Goal: Answer question/provide support: Share knowledge or assist other users

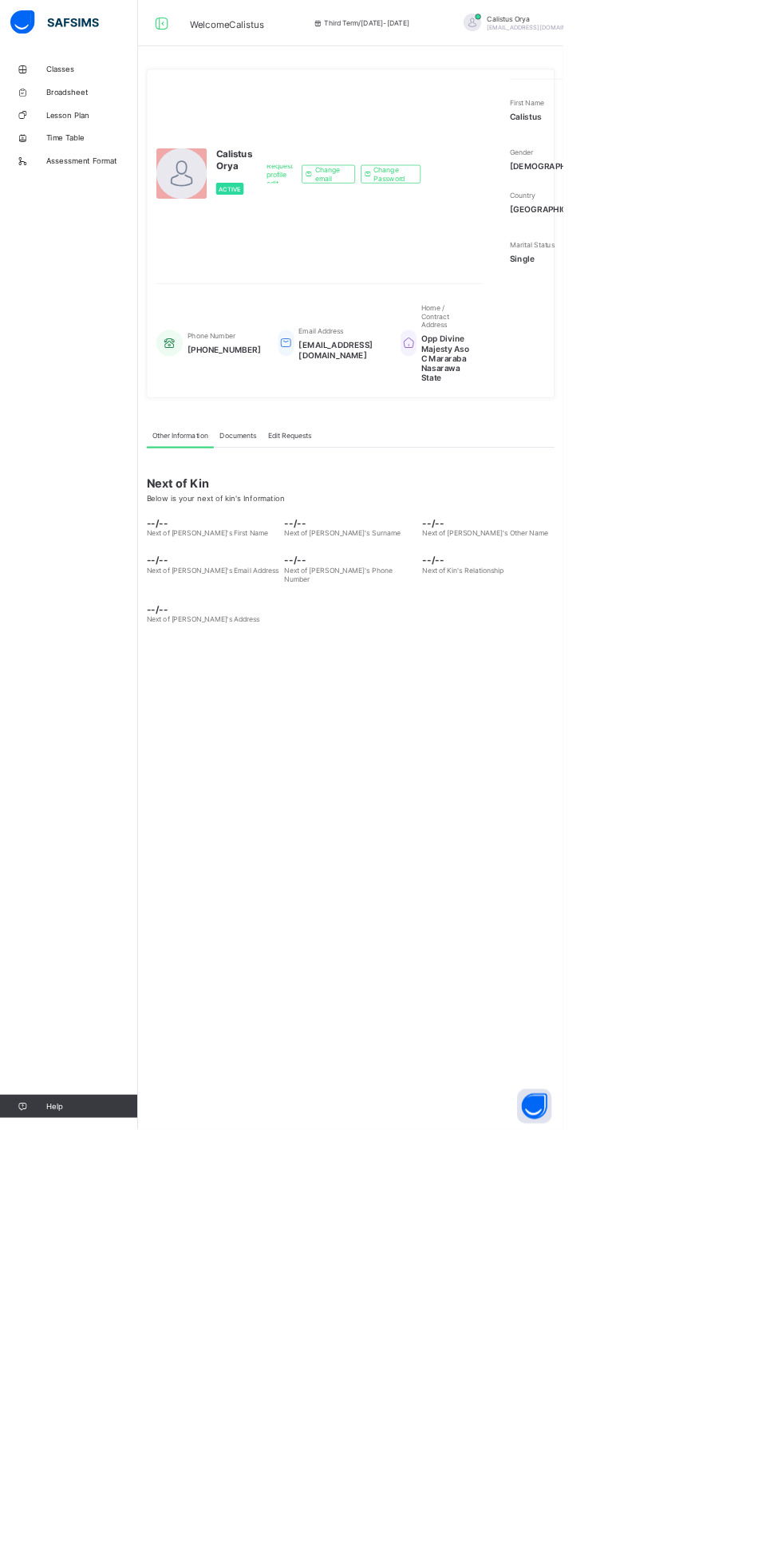
click at [695, 19] on div "Calistus Orya callistusorya83@gmail.com" at bounding box center [740, 32] width 224 height 26
click at [676, 32] on div "Calistus Orya callistusorya83@gmail.com" at bounding box center [746, 31] width 141 height 23
click at [676, 38] on span "callistusorya83@gmail.com" at bounding box center [746, 39] width 141 height 9
click at [781, 901] on html "Welcome Calistus Third Term / 2024-2025 Calistus Orya callistusorya83@gmail.com…" at bounding box center [391, 784] width 782 height 1568
click at [676, 29] on span "Calistus Orya" at bounding box center [746, 25] width 141 height 12
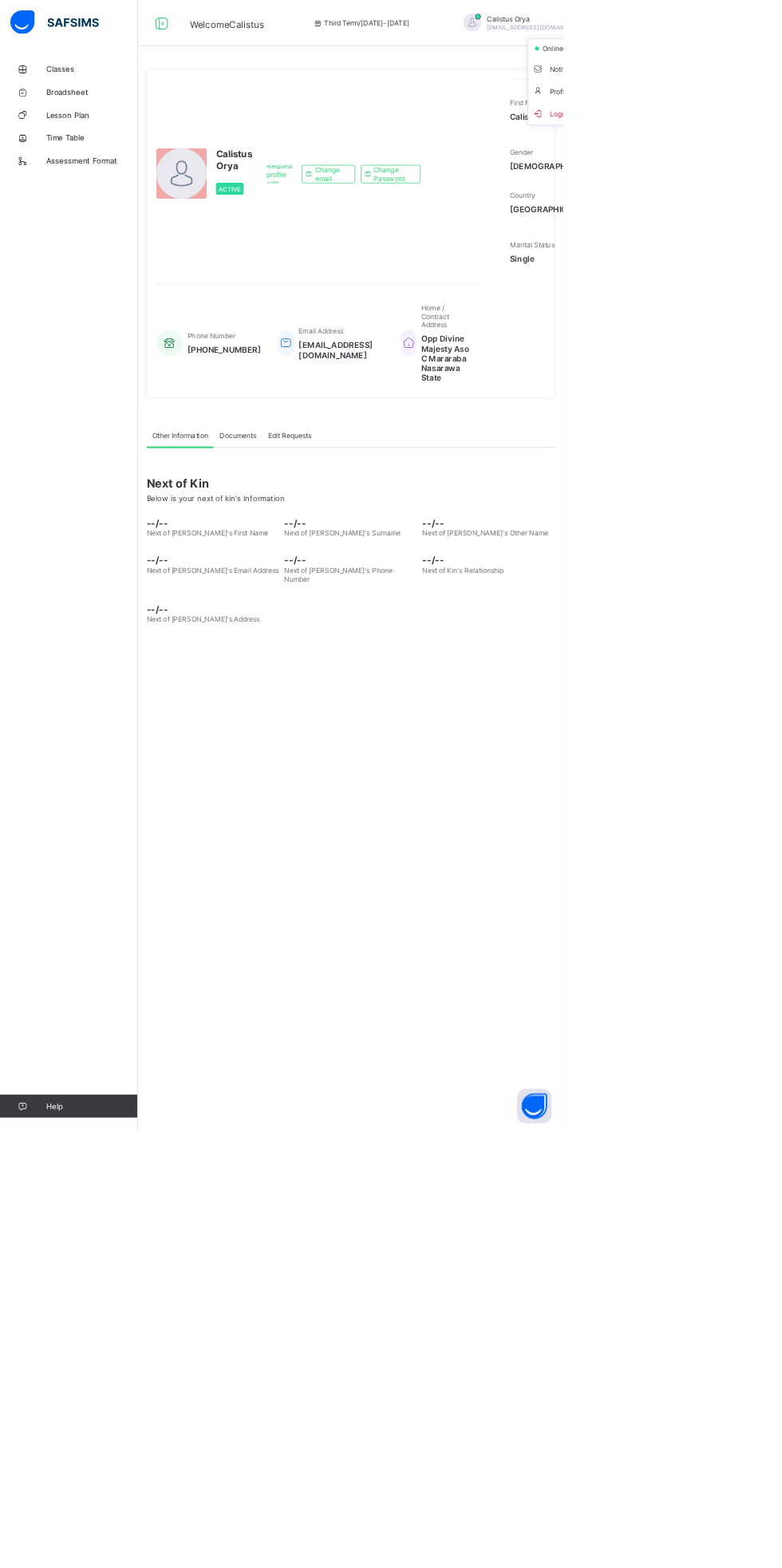
click at [708, 552] on div "Calistus Orya Active Request profile edit Change email Change Password First Na…" at bounding box center [487, 324] width 567 height 458
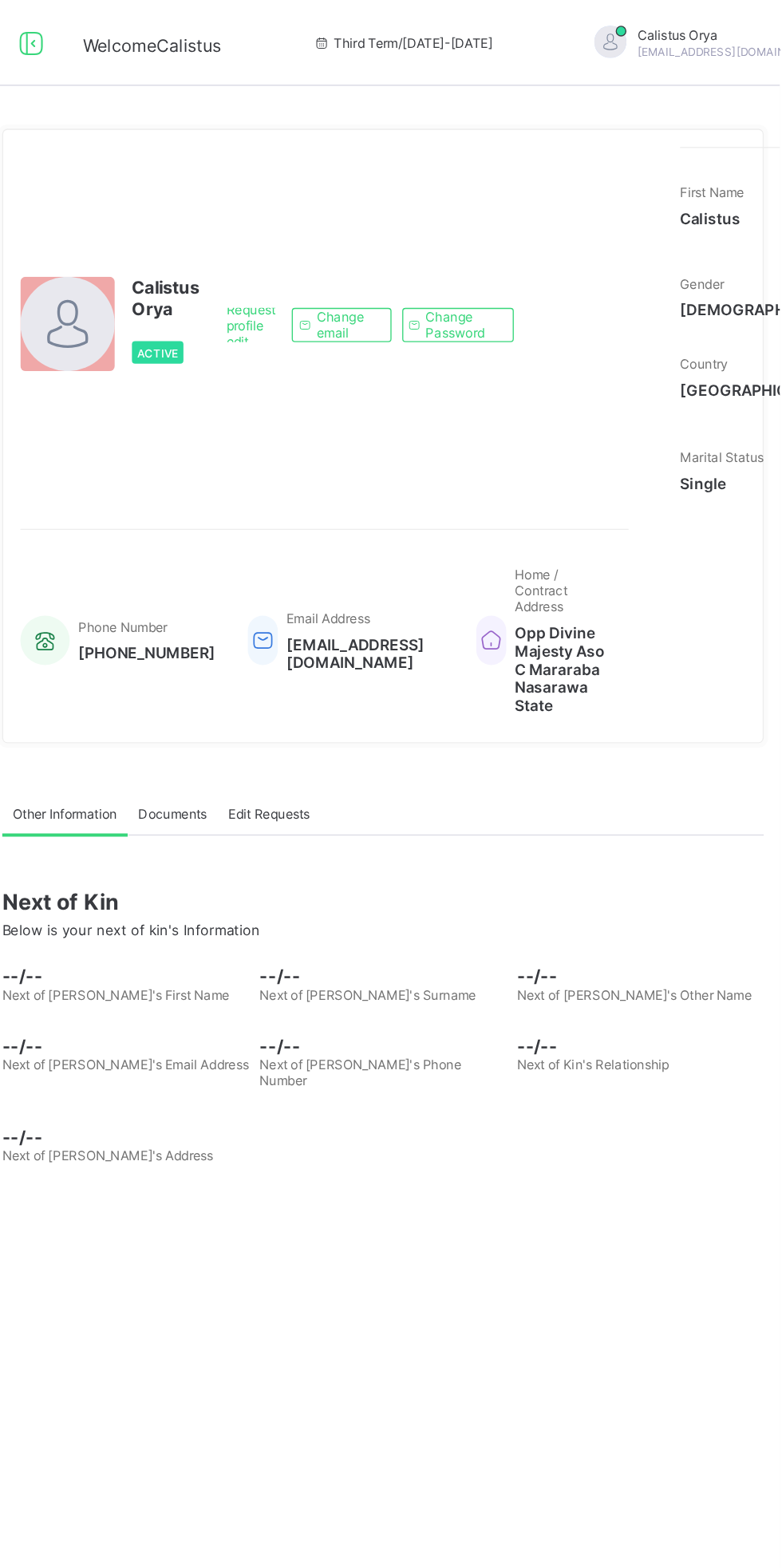
click at [740, 119] on span "Profile" at bounding box center [792, 127] width 105 height 19
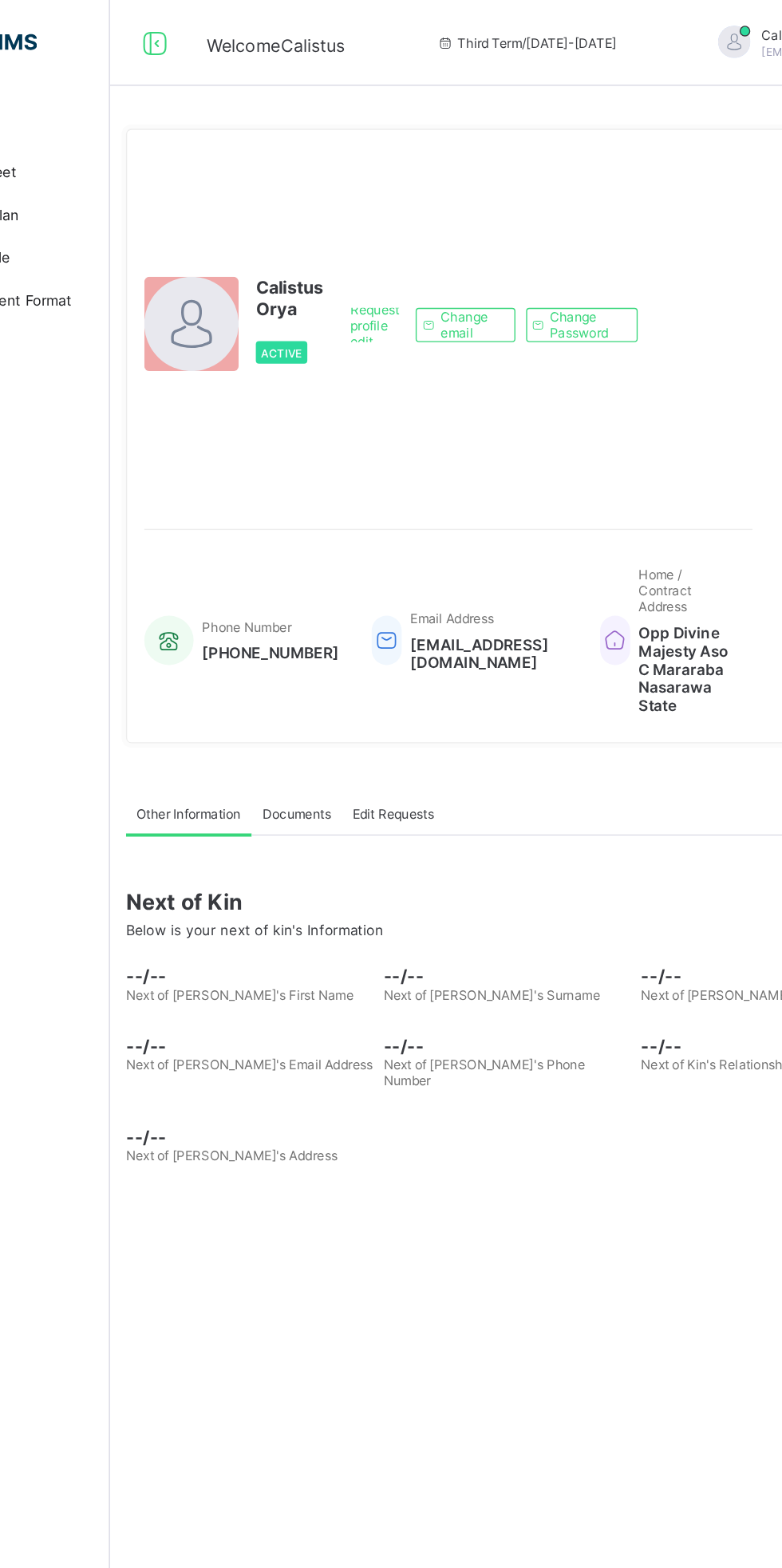
click at [257, 276] on div at bounding box center [252, 241] width 70 height 70
click at [310, 246] on span at bounding box center [324, 241] width 50 height 8
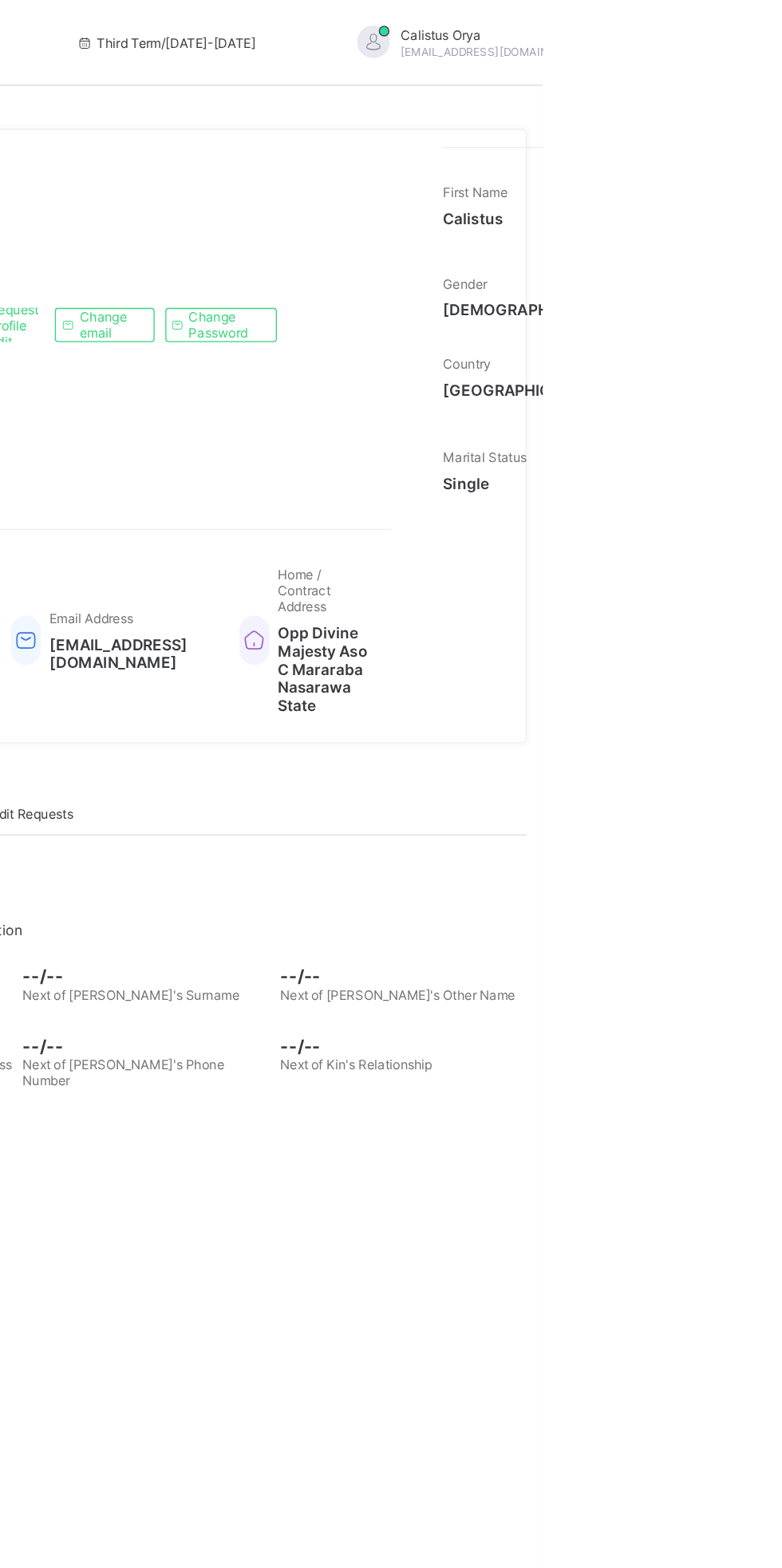
click at [676, 41] on span "callistusorya83@gmail.com" at bounding box center [746, 39] width 141 height 9
click at [740, 131] on span "Profile" at bounding box center [792, 127] width 105 height 19
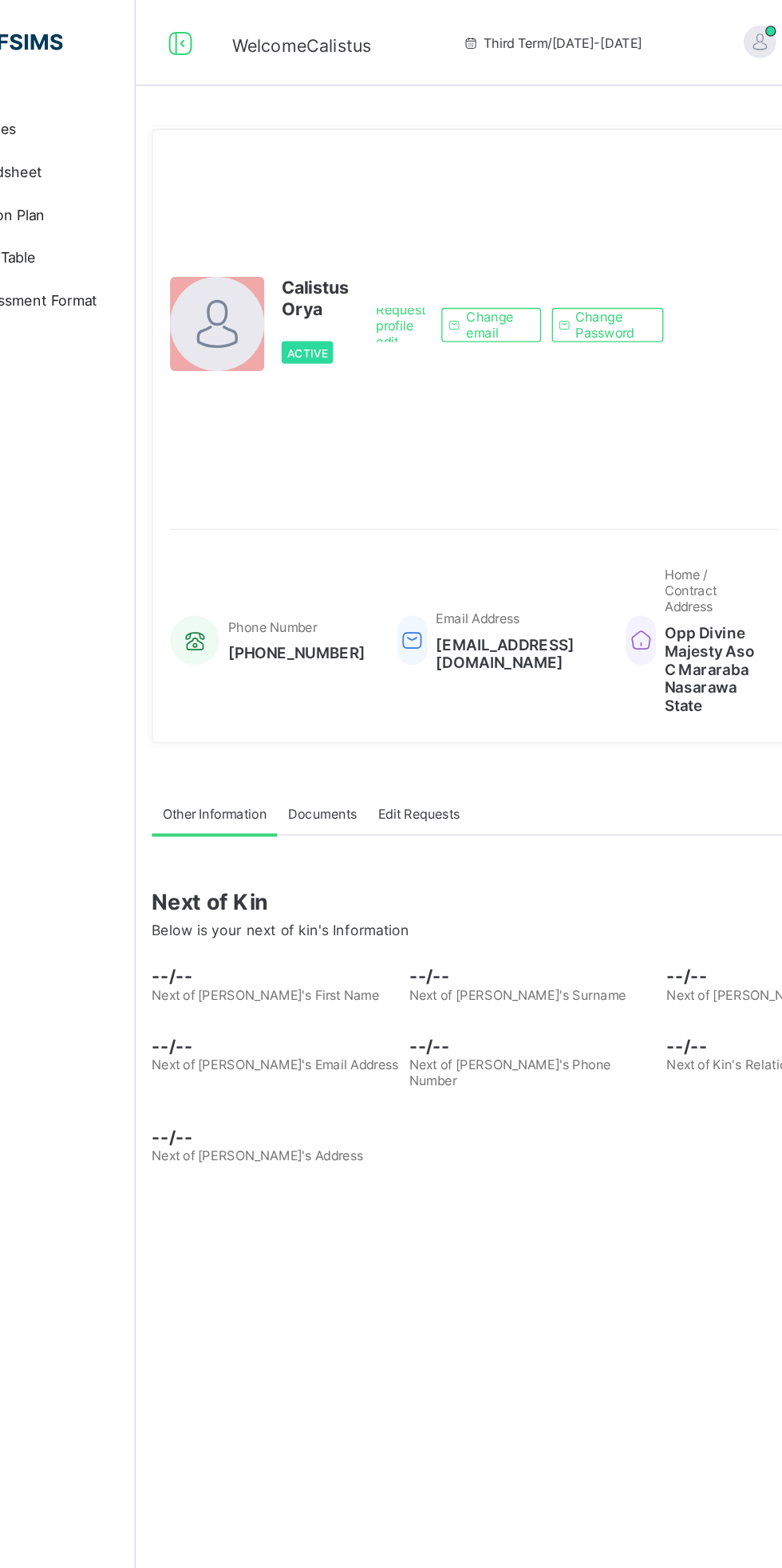
click at [409, 494] on div at bounding box center [398, 475] width 23 height 37
click at [409, 486] on icon at bounding box center [398, 476] width 23 height 19
click at [407, 539] on div "Email Address callistusorya83@gmail.com" at bounding box center [459, 476] width 146 height 126
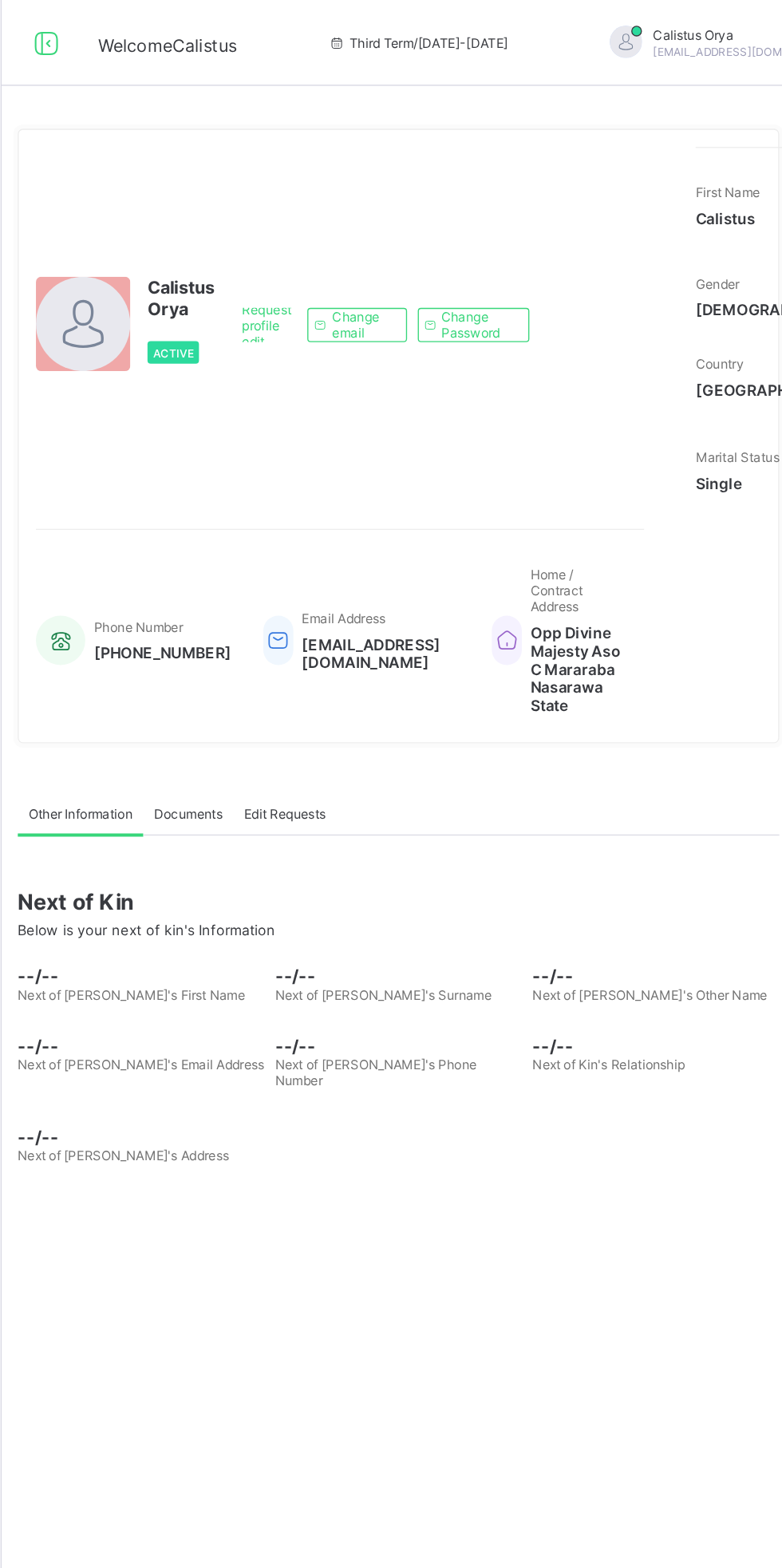
click at [580, 374] on div "Request profile edit Change email Change Password" at bounding box center [475, 241] width 234 height 265
click at [387, 260] on span "Request profile edit" at bounding box center [388, 242] width 37 height 36
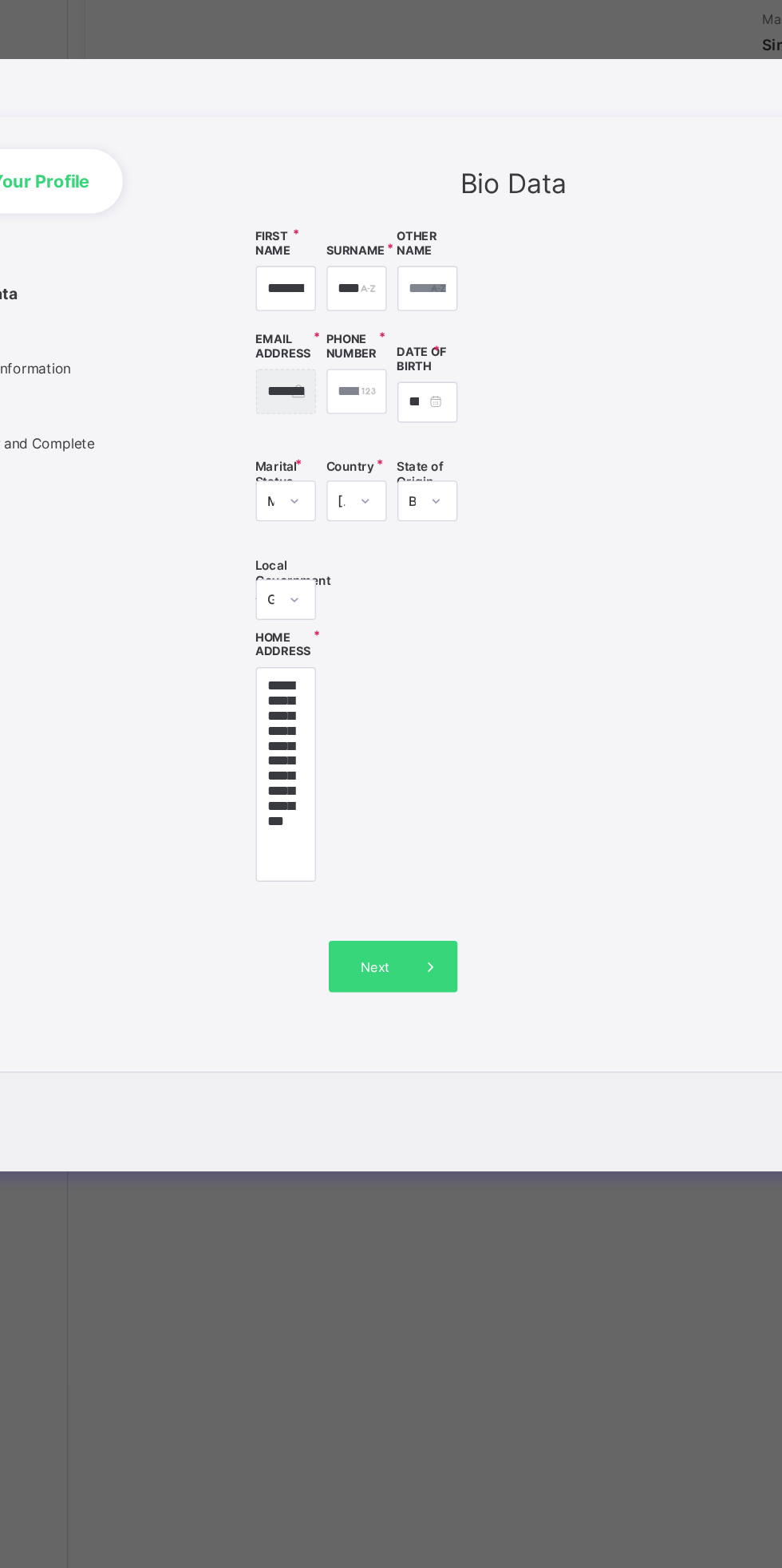
click at [481, 1064] on span at bounding box center [461, 1045] width 39 height 39
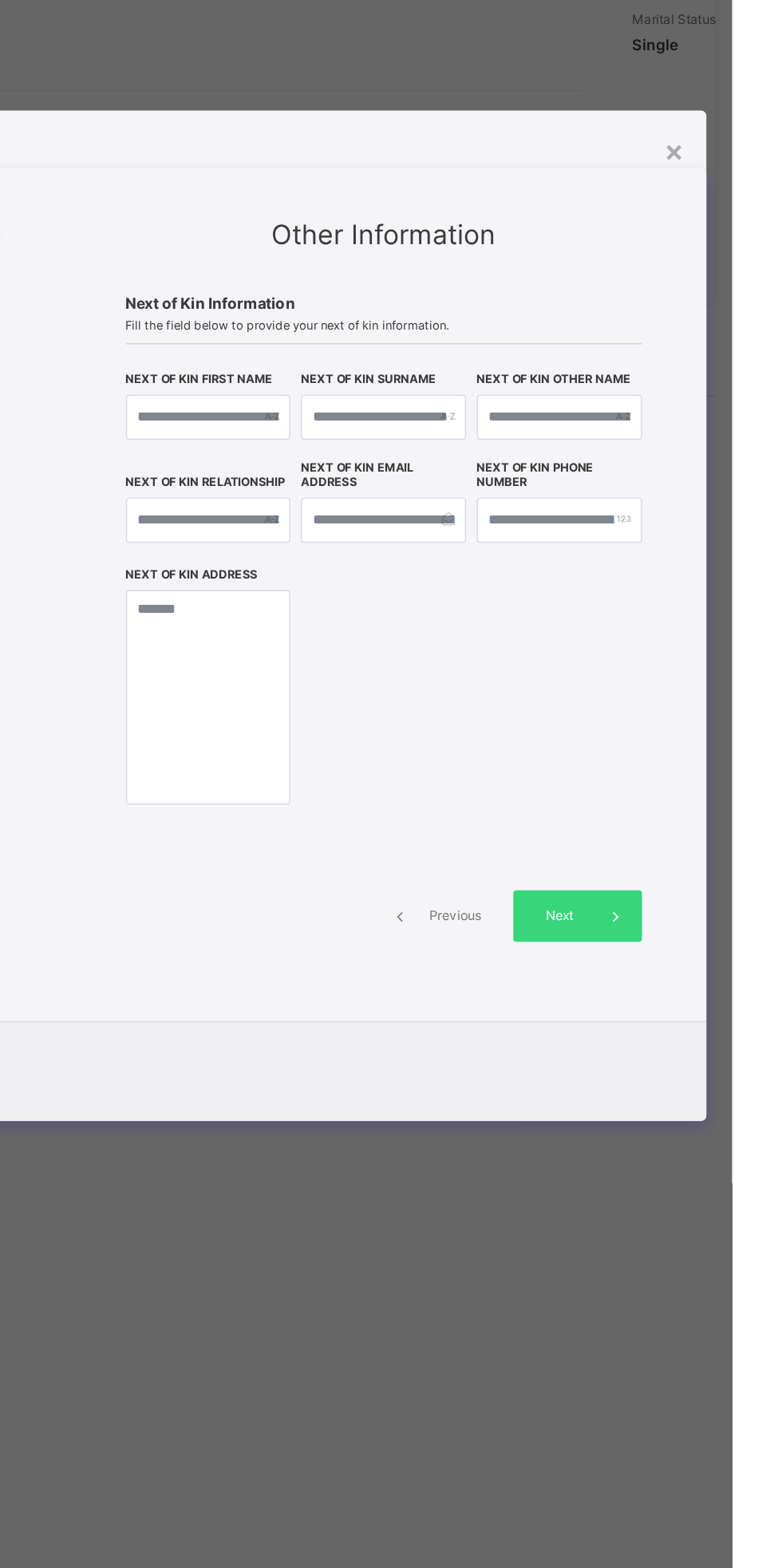
click at [599, 1013] on span "Previous" at bounding box center [576, 1007] width 44 height 12
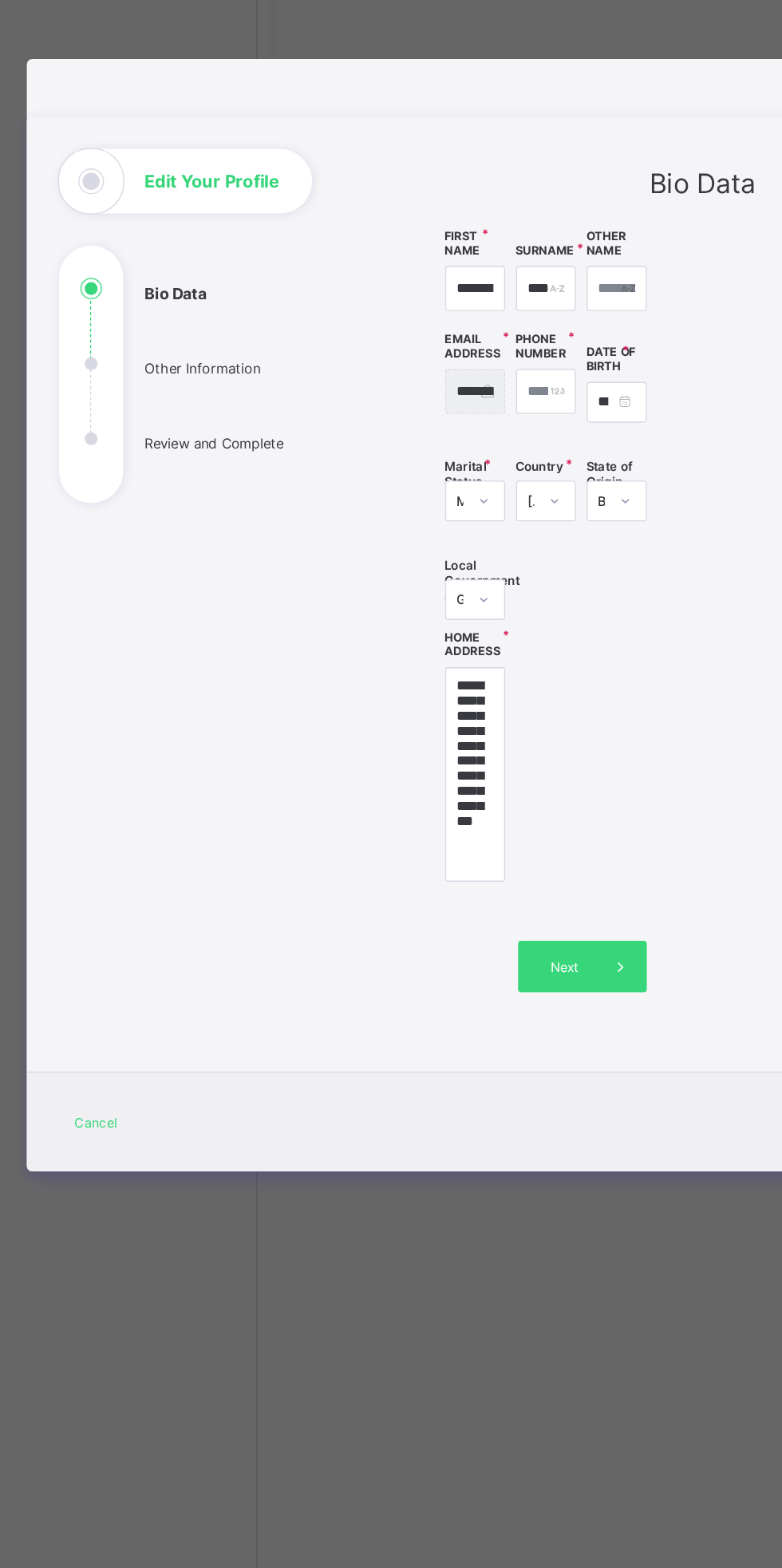
click at [232, 485] on div "Edit Your Profile" at bounding box center [138, 460] width 188 height 48
click at [161, 485] on div "Edit Your Profile" at bounding box center [138, 460] width 188 height 48
click at [232, 485] on div "Edit Your Profile" at bounding box center [138, 460] width 188 height 48
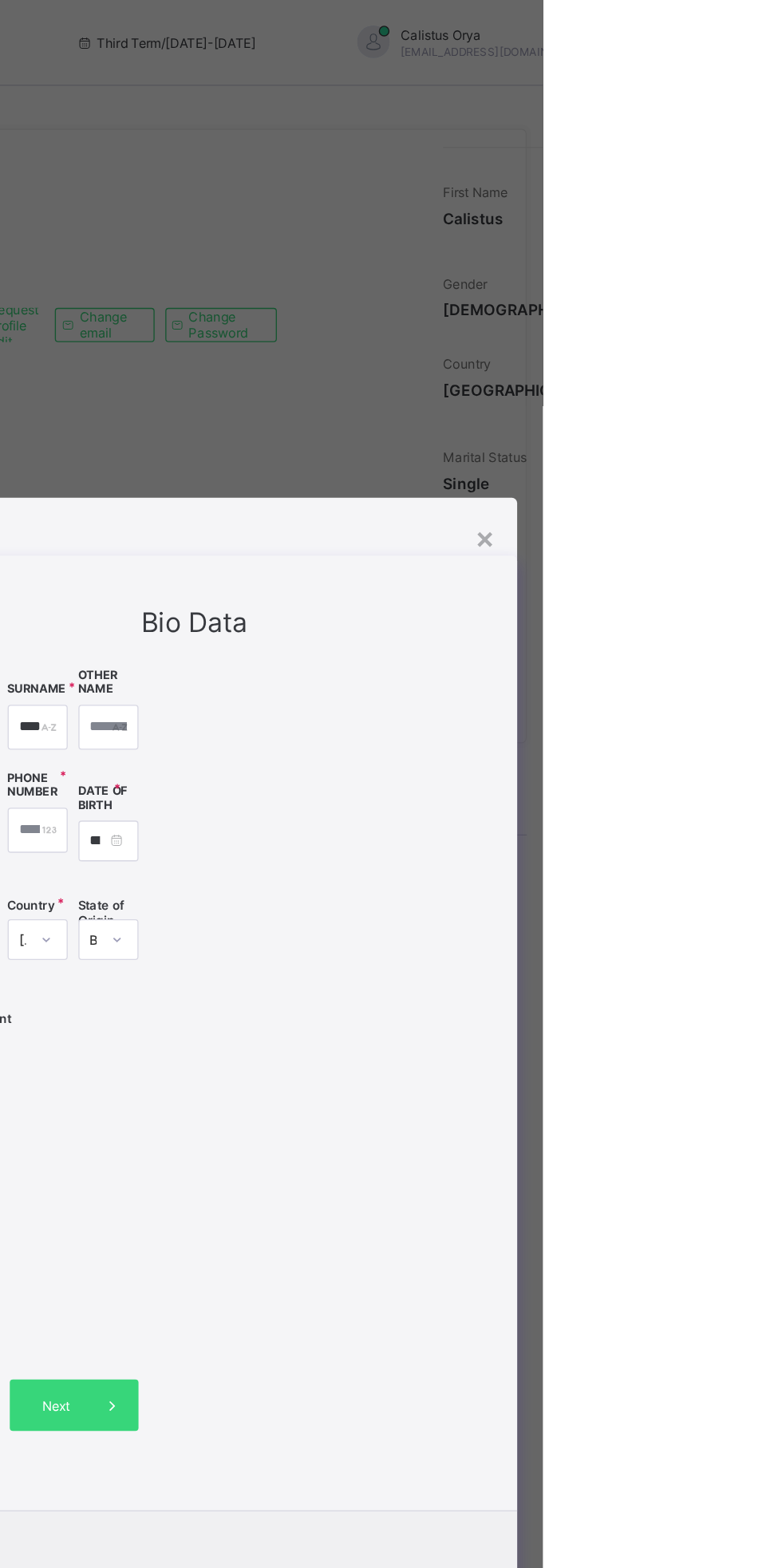
click at [763, 567] on div "**********" at bounding box center [391, 784] width 743 height 828
click at [747, 413] on div "×" at bounding box center [740, 399] width 15 height 27
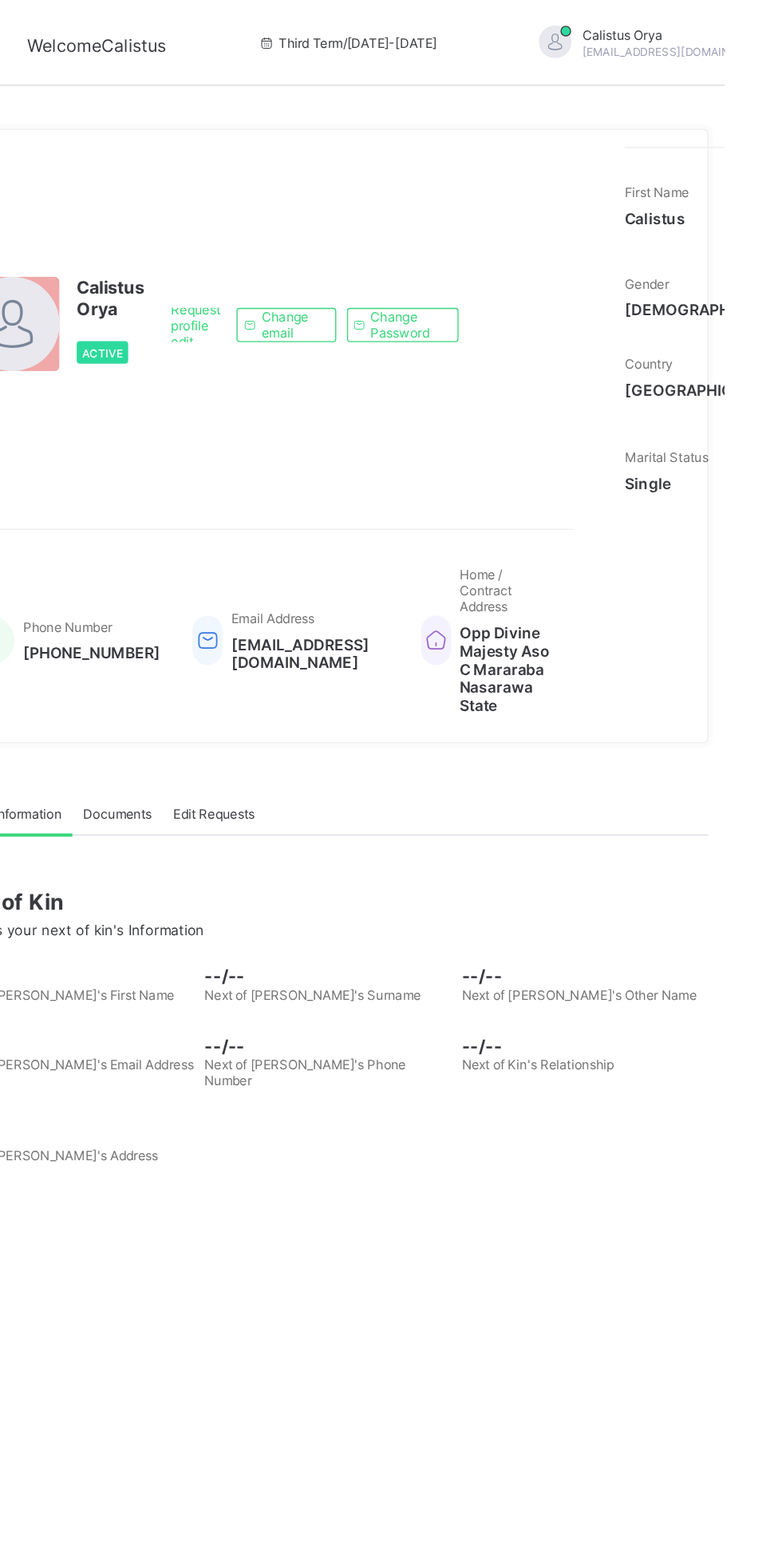
click at [700, 30] on div "Calistus Orya callistusorya83@gmail.com" at bounding box center [740, 32] width 224 height 26
click at [740, 161] on span "Logout" at bounding box center [792, 158] width 105 height 19
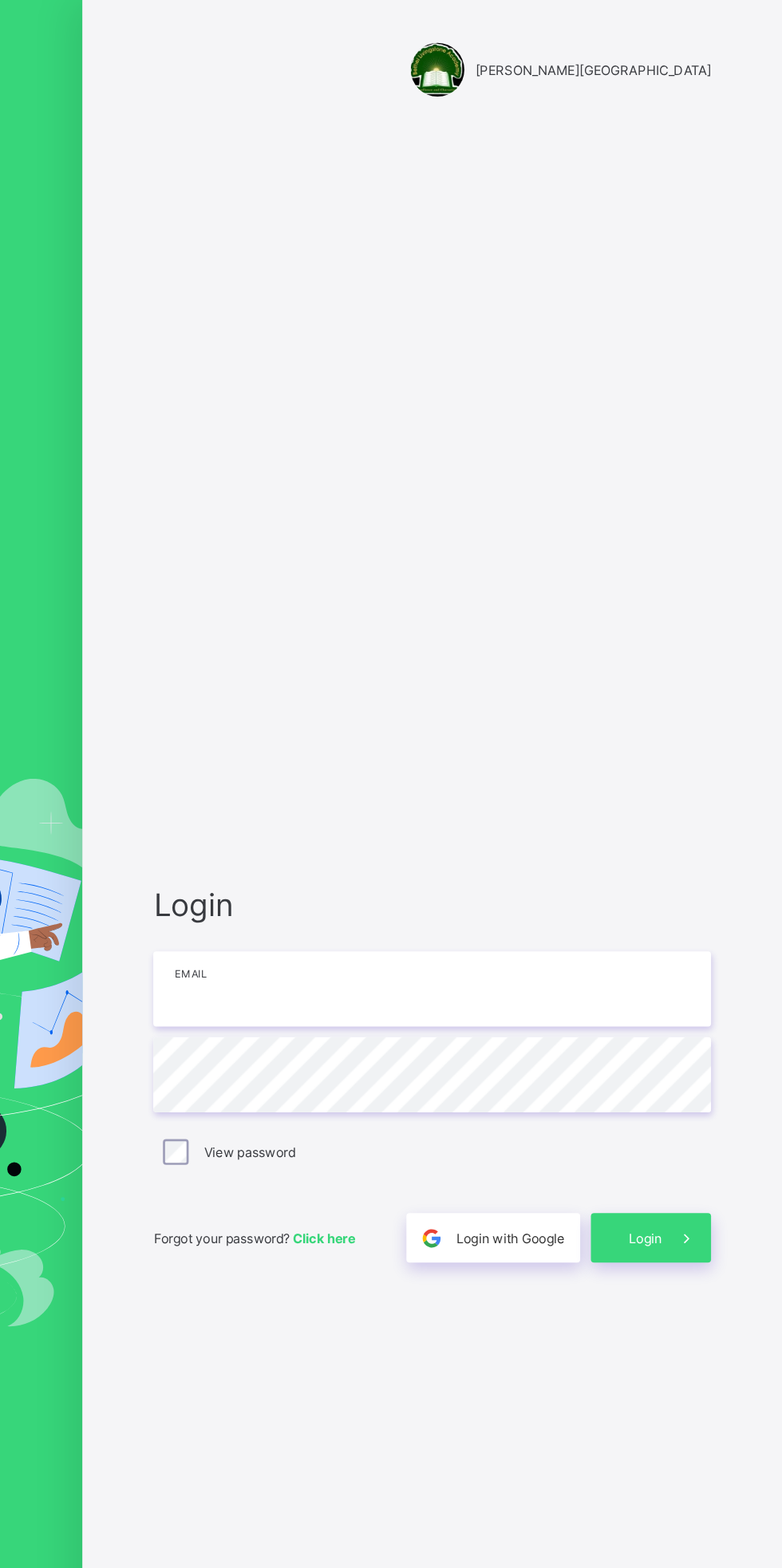
click at [426, 739] on input "email" at bounding box center [522, 735] width 415 height 55
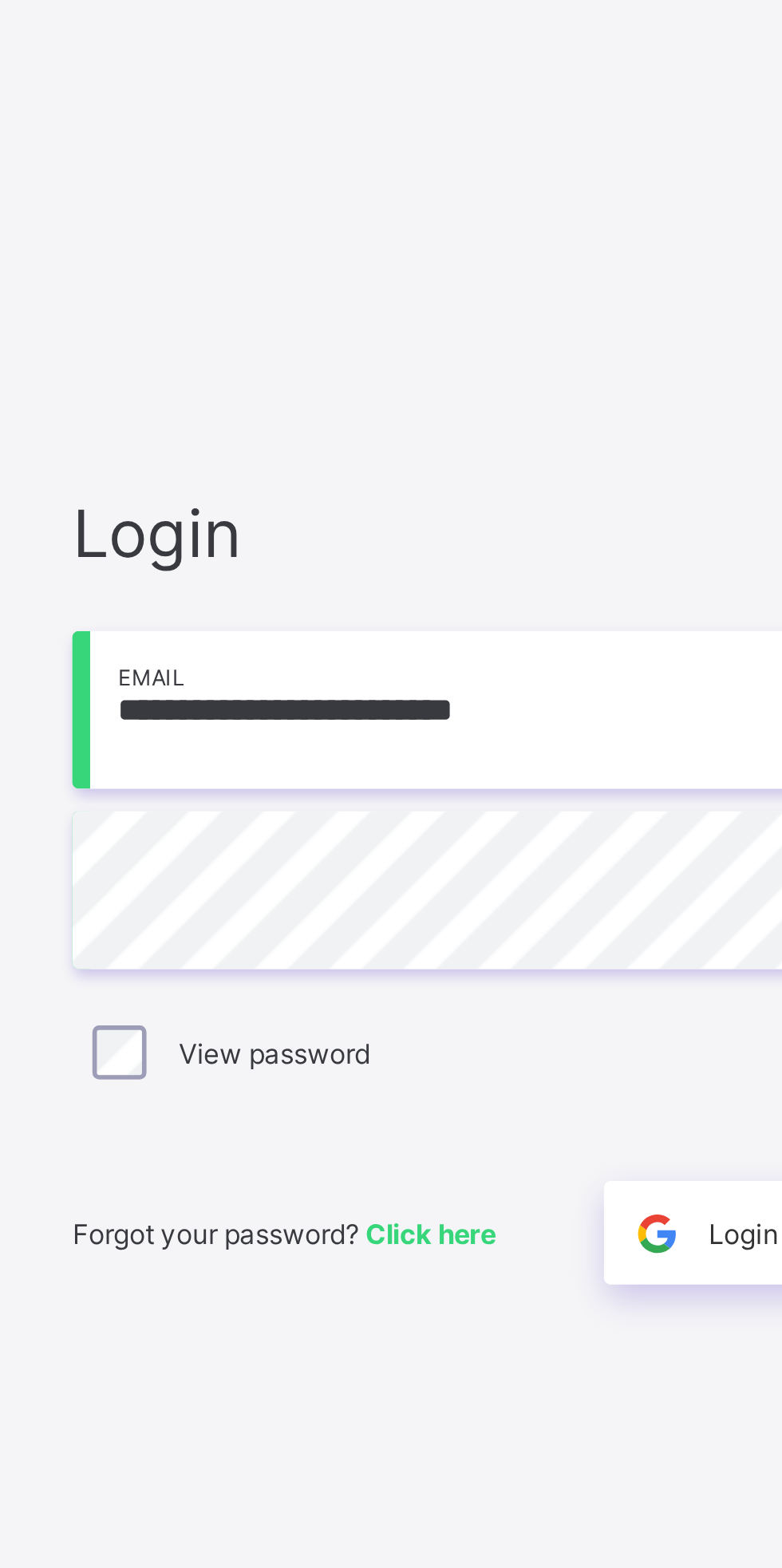
click at [403, 738] on input "**********" at bounding box center [522, 735] width 415 height 55
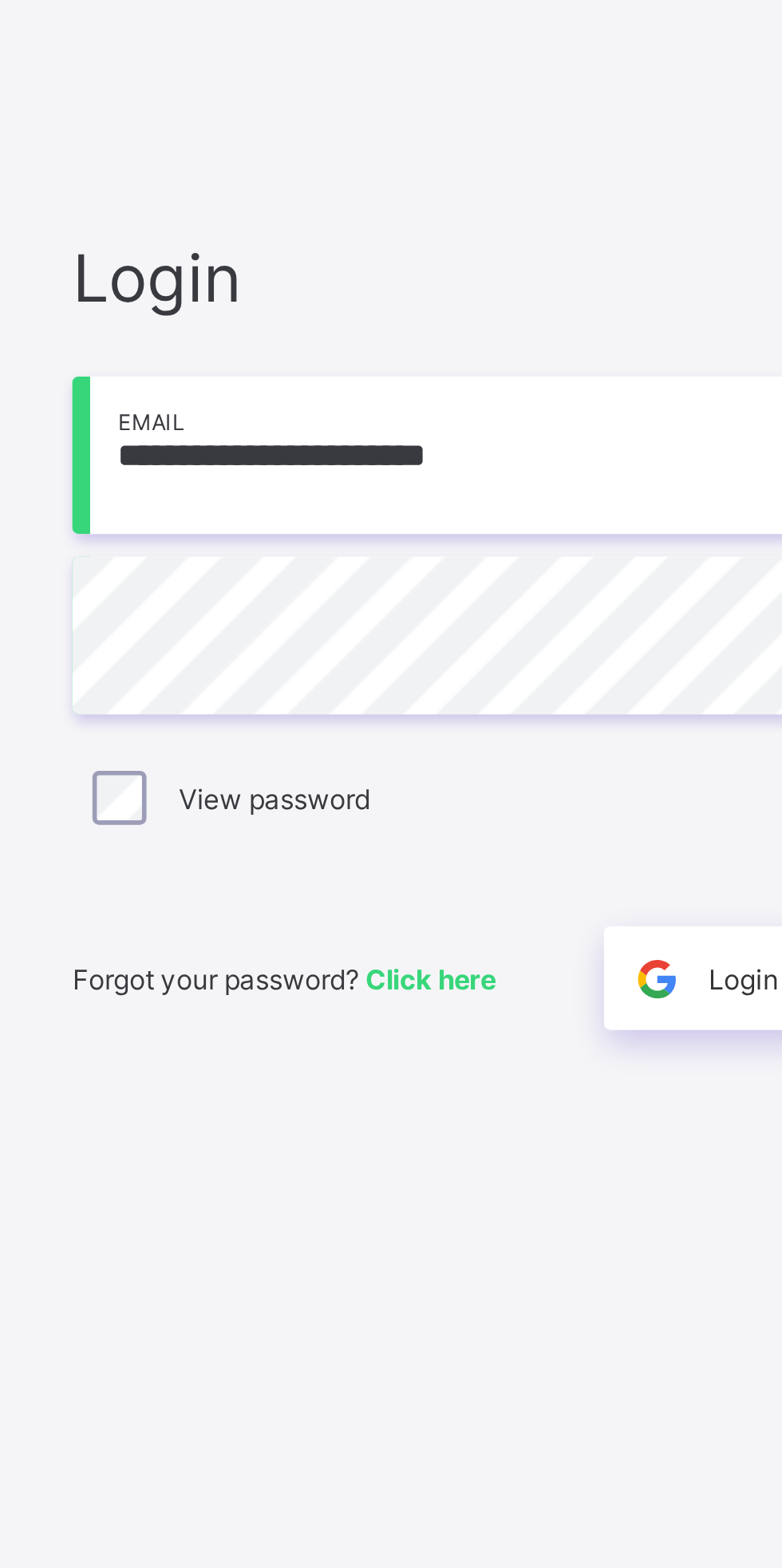
type input "**********"
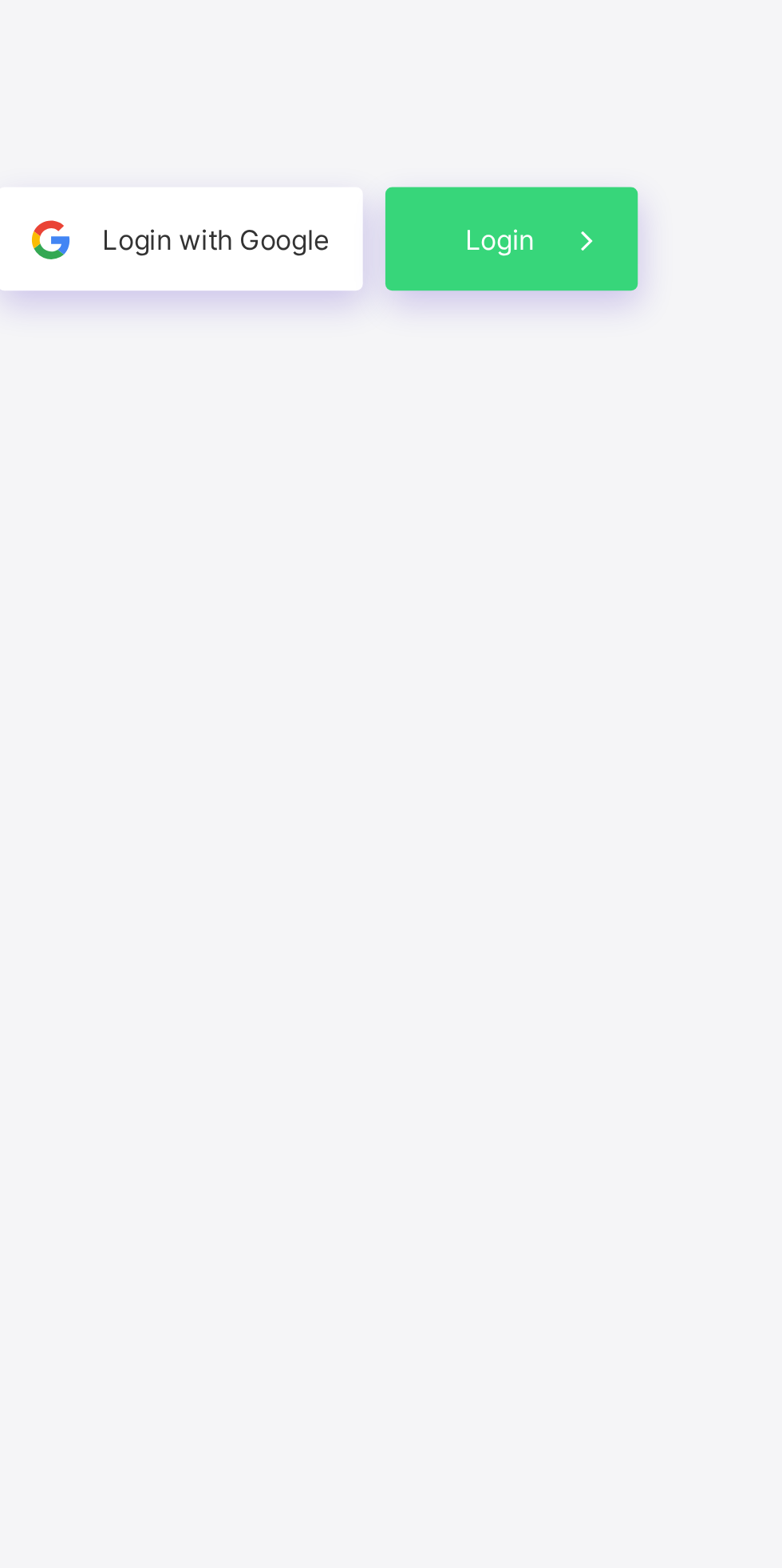
click at [696, 926] on span at bounding box center [710, 920] width 37 height 37
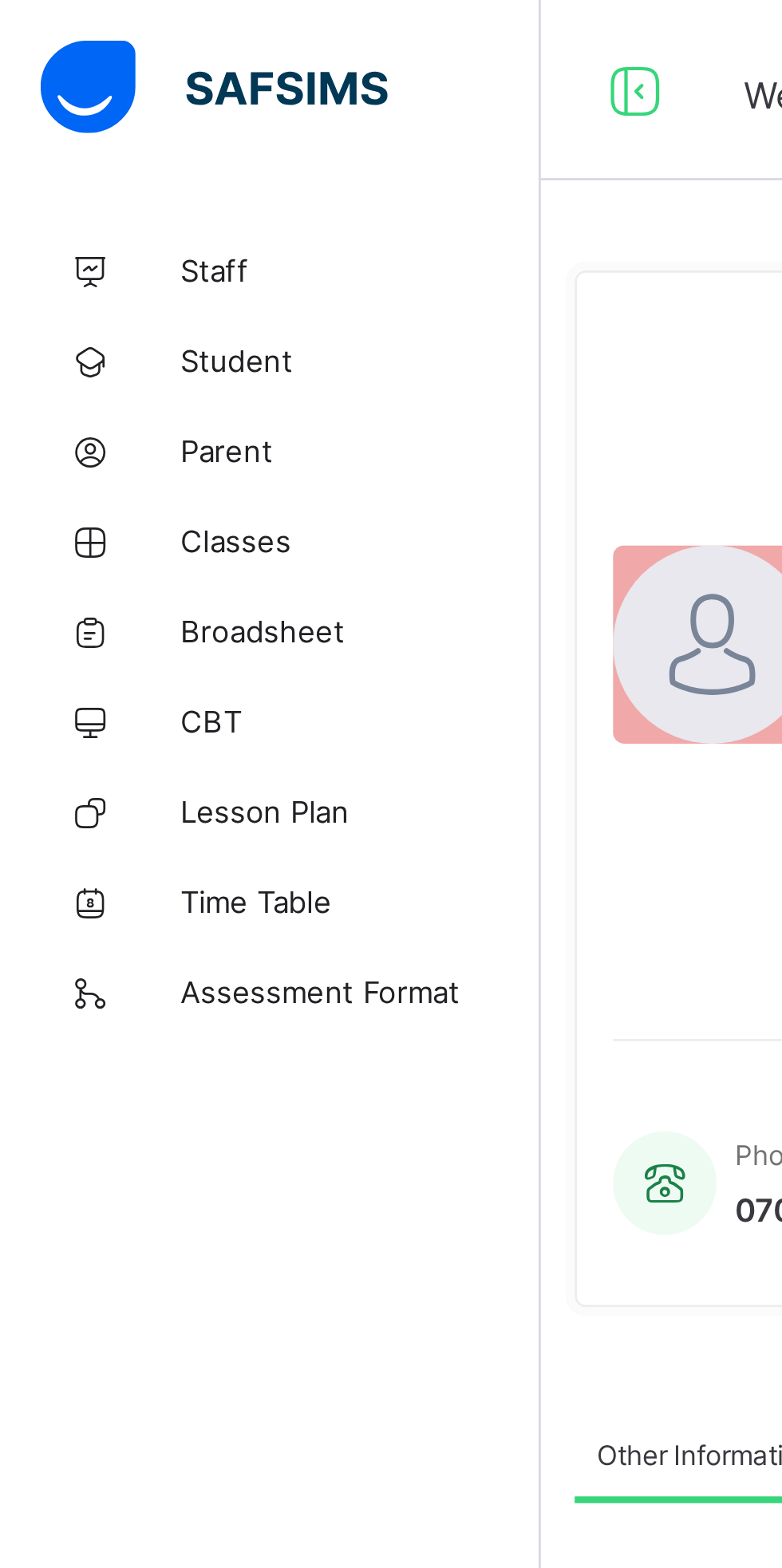
click at [102, 194] on span "Classes" at bounding box center [128, 192] width 128 height 13
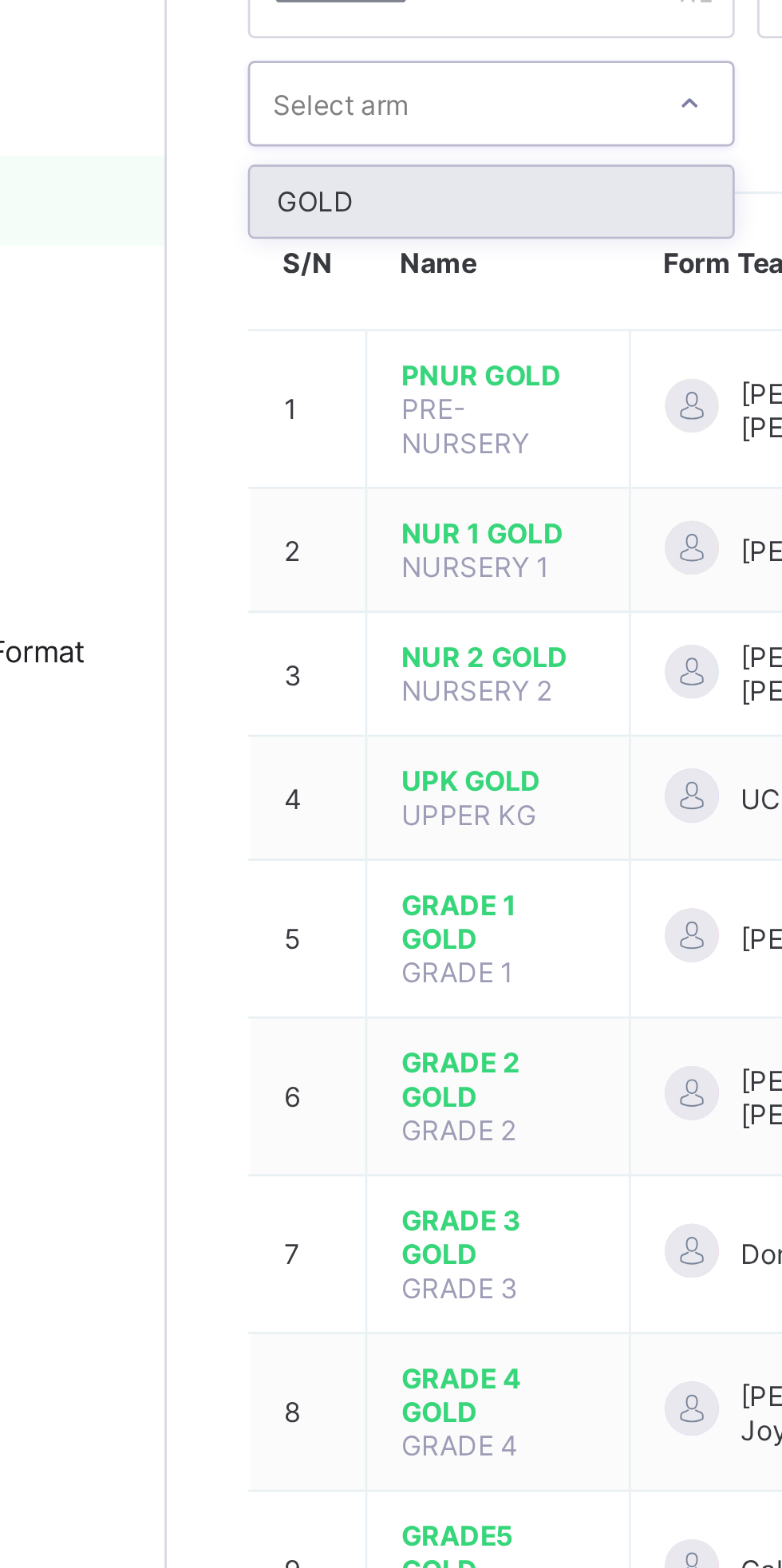
click at [317, 347] on span "NUR 2 GOLD" at bounding box center [308, 352] width 69 height 12
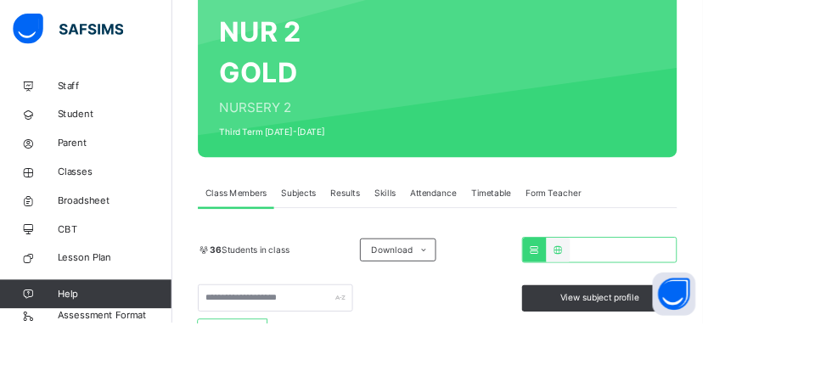
scroll to position [159, 0]
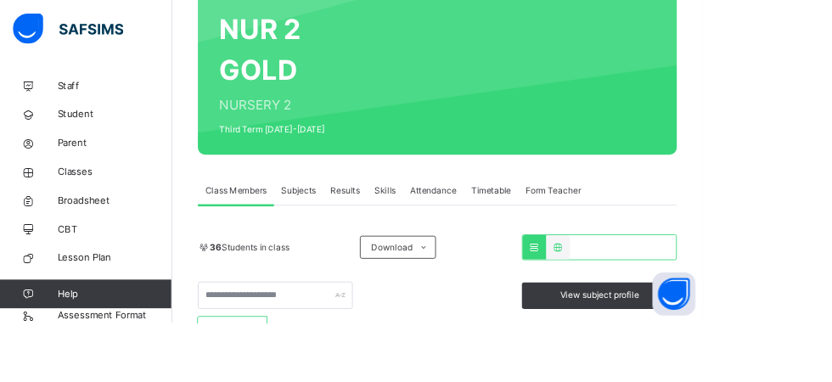
click at [407, 241] on div "Results" at bounding box center [409, 226] width 52 height 34
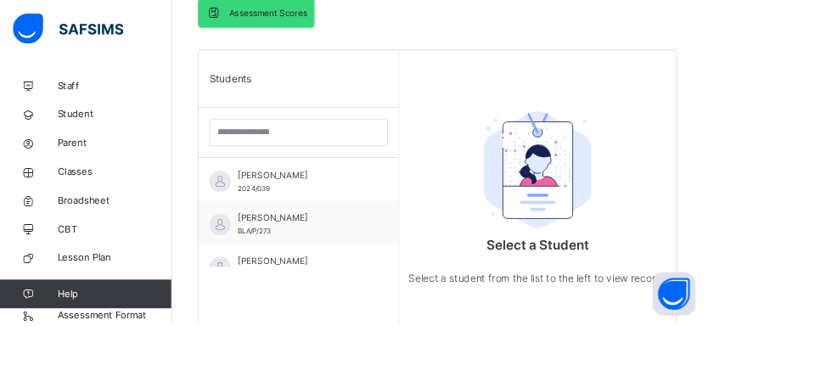
scroll to position [470, 0]
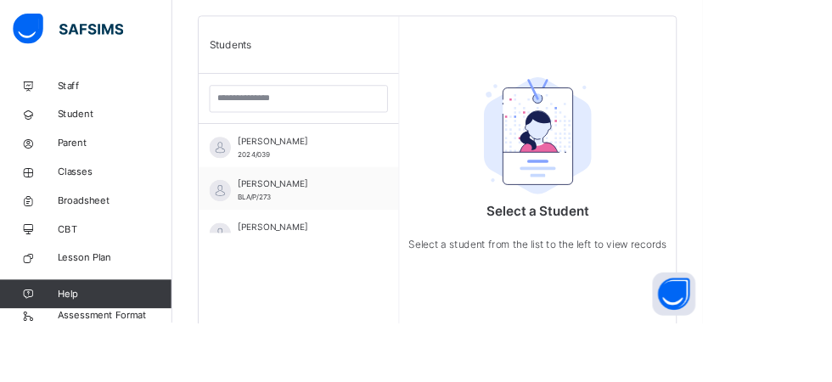
click at [314, 179] on span "2024/039" at bounding box center [301, 182] width 38 height 9
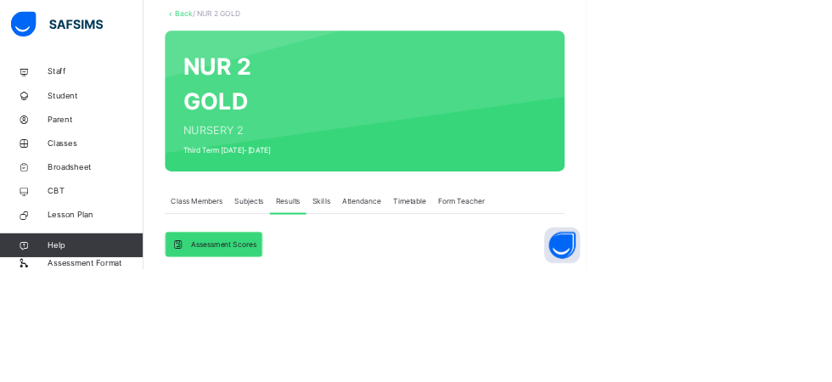
scroll to position [211, 0]
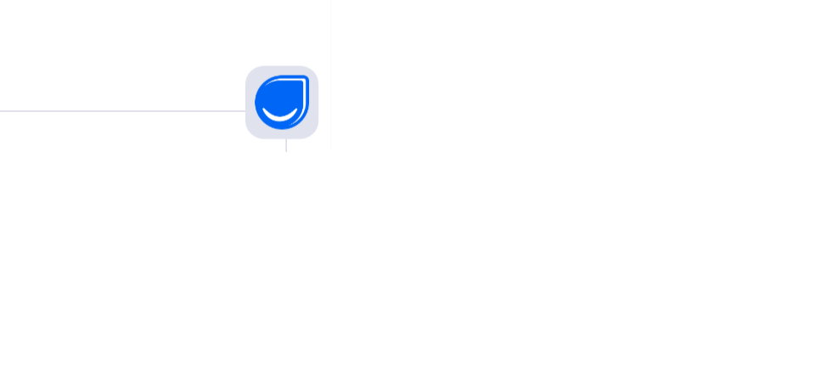
scroll to position [142, 0]
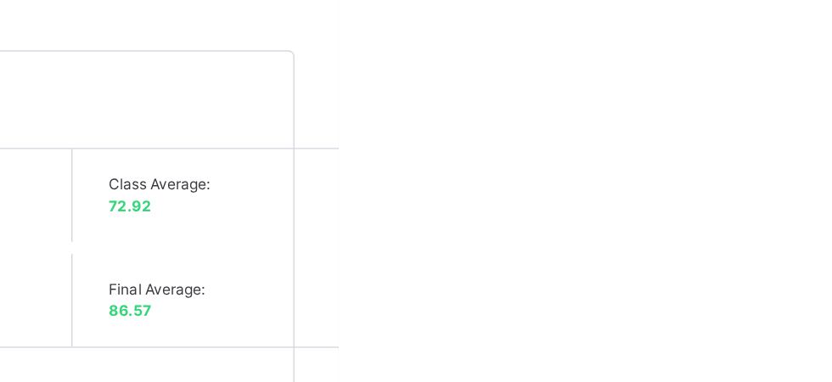
scroll to position [399, 0]
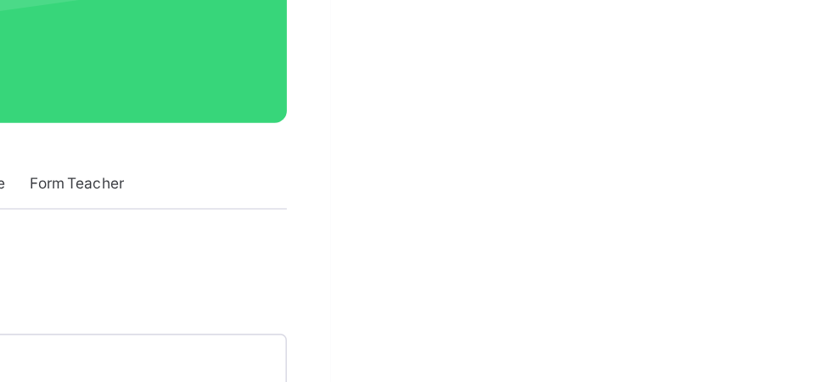
scroll to position [234, 0]
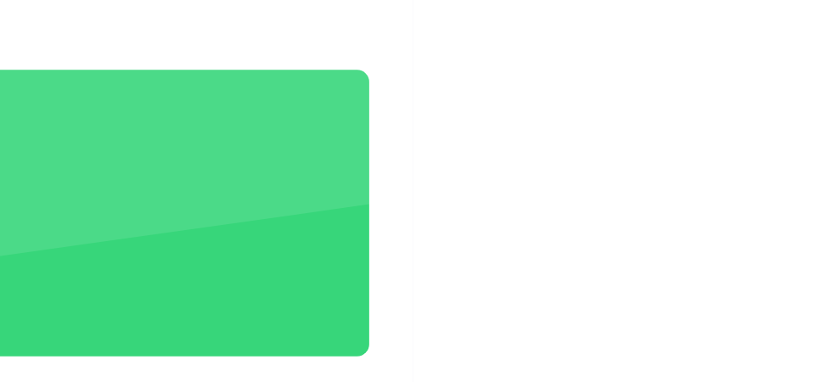
scroll to position [87, 0]
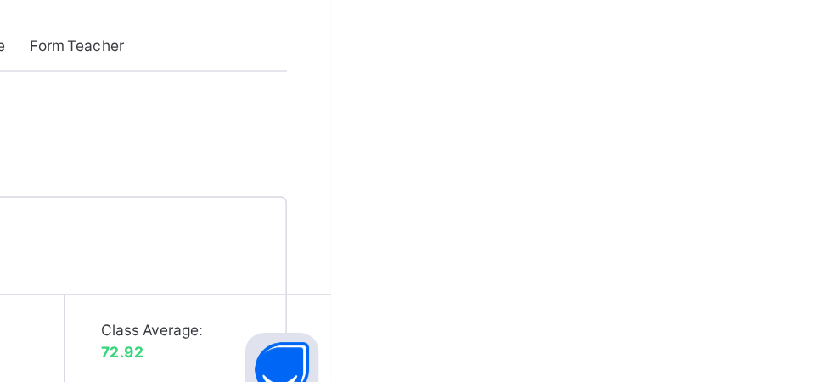
scroll to position [262, 0]
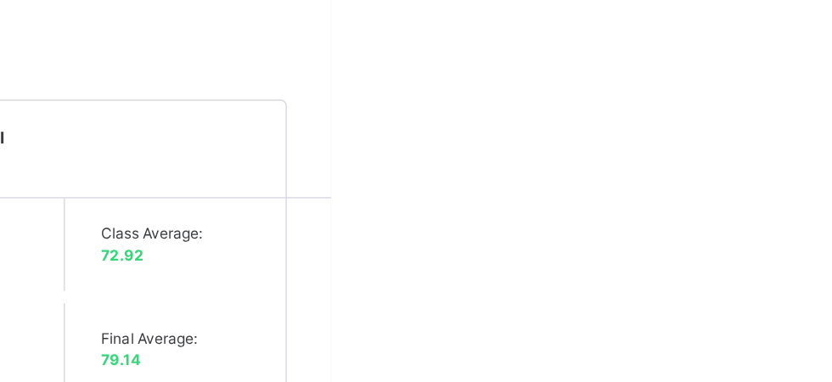
scroll to position [418, 0]
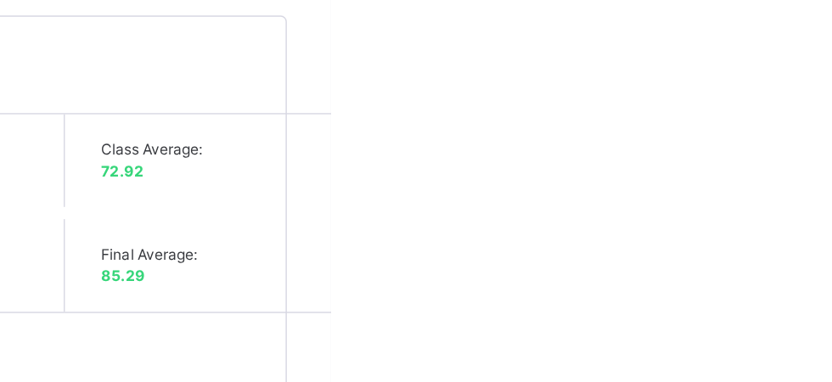
scroll to position [477, 0]
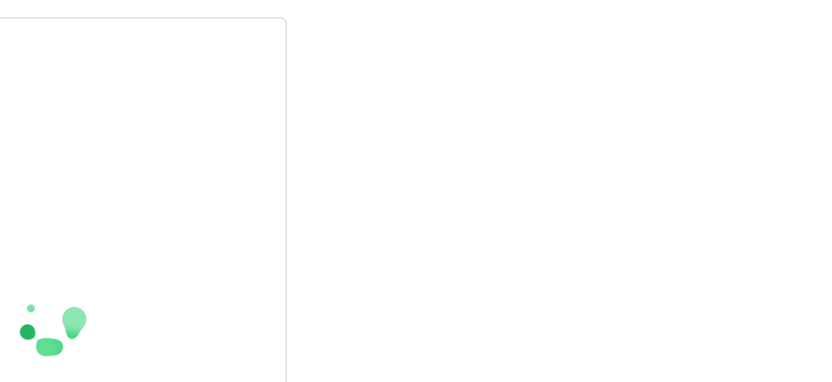
scroll to position [470, 0]
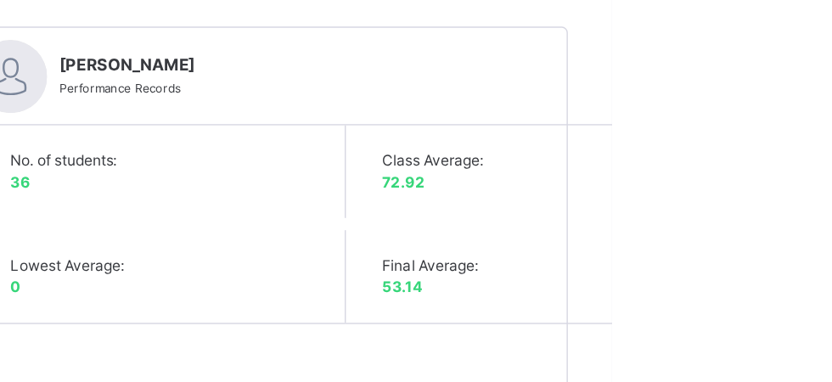
type textarea "**********"
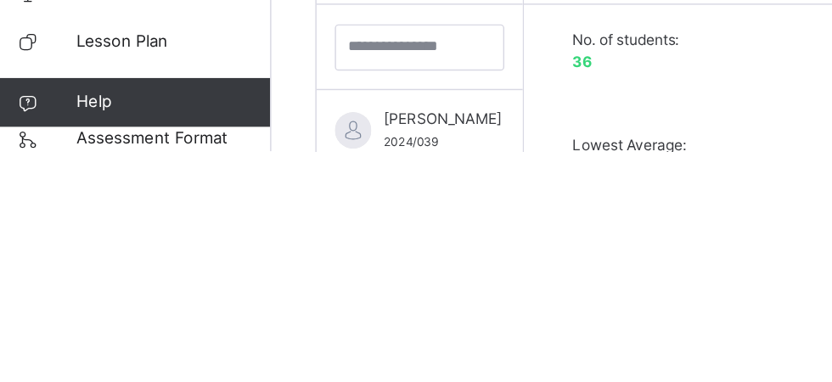
scroll to position [279, 0]
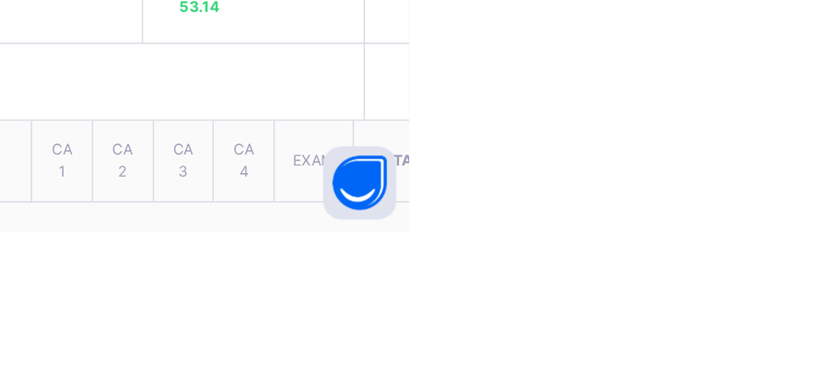
scroll to position [445, 0]
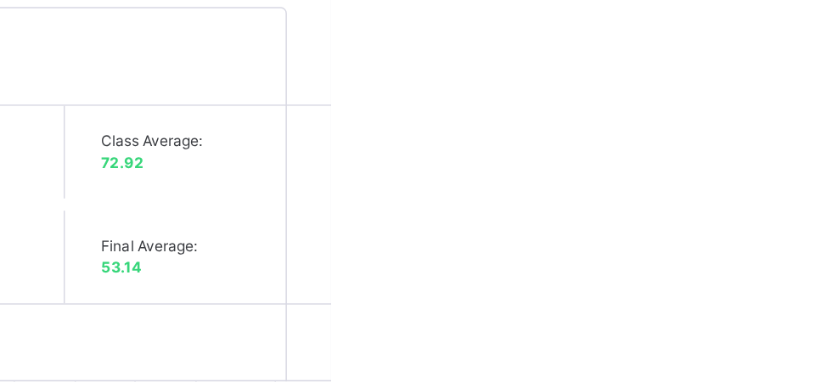
click at [831, 181] on div "No. of students: 36 Class Average: 72.92 Highest Average: 91.14 Lowest Average:…" at bounding box center [781, 182] width 768 height 138
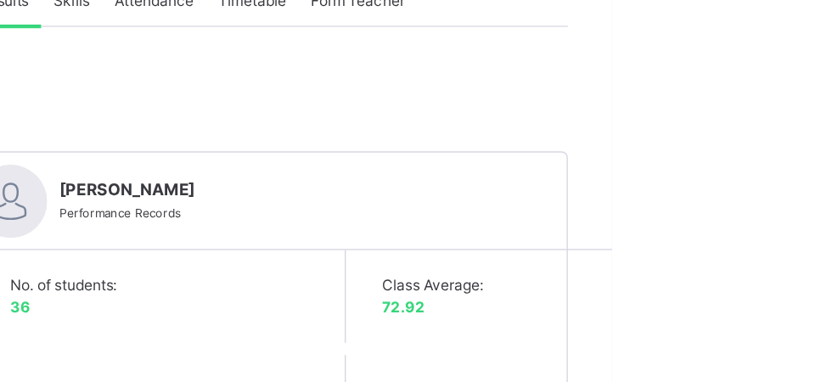
scroll to position [385, 0]
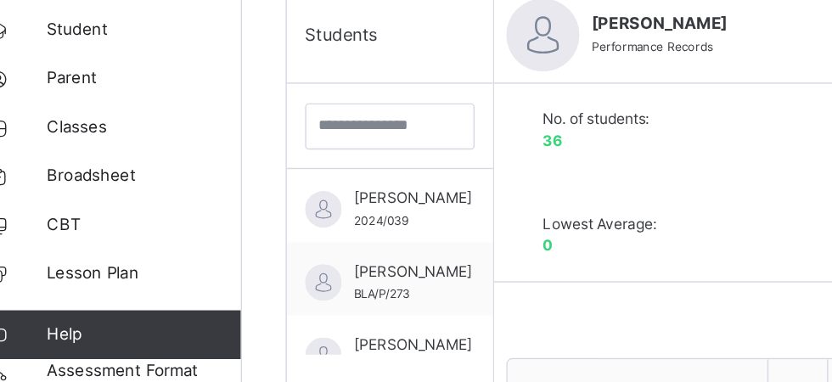
click at [572, 338] on div "Edit Comment" at bounding box center [781, 334] width 802 height 44
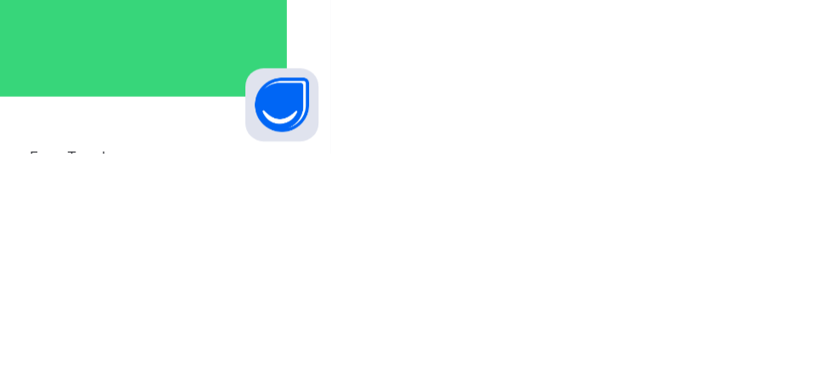
scroll to position [0, 0]
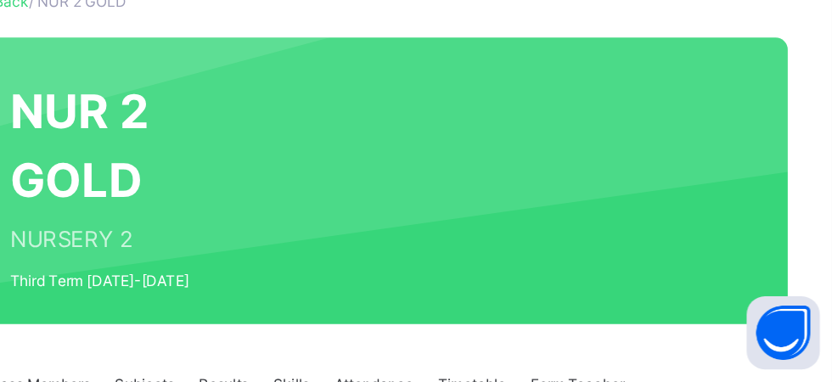
click at [414, 377] on span "Results" at bounding box center [408, 384] width 35 height 15
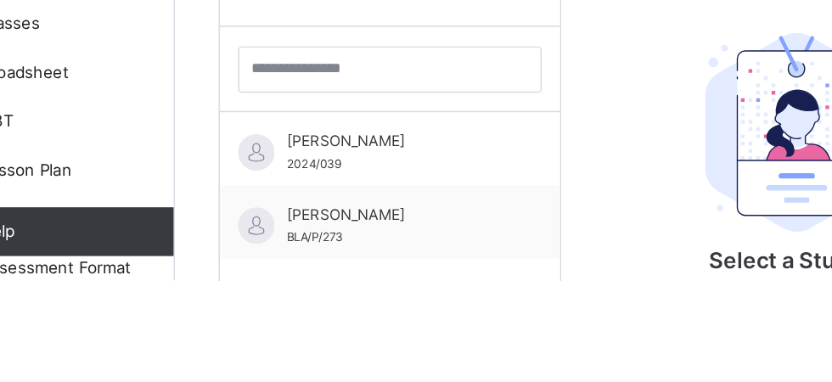
scroll to position [384, 0]
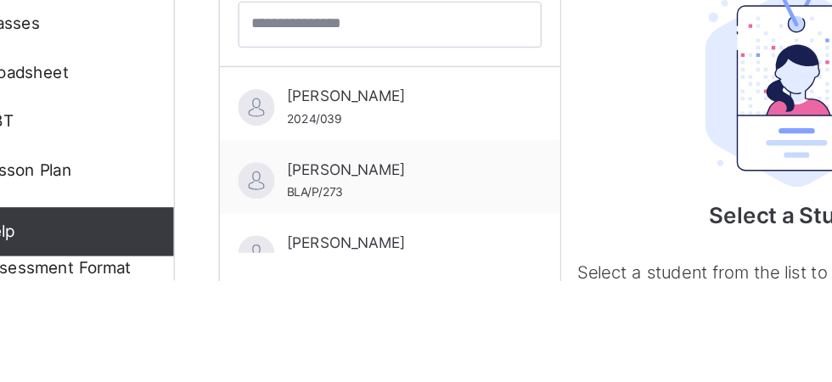
click at [374, 266] on div "ASHER ABRAHAM 2024/039" at bounding box center [358, 261] width 152 height 31
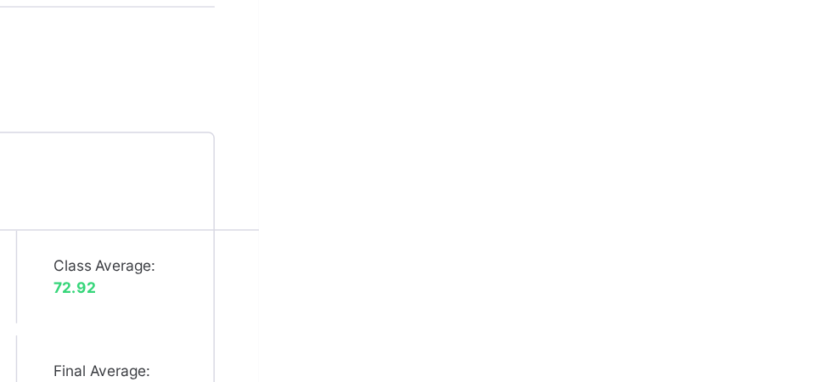
scroll to position [392, 0]
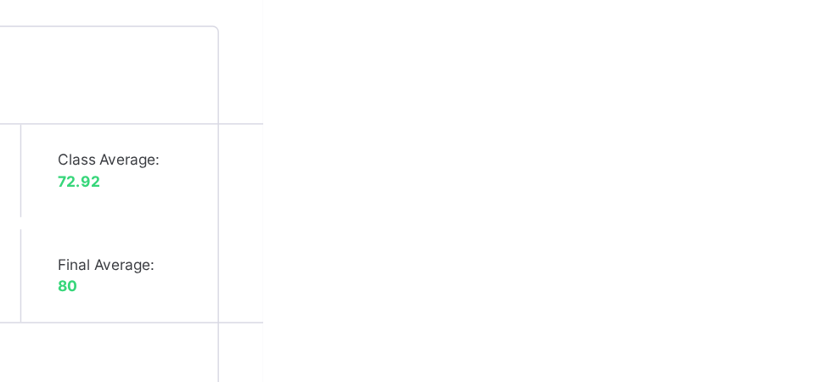
scroll to position [466, 0]
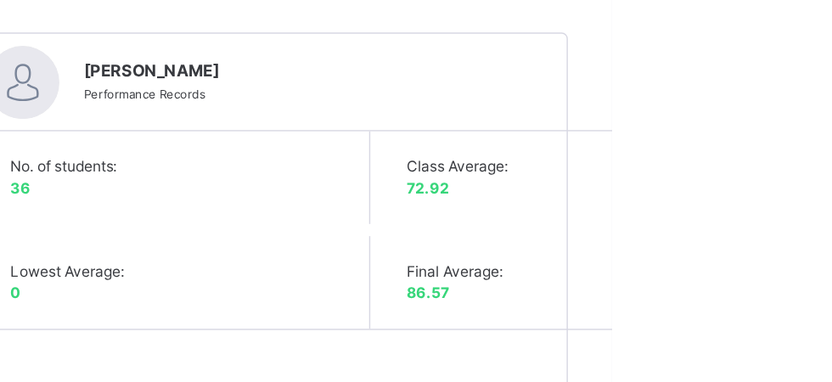
click at [831, 62] on div "CHANA NWALI Performance Records" at bounding box center [779, 58] width 630 height 32
type textarea "**********"
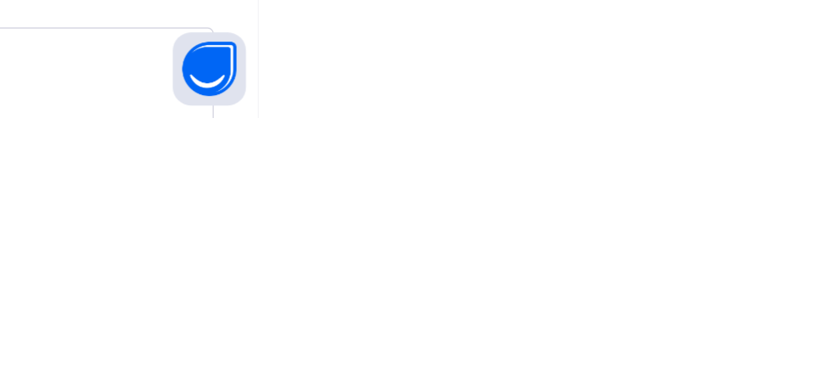
scroll to position [172, 0]
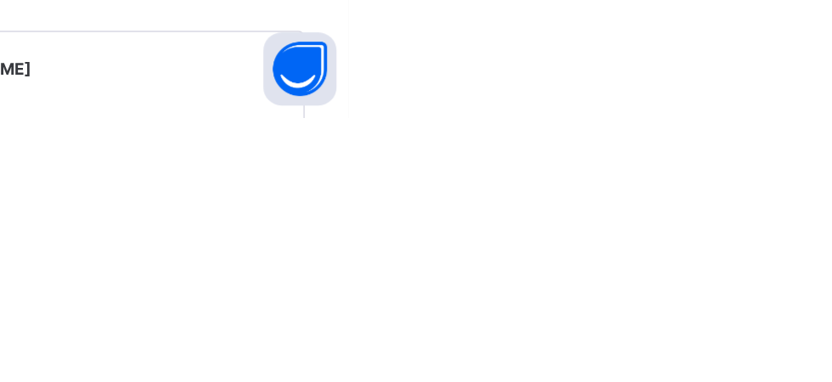
scroll to position [167, 0]
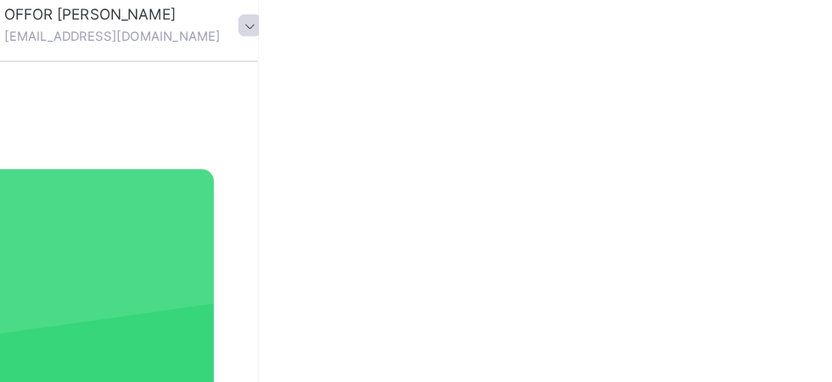
scroll to position [0, 0]
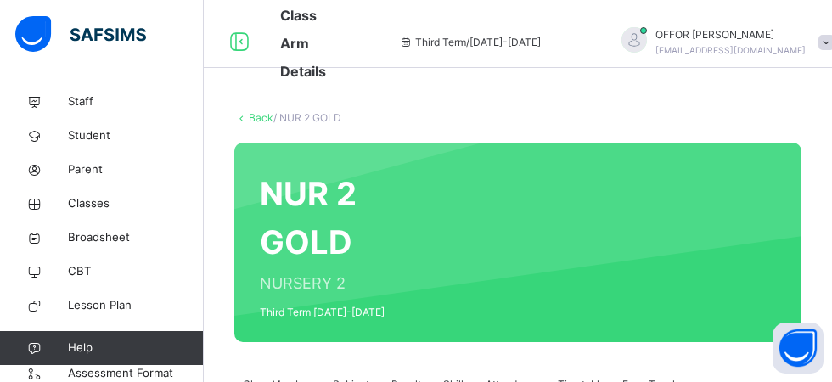
scroll to position [223, 0]
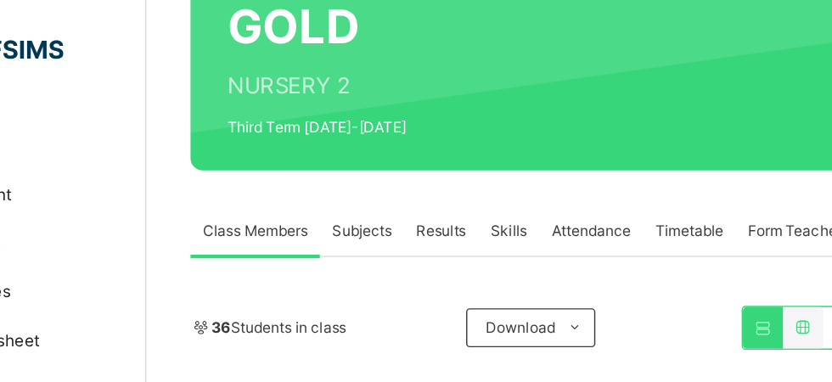
click at [412, 160] on span "Results" at bounding box center [408, 161] width 35 height 15
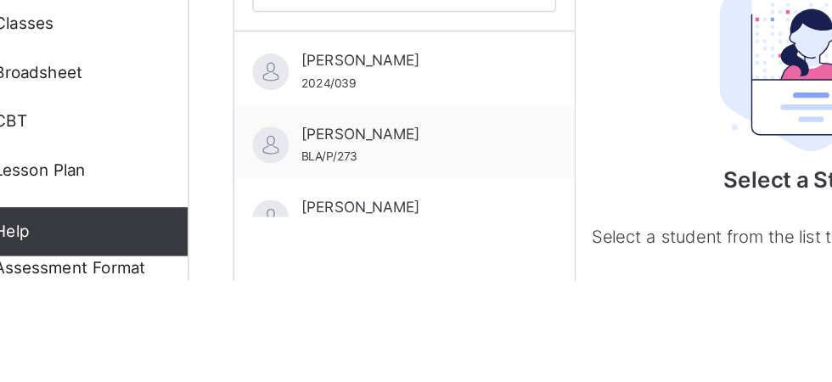
scroll to position [425, 0]
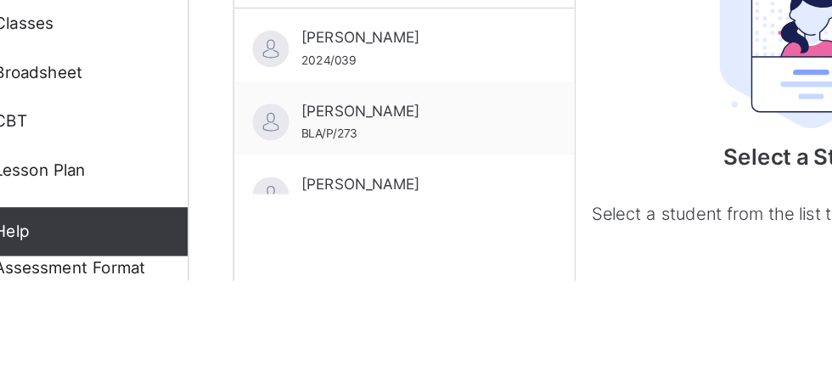
click at [305, 317] on span "[PERSON_NAME]" at bounding box center [358, 314] width 152 height 15
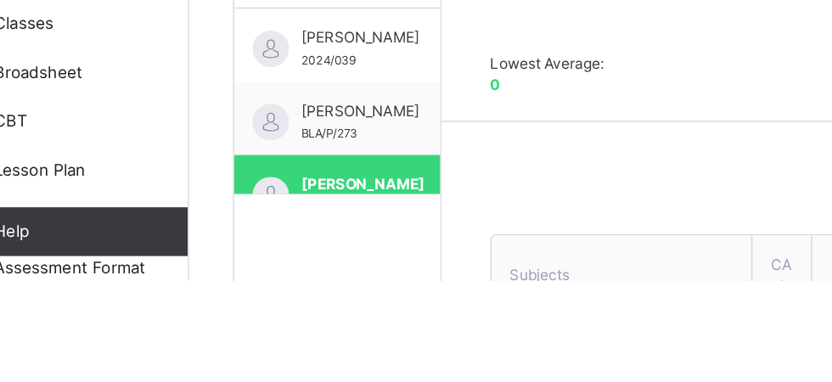
type textarea "**********"
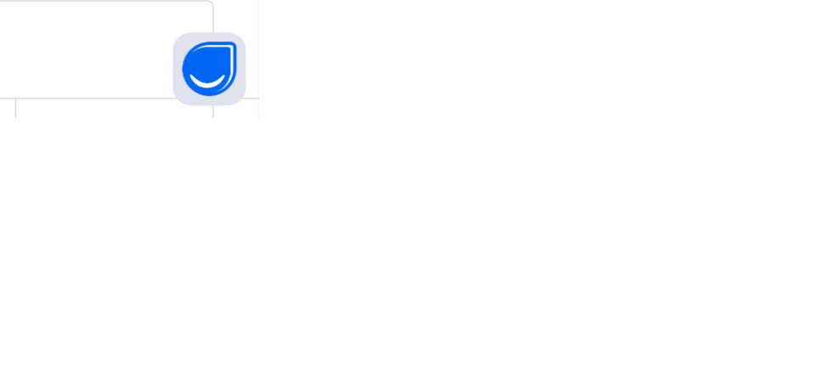
scroll to position [189, 0]
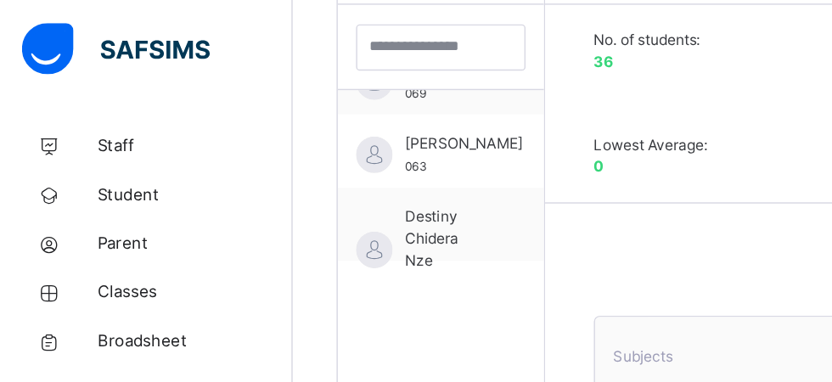
scroll to position [402, 0]
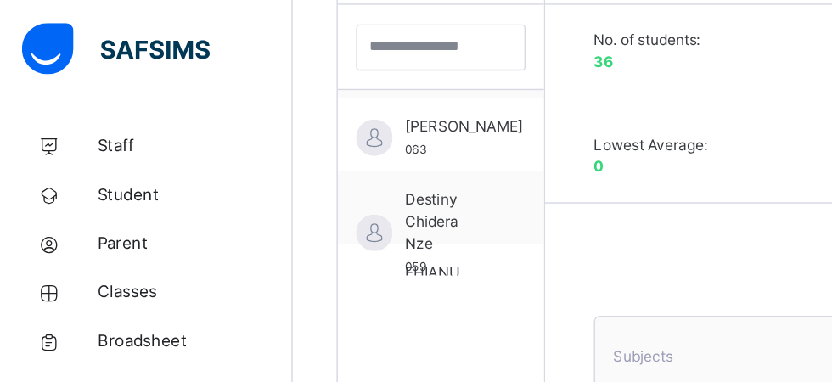
click at [303, 96] on span "[PERSON_NAME]" at bounding box center [323, 88] width 82 height 15
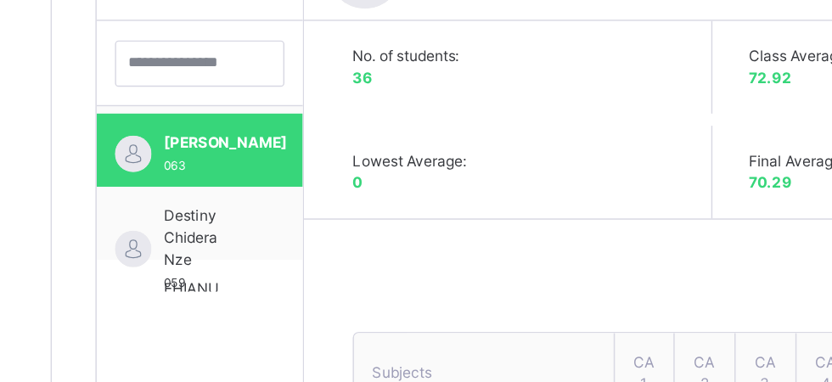
scroll to position [8, 0]
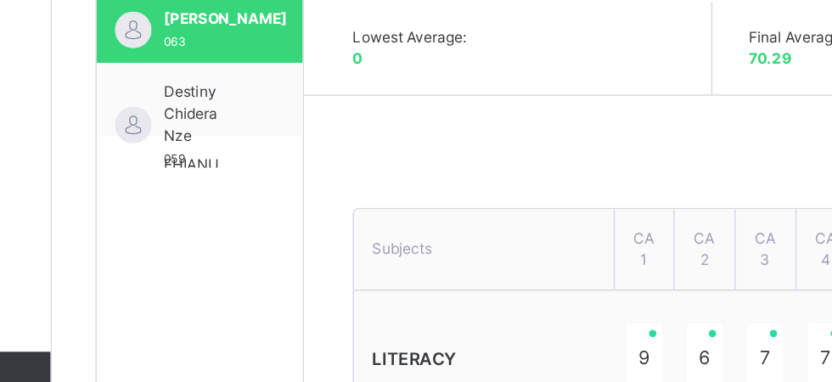
click at [308, 171] on span "Destiny Chidera Nze" at bounding box center [311, 166] width 59 height 46
click at [307, 204] on div "Destiny Chidera Nze 059" at bounding box center [311, 173] width 59 height 61
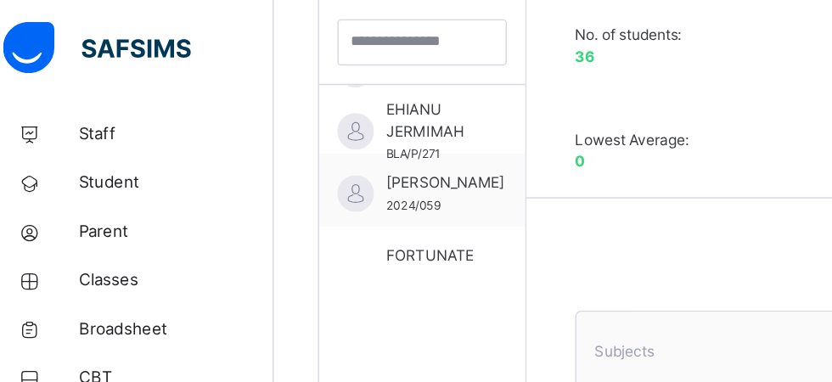
scroll to position [515, 0]
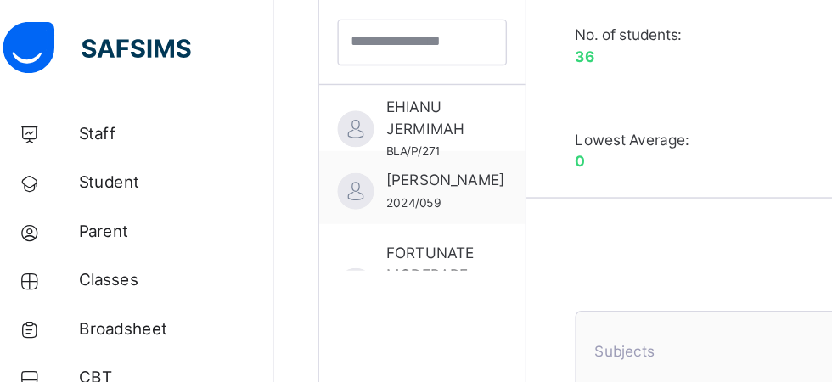
click at [290, 98] on div "EHIANU JERMIMAH BLA/P/271" at bounding box center [311, 91] width 59 height 46
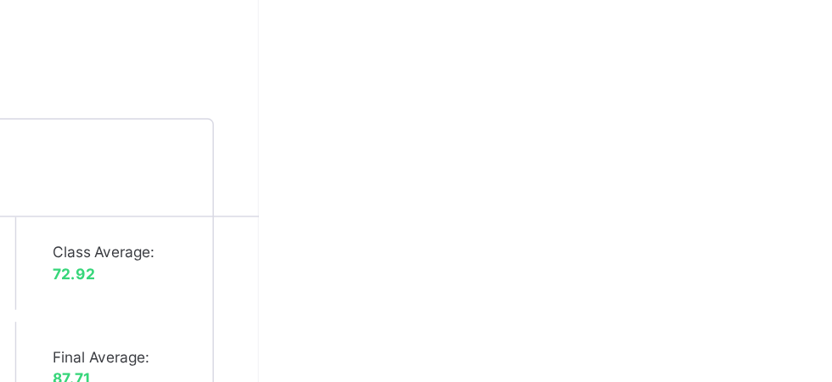
scroll to position [391, 0]
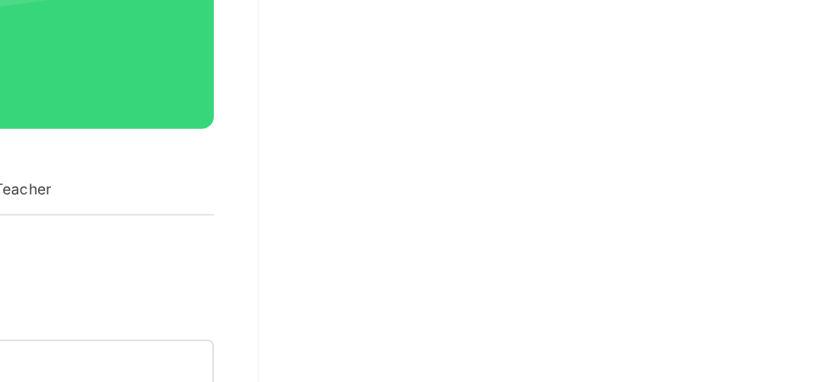
scroll to position [227, 0]
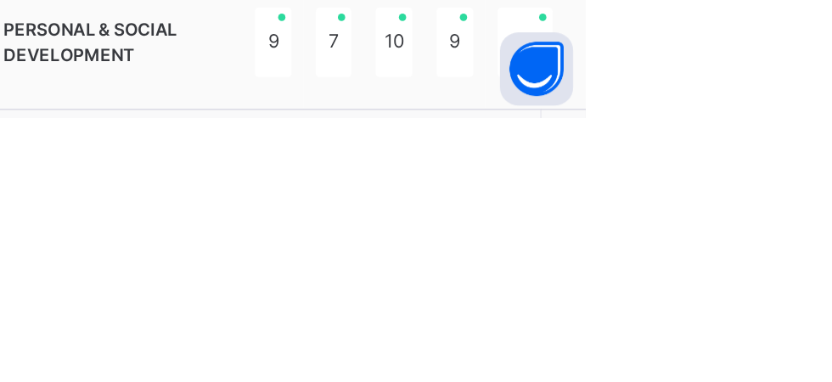
scroll to position [1115, 0]
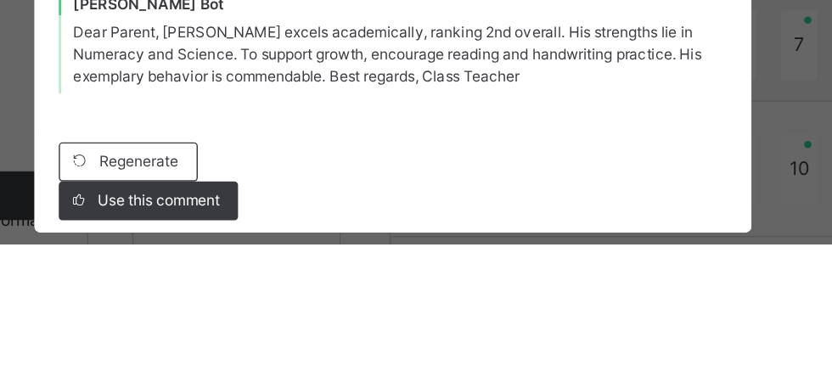
click at [295, 359] on span "Use this comment" at bounding box center [253, 351] width 85 height 15
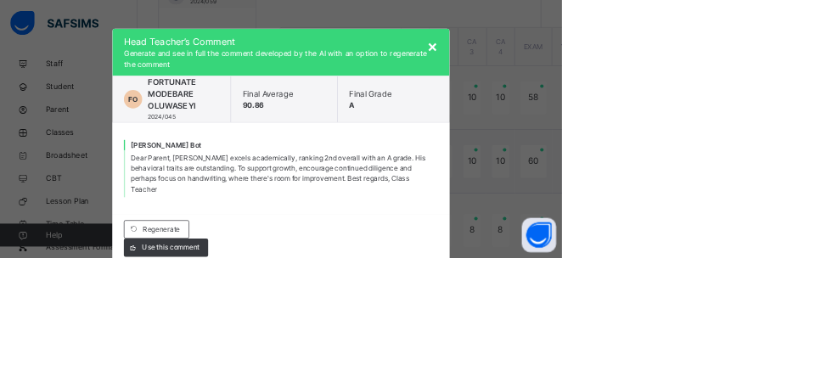
scroll to position [733, 0]
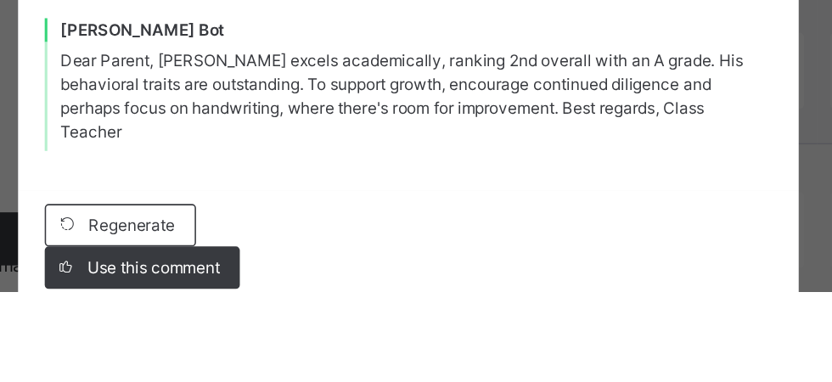
click at [267, 347] on span "Regenerate" at bounding box center [238, 339] width 55 height 15
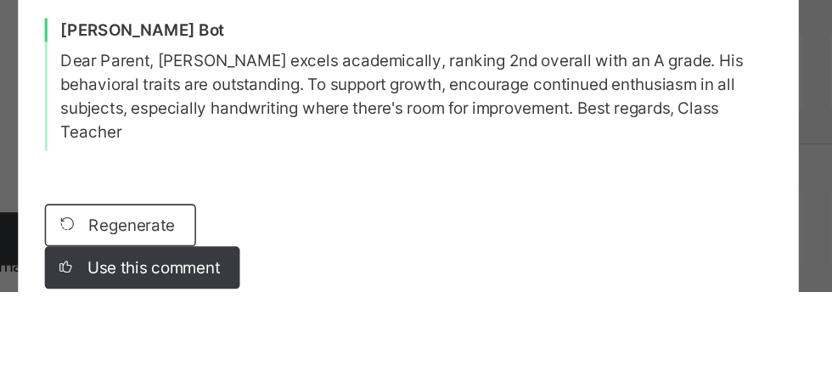
click at [295, 374] on span "Use this comment" at bounding box center [253, 366] width 85 height 15
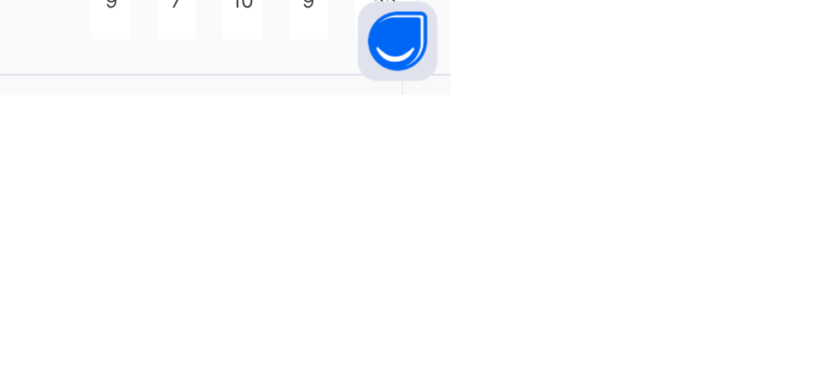
scroll to position [1121, 0]
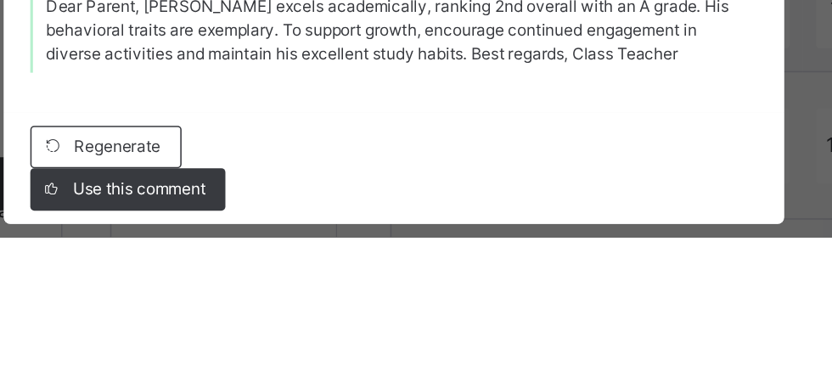
click at [267, 332] on span "Regenerate" at bounding box center [238, 324] width 55 height 15
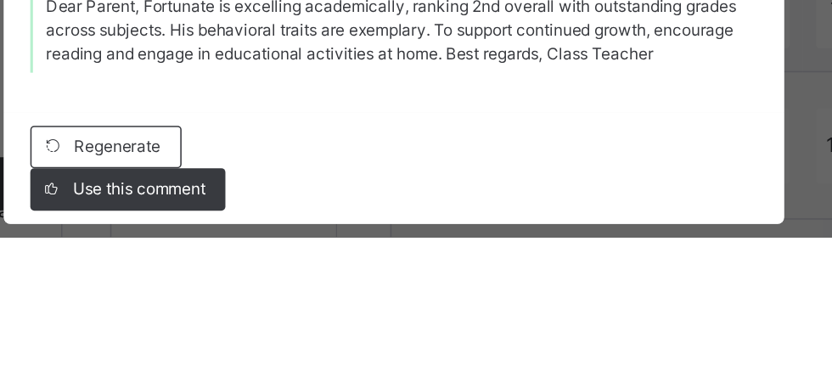
click at [267, 332] on span "Regenerate" at bounding box center [238, 324] width 55 height 15
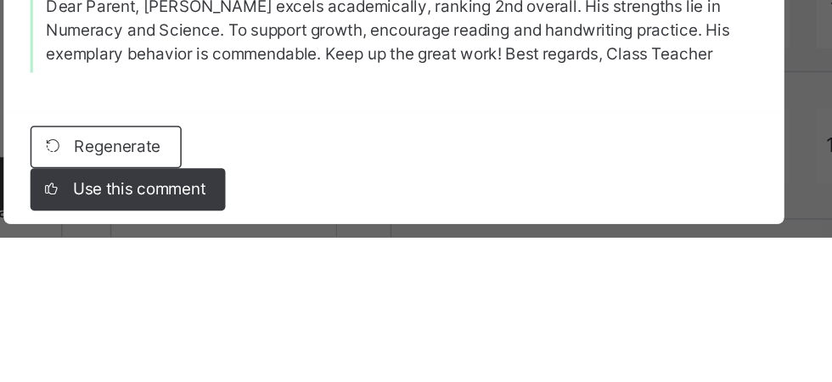
click at [295, 359] on span "Use this comment" at bounding box center [253, 351] width 85 height 15
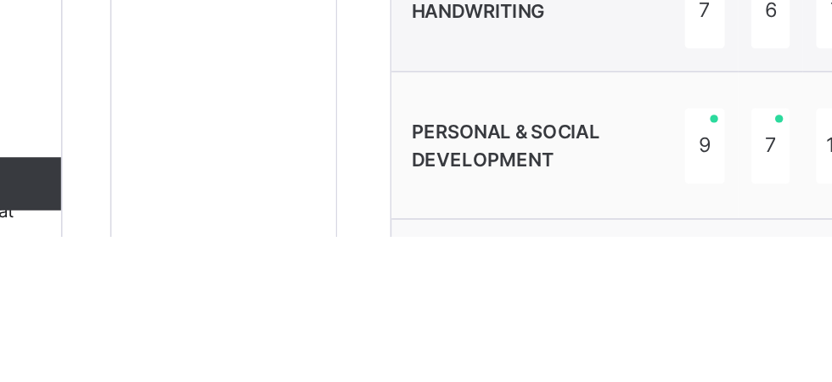
type textarea "**********"
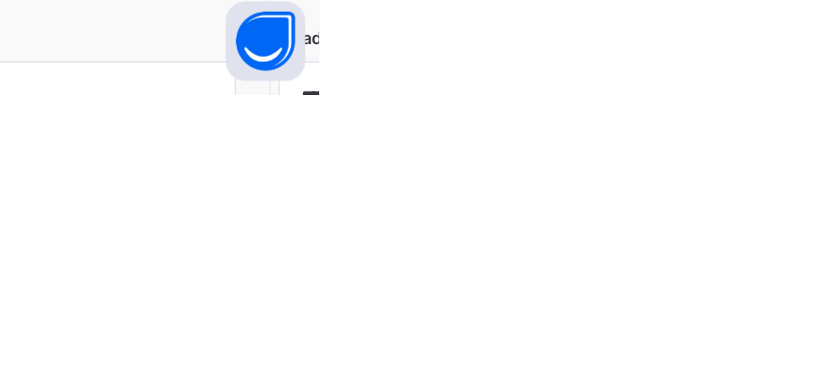
scroll to position [1171, 0]
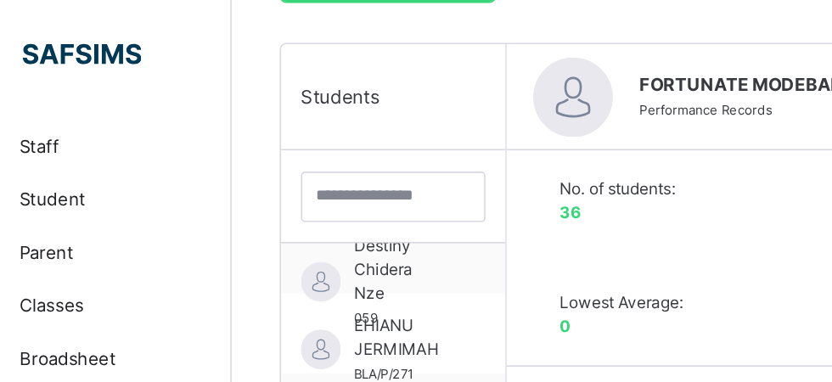
scroll to position [459, 0]
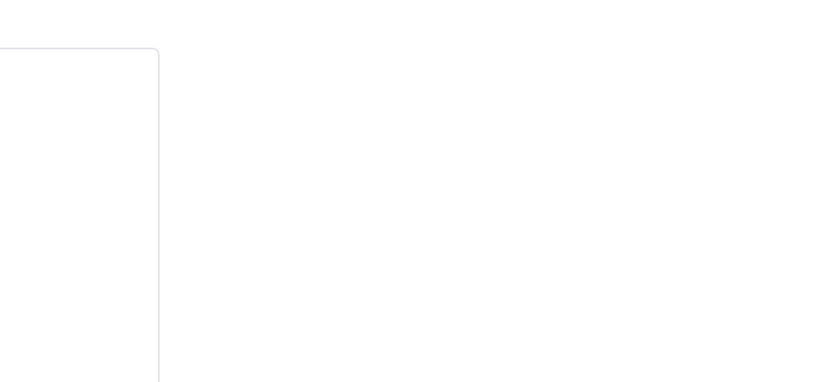
click at [831, 70] on html "Class Arm Details Third Term / [DATE]-[DATE] [PERSON_NAME] [EMAIL_ADDRESS][DOMA…" at bounding box center [416, 3] width 832 height 924
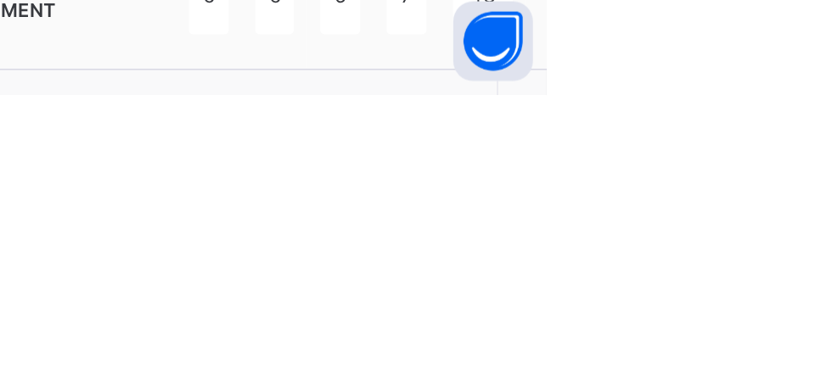
scroll to position [1095, 0]
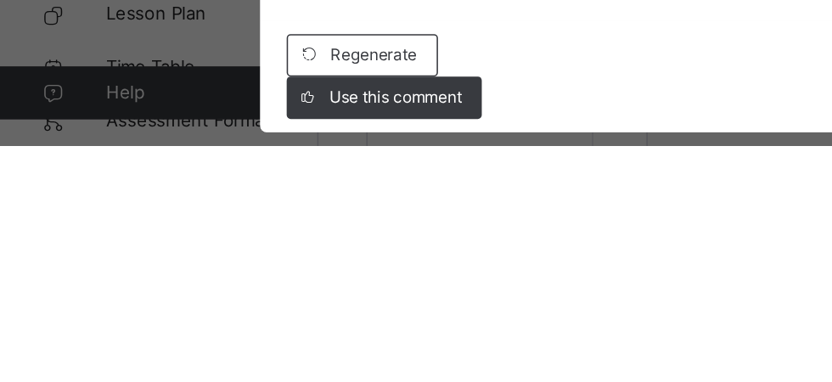
click at [308, 365] on div "Use this comment" at bounding box center [245, 351] width 125 height 27
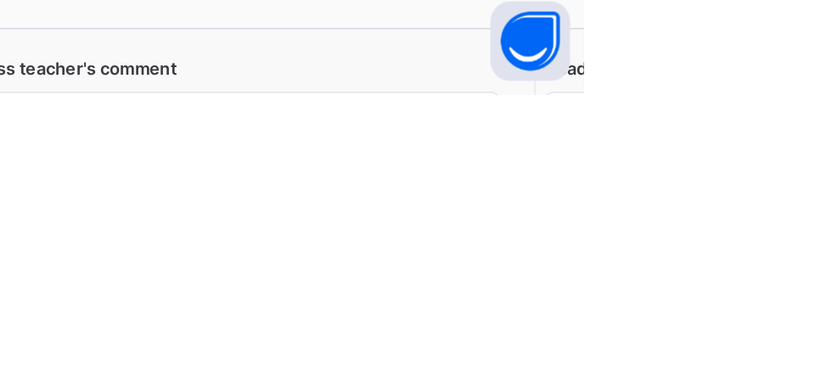
scroll to position [1120, 0]
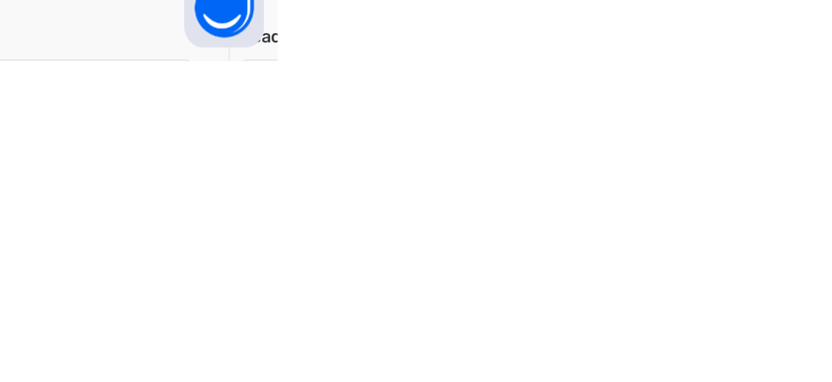
type textarea "**********"
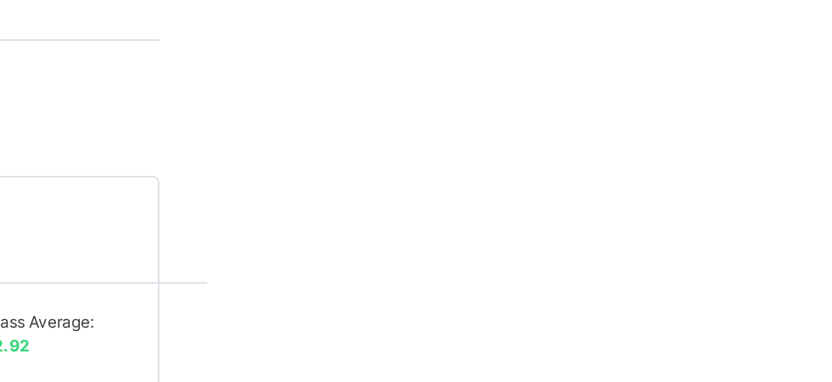
scroll to position [337, 0]
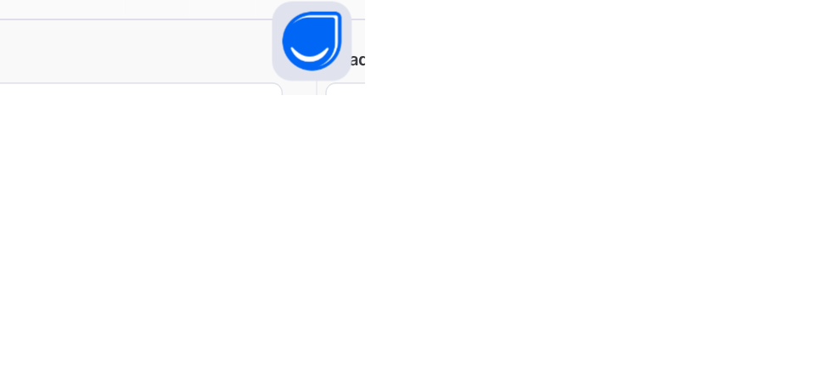
scroll to position [1143, 0]
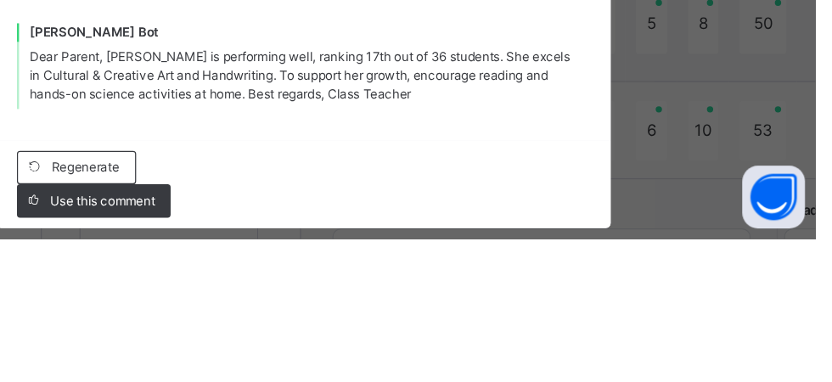
click at [295, 359] on span "Use this comment" at bounding box center [253, 351] width 85 height 15
type textarea "**********"
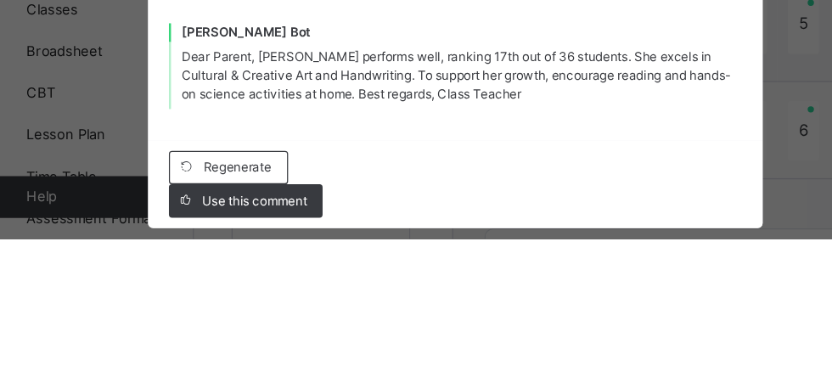
click at [267, 332] on span "Regenerate" at bounding box center [238, 324] width 55 height 15
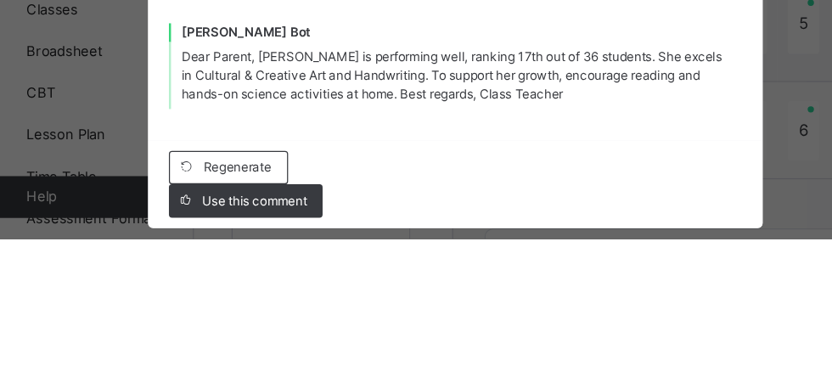
click at [308, 365] on div "Use this comment" at bounding box center [245, 351] width 125 height 27
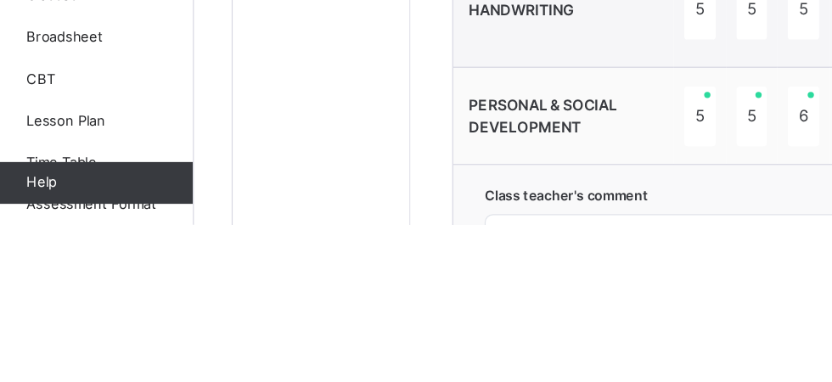
scroll to position [1178, 0]
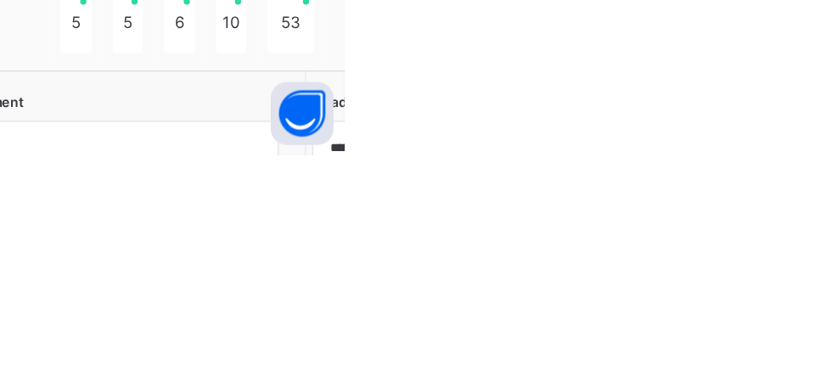
scroll to position [1170, 0]
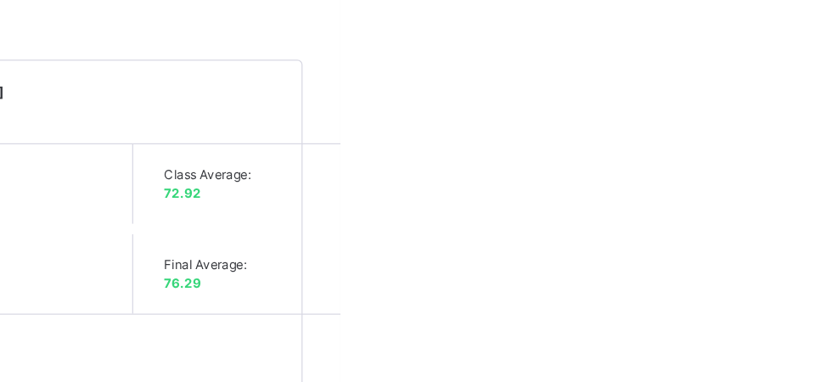
scroll to position [297, 0]
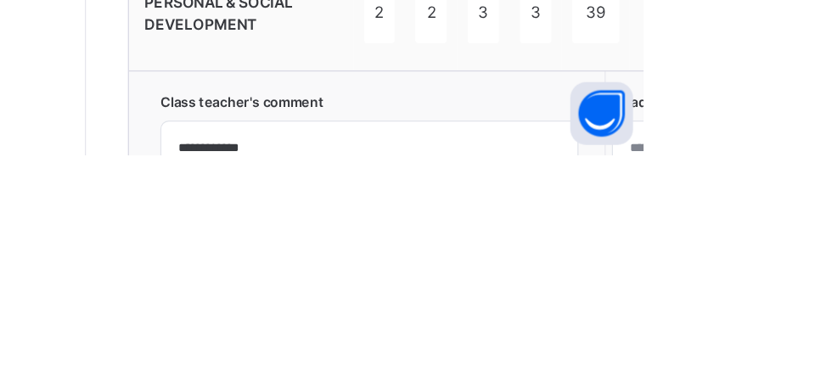
scroll to position [1149, 0]
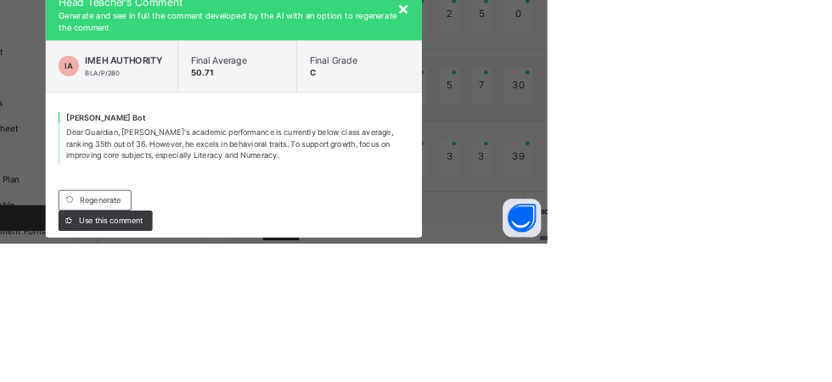
scroll to position [1148, 0]
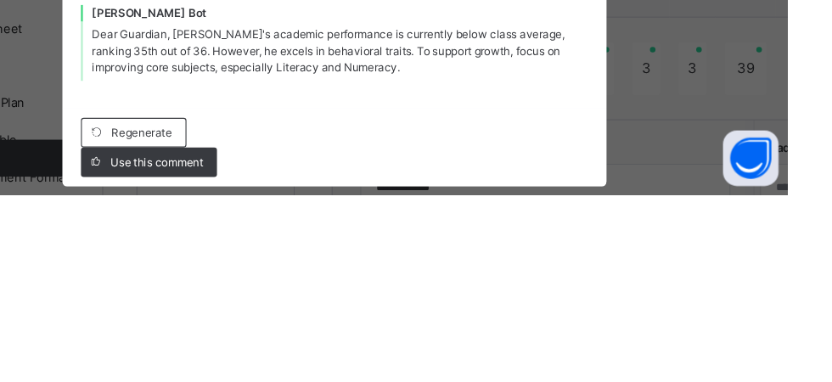
click at [267, 332] on span "Regenerate" at bounding box center [238, 324] width 55 height 15
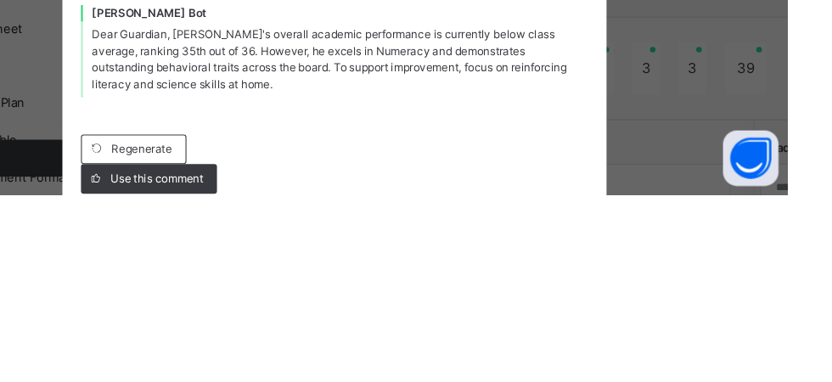
click at [280, 353] on div "Regenerate" at bounding box center [231, 339] width 97 height 27
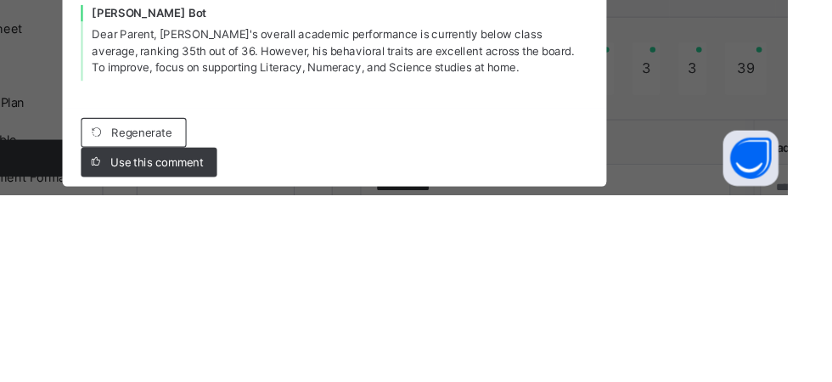
click at [295, 359] on span "Use this comment" at bounding box center [253, 351] width 85 height 15
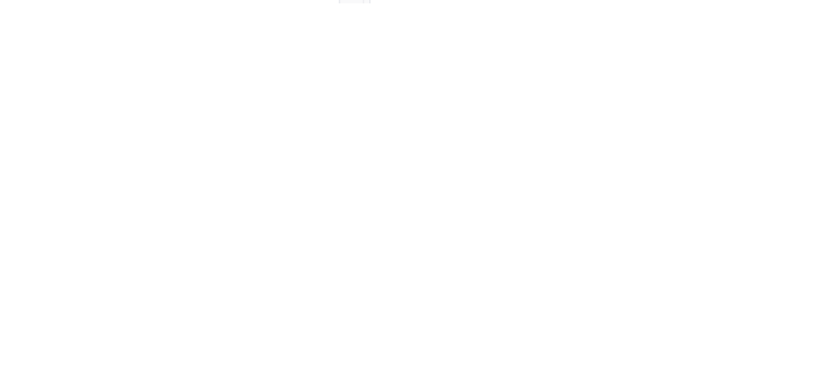
type textarea "**********"
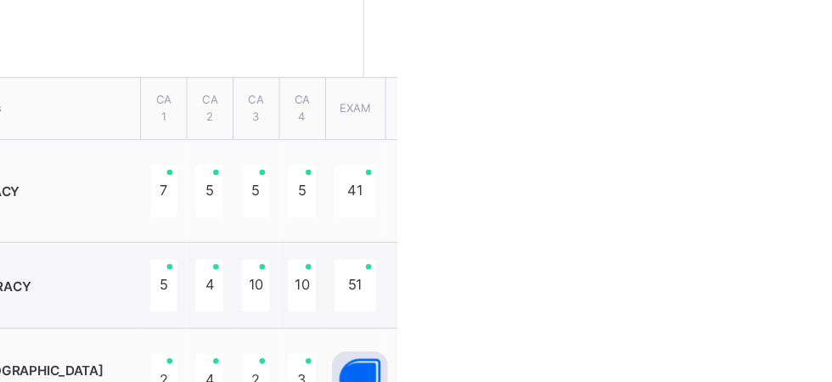
scroll to position [381, 0]
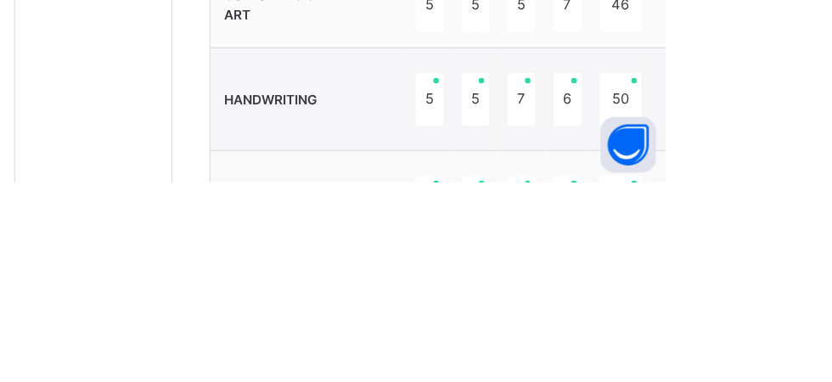
scroll to position [1010, 0]
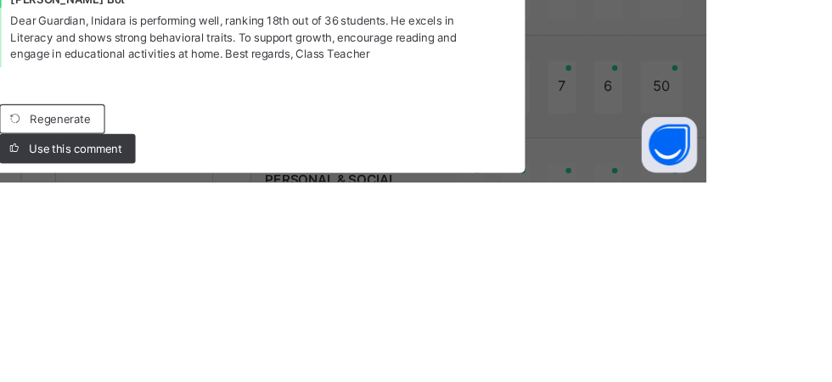
click at [267, 332] on span "Regenerate" at bounding box center [238, 324] width 55 height 15
click at [280, 338] on div "Regenerate" at bounding box center [231, 324] width 97 height 27
click at [295, 359] on span "Use this comment" at bounding box center [253, 351] width 85 height 15
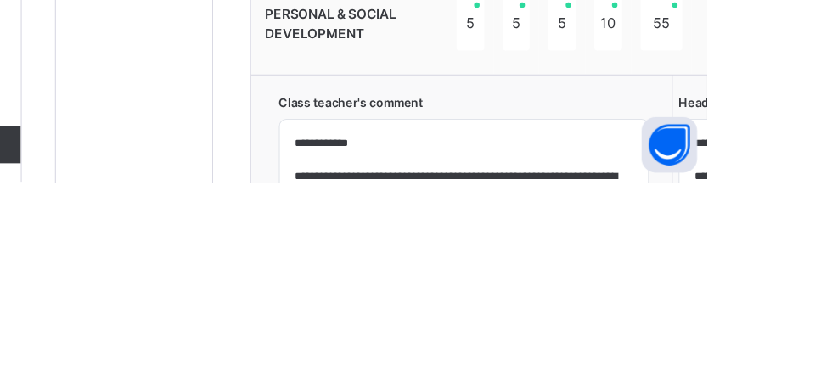
scroll to position [1162, 0]
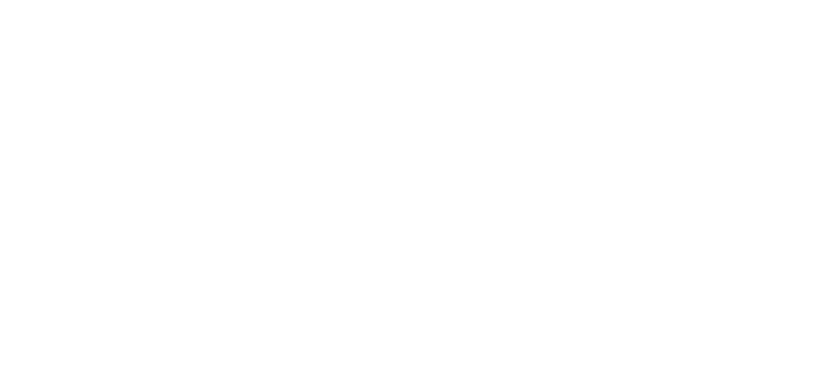
type textarea "**********"
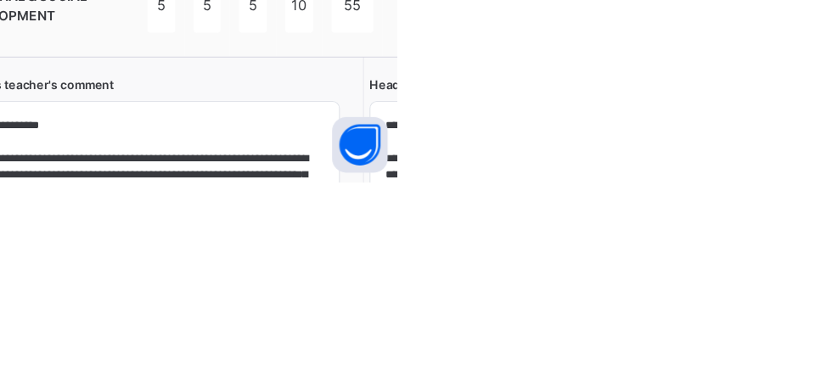
scroll to position [1178, 0]
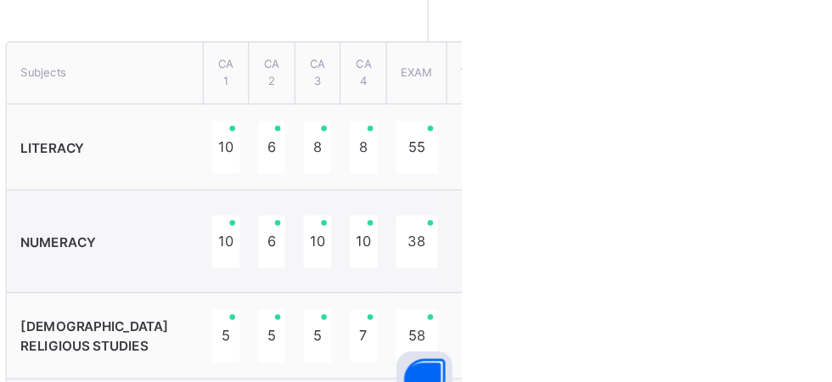
scroll to position [327, 0]
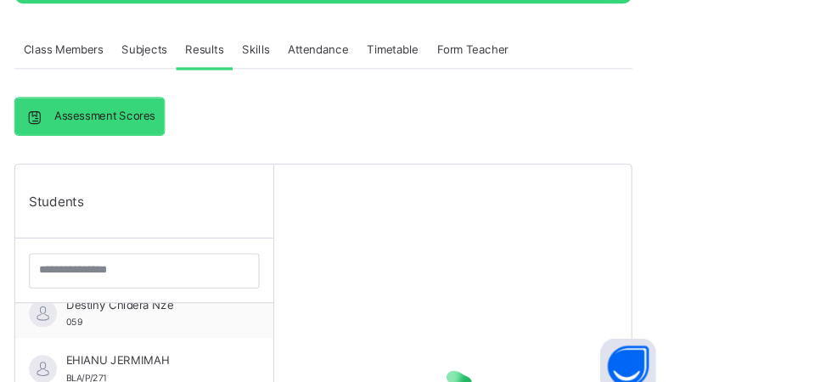
scroll to position [462, 0]
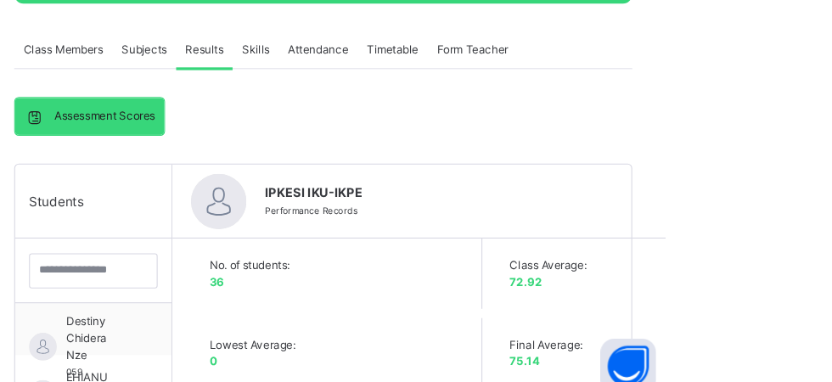
type textarea "**********"
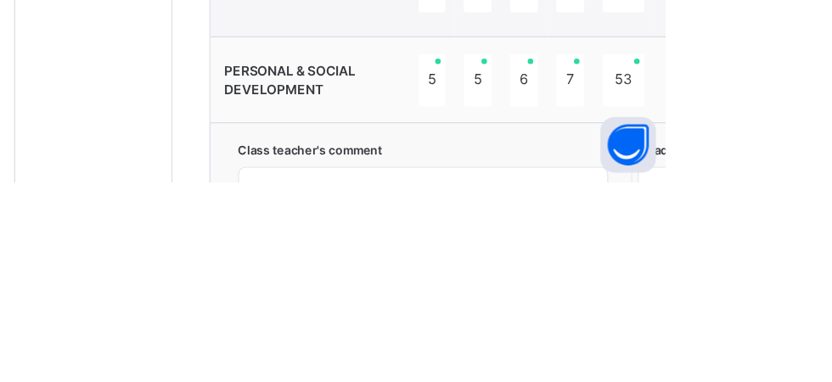
scroll to position [1147, 0]
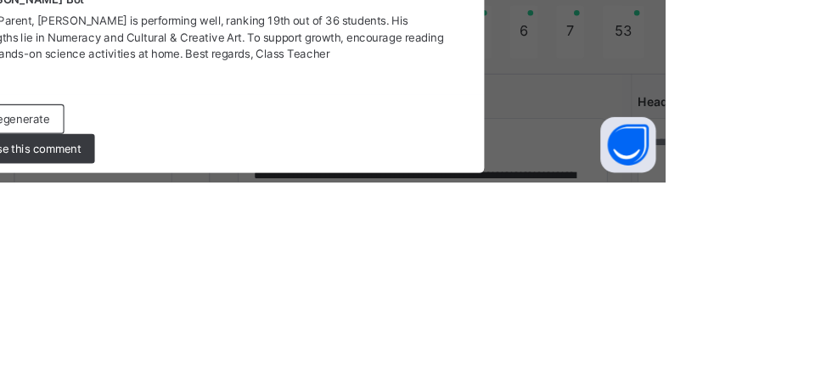
click at [267, 332] on span "Regenerate" at bounding box center [238, 324] width 55 height 15
click at [308, 365] on div "Use this comment" at bounding box center [245, 351] width 125 height 27
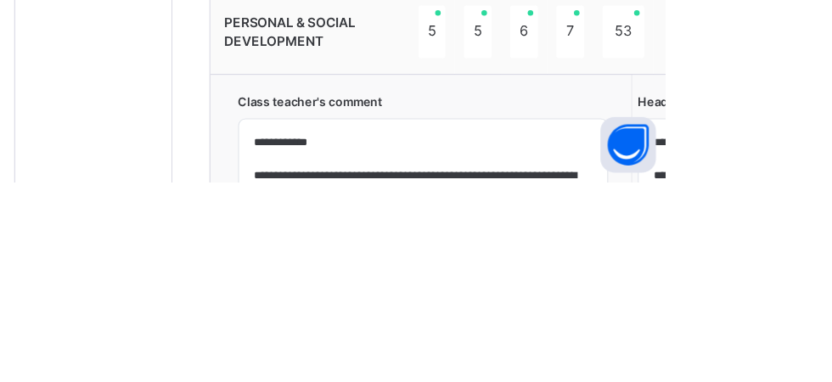
click at [771, 364] on textarea "**********" at bounding box center [609, 371] width 324 height 81
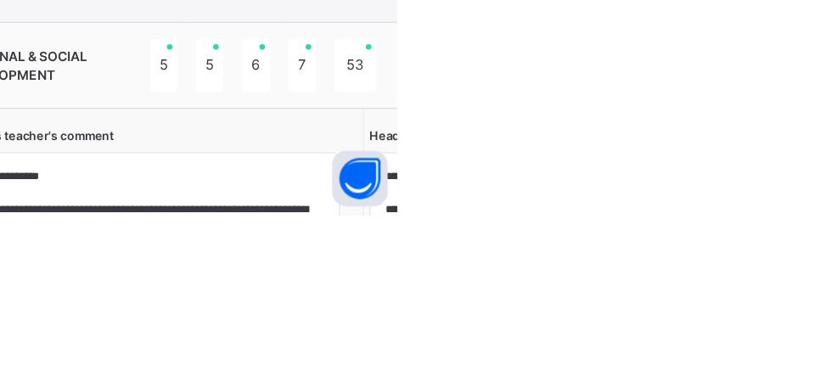
scroll to position [1180, 0]
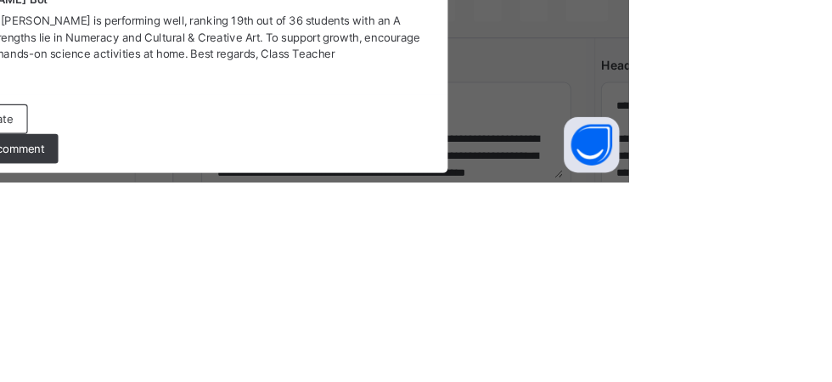
scroll to position [1179, 0]
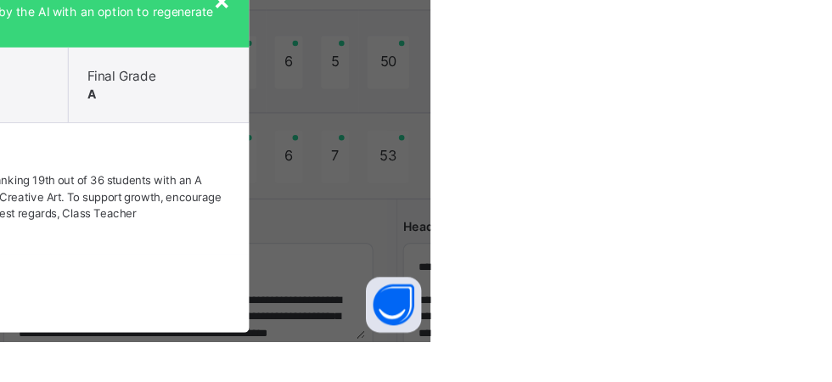
click at [649, 83] on span "×" at bounding box center [641, 68] width 16 height 29
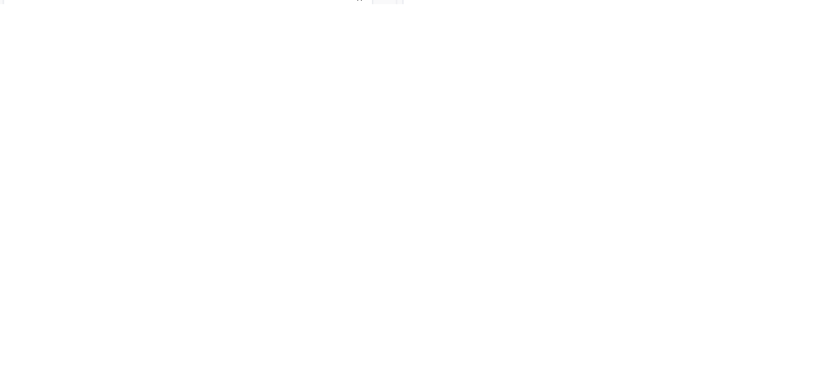
type textarea "**********"
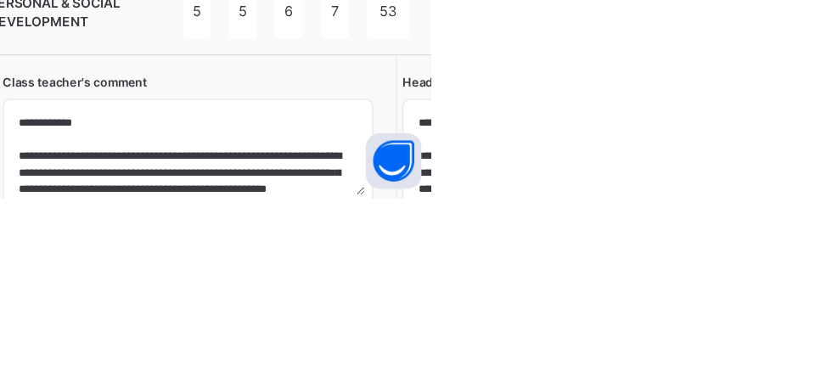
scroll to position [1180, 0]
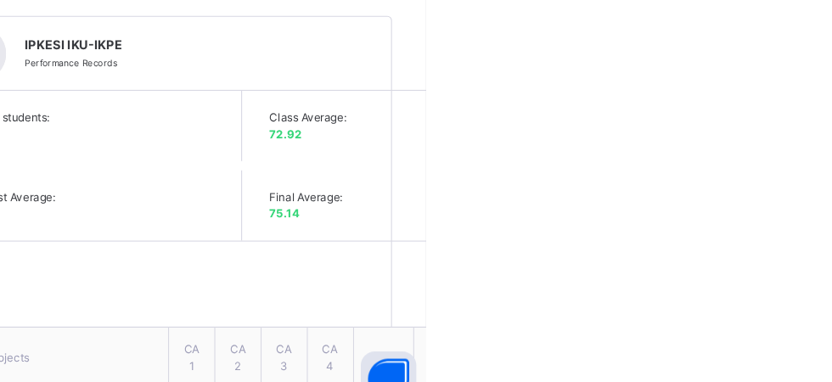
scroll to position [472, 0]
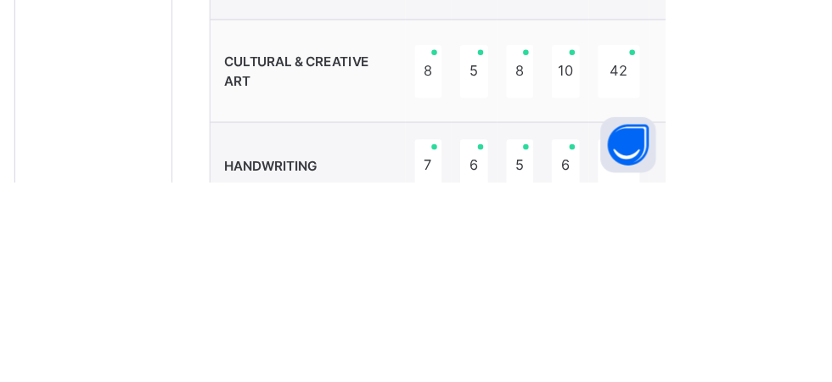
scroll to position [1053, 0]
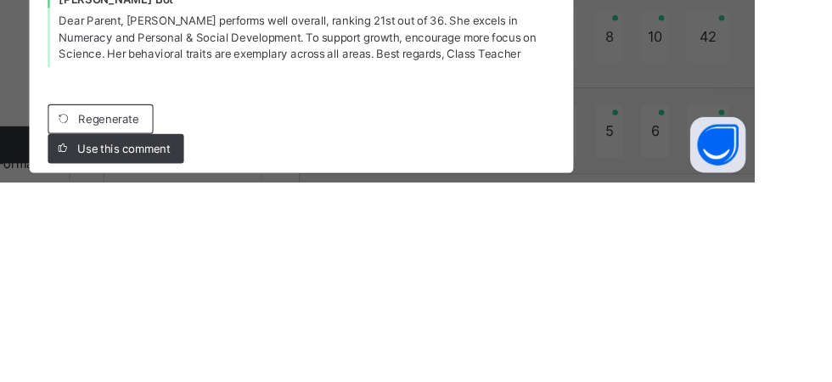
click at [267, 332] on span "Regenerate" at bounding box center [238, 324] width 55 height 15
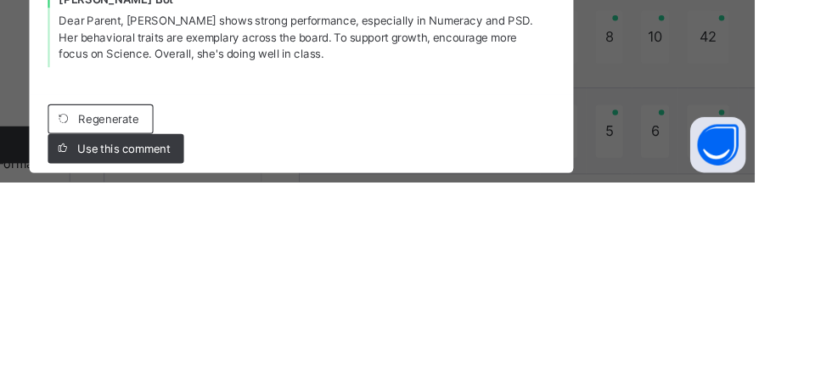
click at [280, 338] on div "Regenerate" at bounding box center [231, 324] width 97 height 27
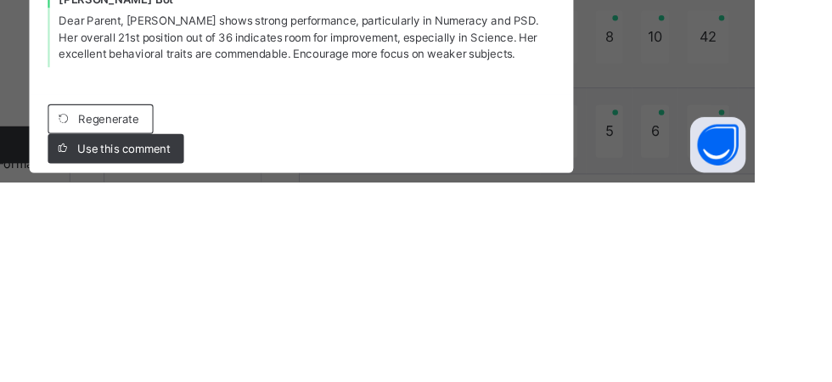
click at [267, 332] on span "Regenerate" at bounding box center [238, 324] width 55 height 15
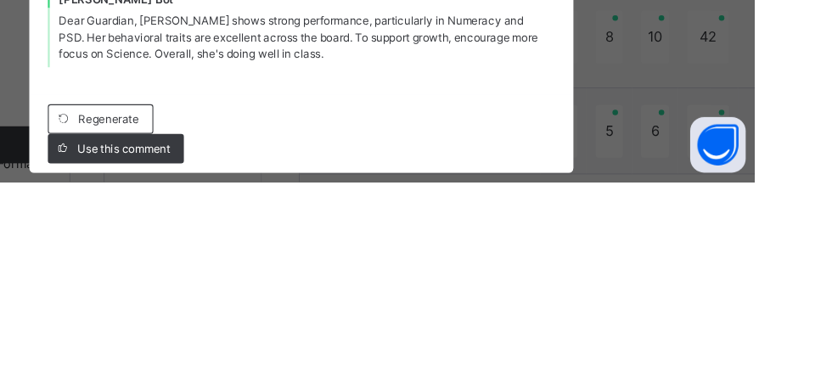
click at [308, 365] on div "Use this comment" at bounding box center [245, 351] width 125 height 27
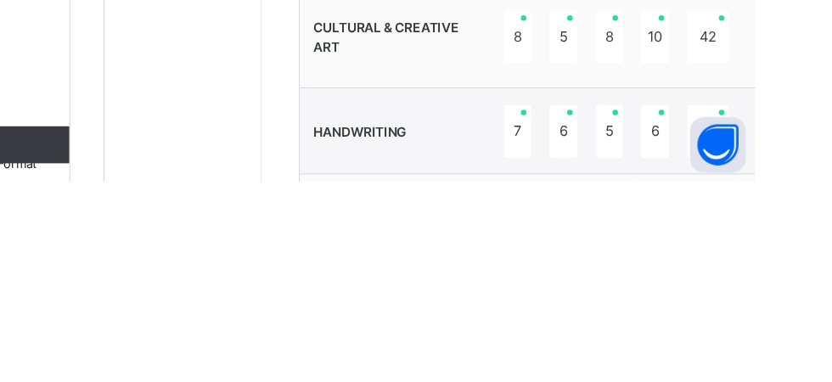
type textarea "**********"
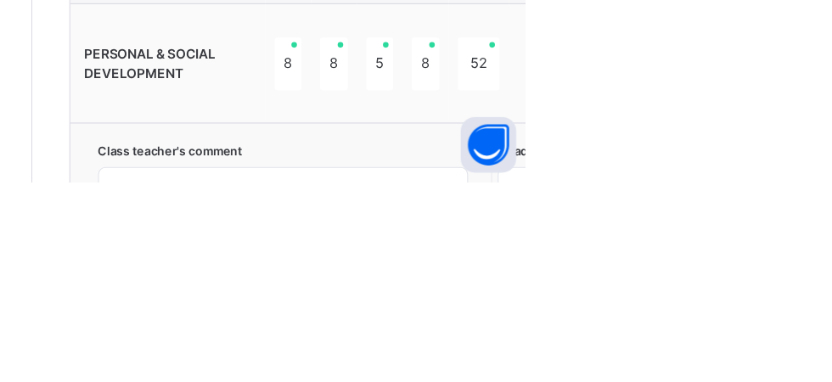
scroll to position [1224, 0]
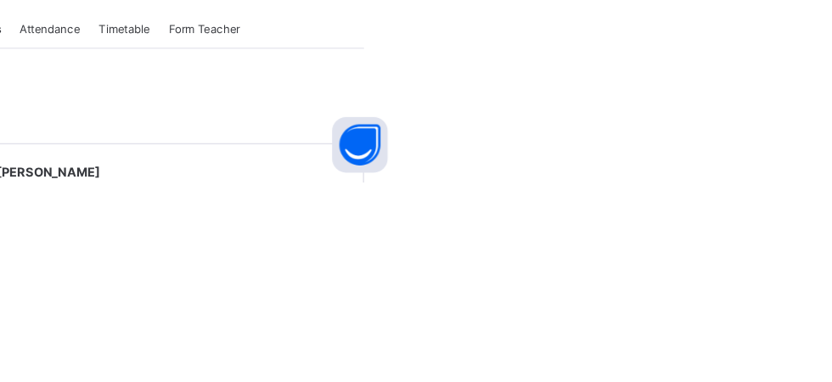
scroll to position [143, 0]
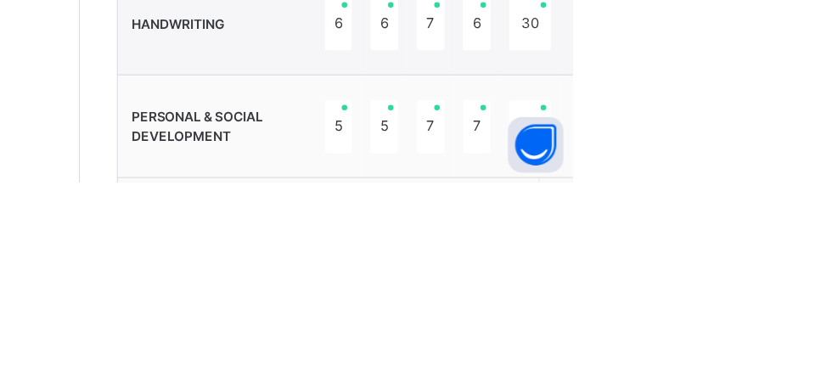
scroll to position [1118, 0]
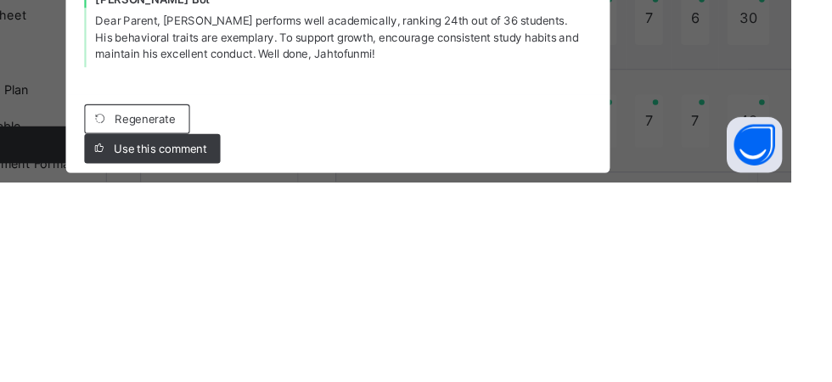
click at [267, 332] on span "Regenerate" at bounding box center [238, 324] width 55 height 15
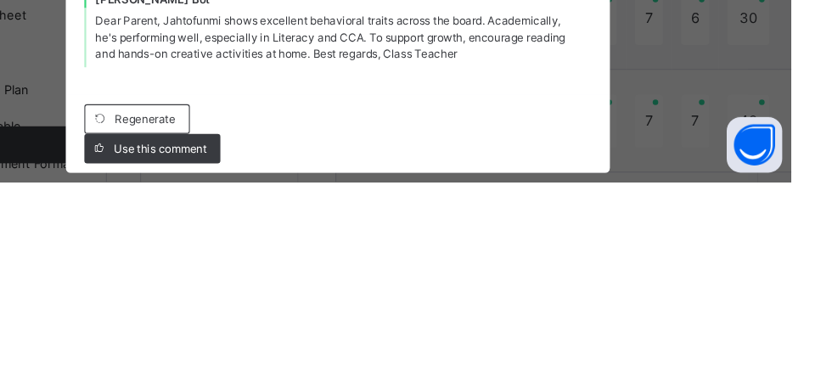
click at [267, 332] on span "Regenerate" at bounding box center [238, 324] width 55 height 15
click at [308, 365] on div "Use this comment" at bounding box center [245, 351] width 125 height 27
type textarea "**********"
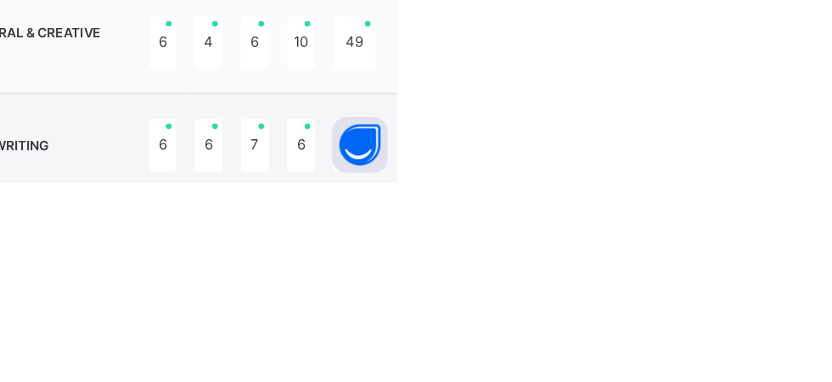
scroll to position [1178, 0]
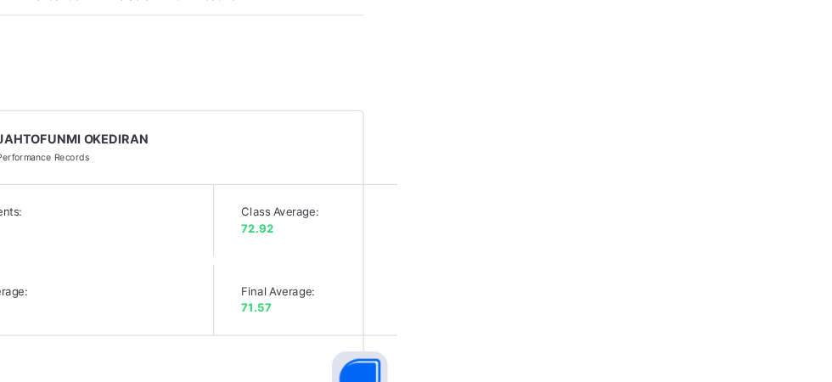
scroll to position [388, 0]
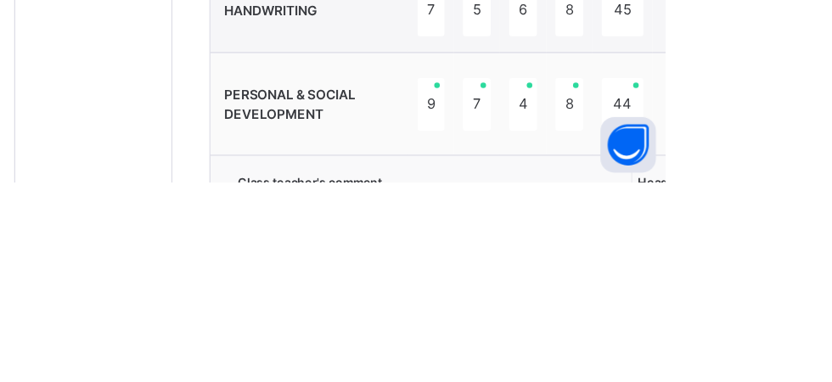
scroll to position [1121, 0]
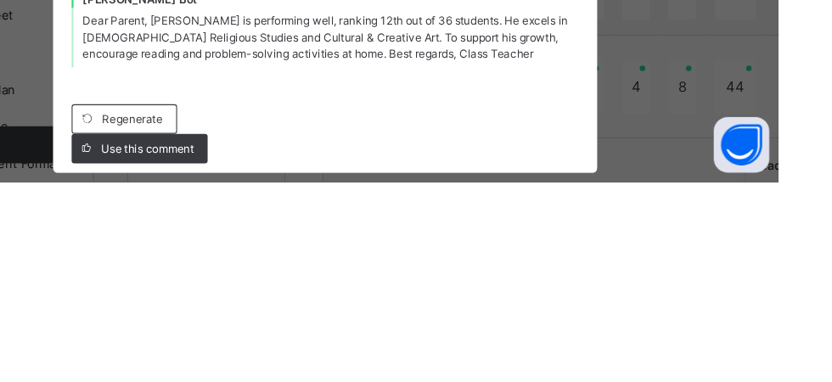
scroll to position [1118, 0]
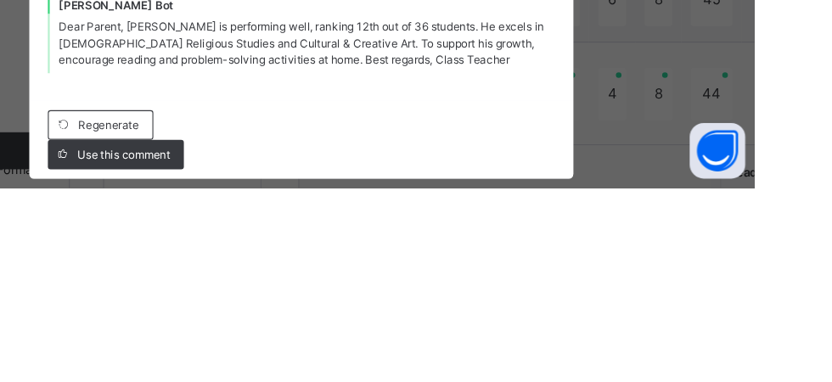
click at [295, 359] on span "Use this comment" at bounding box center [253, 351] width 85 height 15
type textarea "**********"
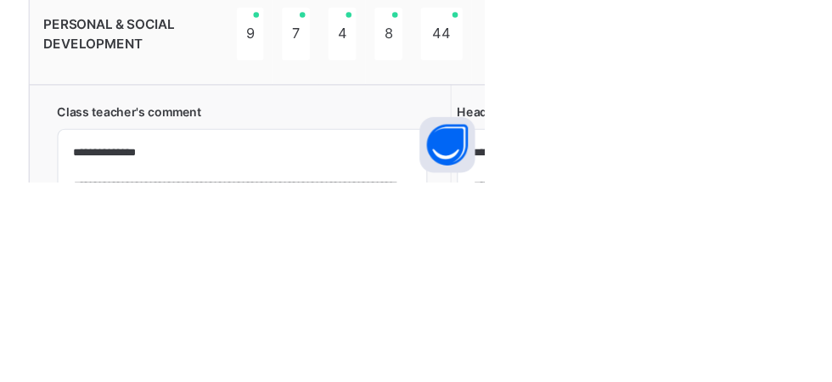
scroll to position [1180, 0]
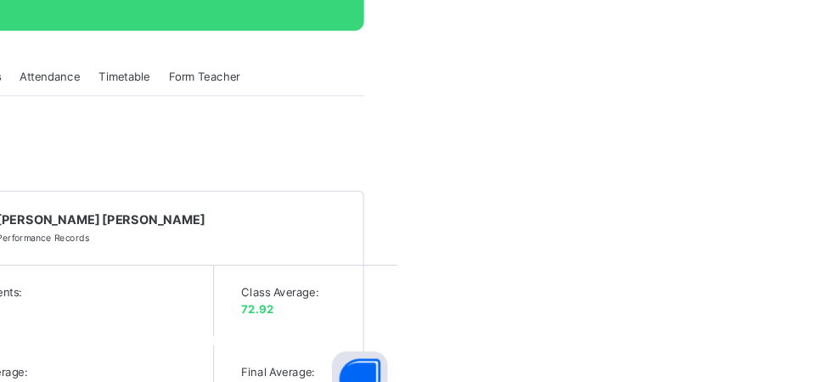
scroll to position [312, 0]
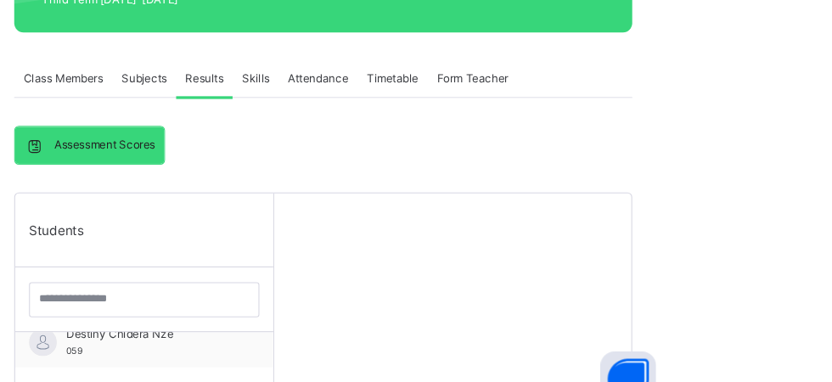
scroll to position [462, 0]
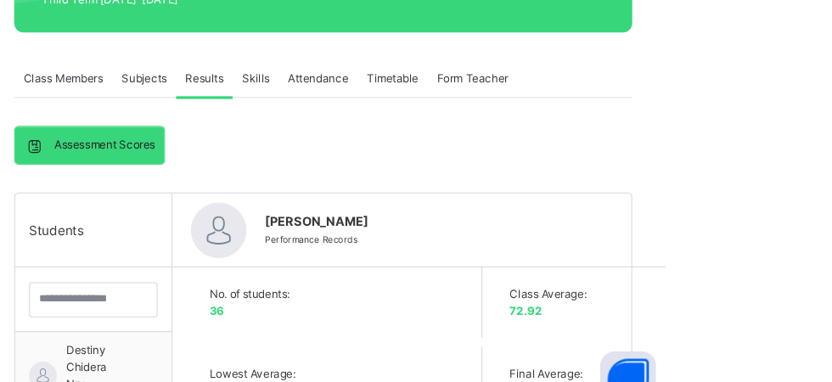
type textarea "**********"
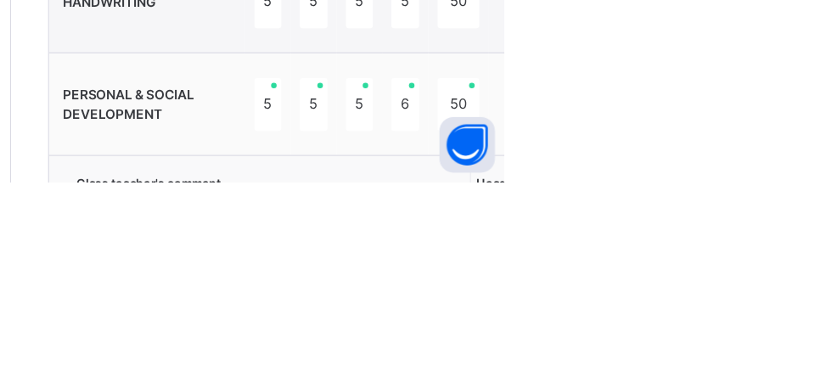
scroll to position [1168, 0]
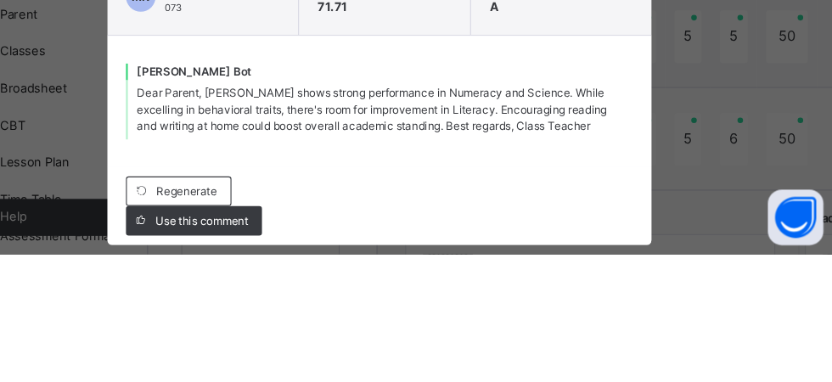
click at [267, 332] on span "Regenerate" at bounding box center [238, 324] width 55 height 15
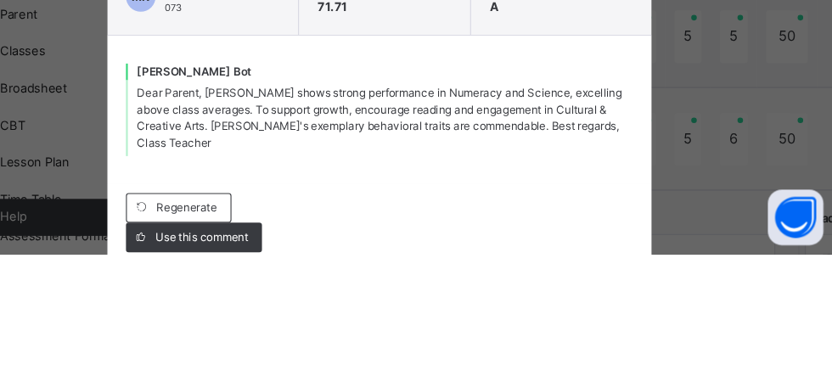
click at [308, 380] on div "Use this comment" at bounding box center [245, 366] width 125 height 27
type textarea "**********"
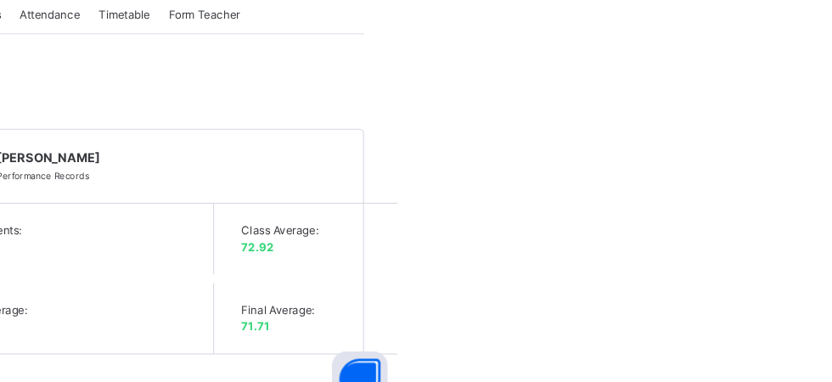
scroll to position [363, 0]
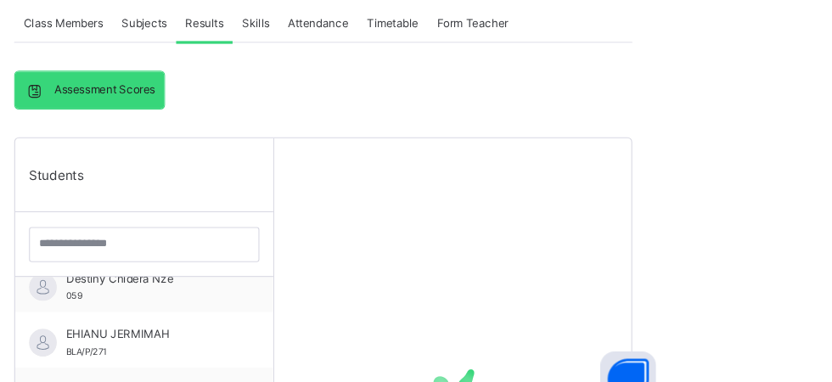
scroll to position [462, 0]
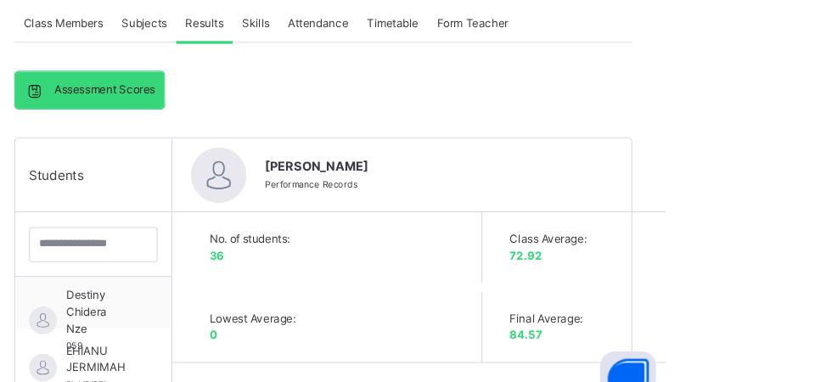
type textarea "**********"
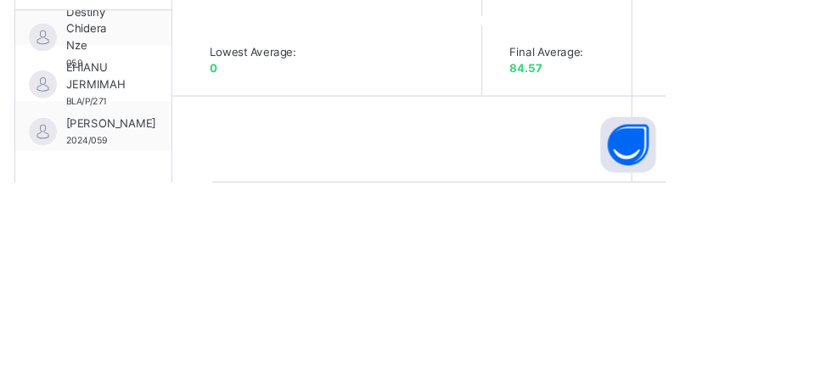
scroll to position [1147, 0]
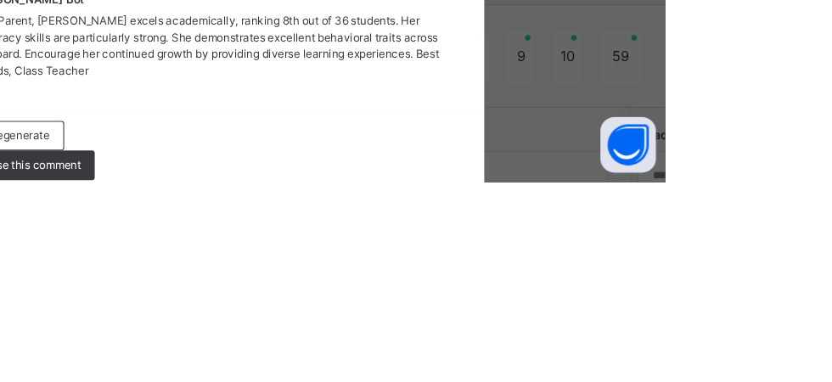
click at [267, 347] on span "Regenerate" at bounding box center [238, 339] width 55 height 15
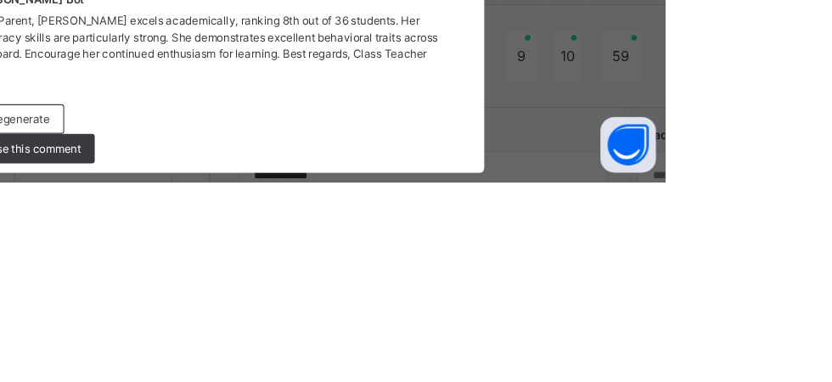
click at [267, 332] on span "Regenerate" at bounding box center [238, 324] width 55 height 15
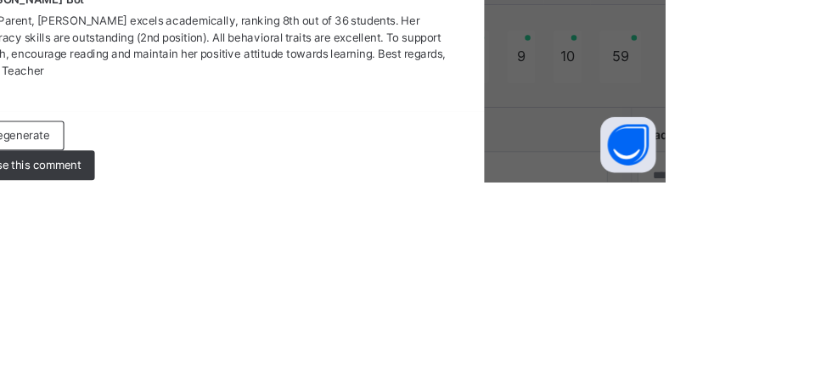
click at [267, 347] on span "Regenerate" at bounding box center [238, 339] width 55 height 15
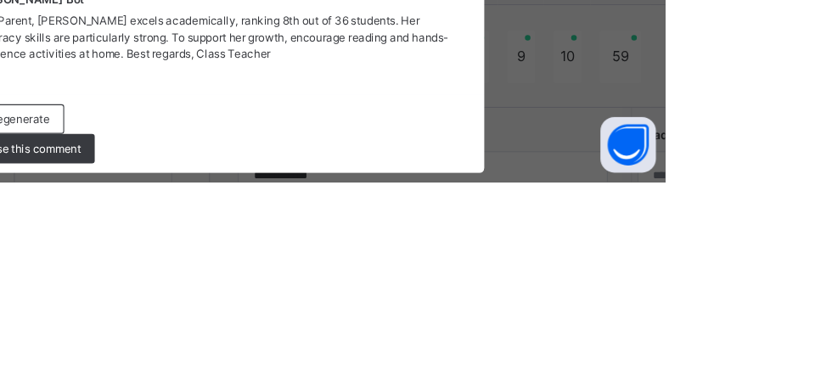
click at [308, 365] on div "Use this comment" at bounding box center [245, 351] width 125 height 27
type textarea "**********"
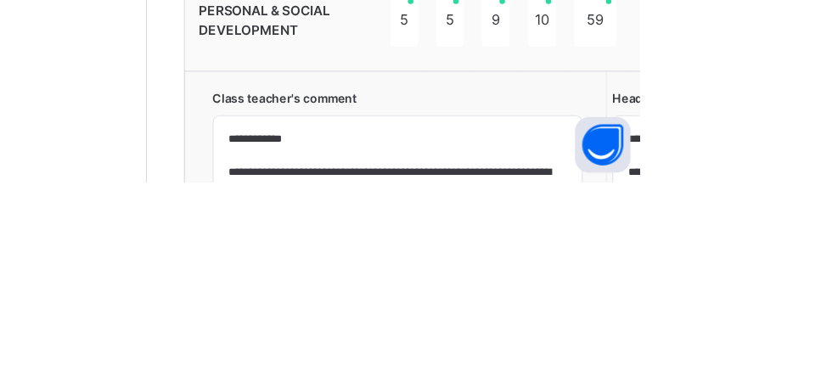
scroll to position [1180, 0]
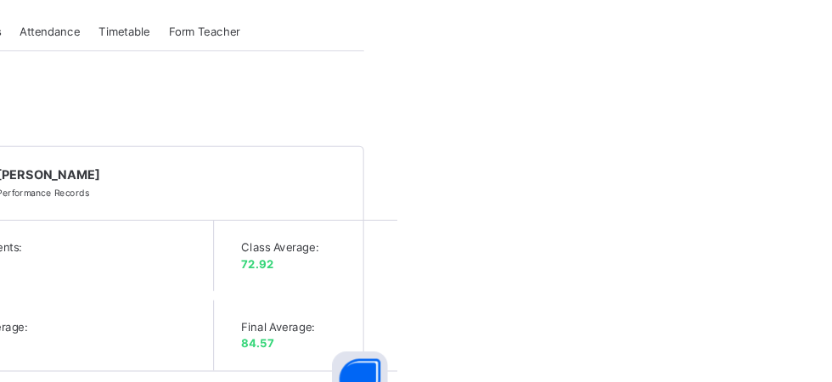
scroll to position [338, 0]
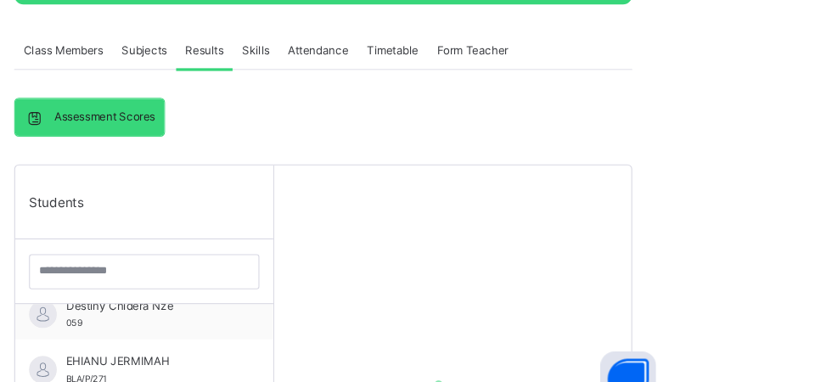
scroll to position [462, 0]
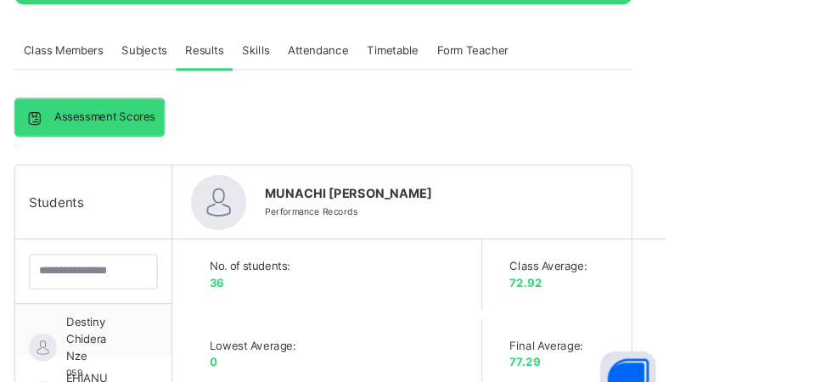
type textarea "**********"
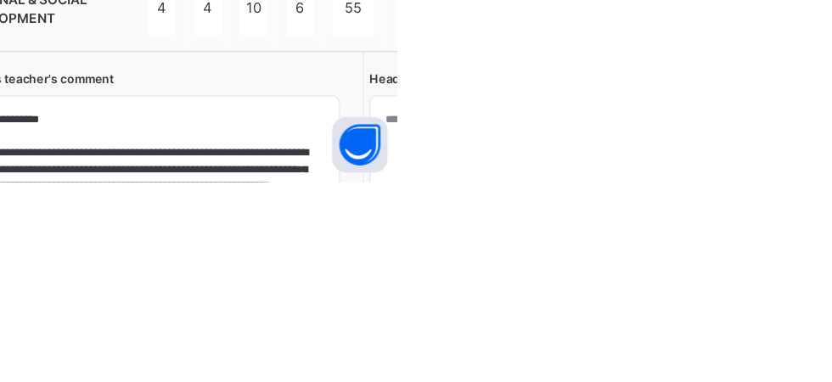
scroll to position [477, 0]
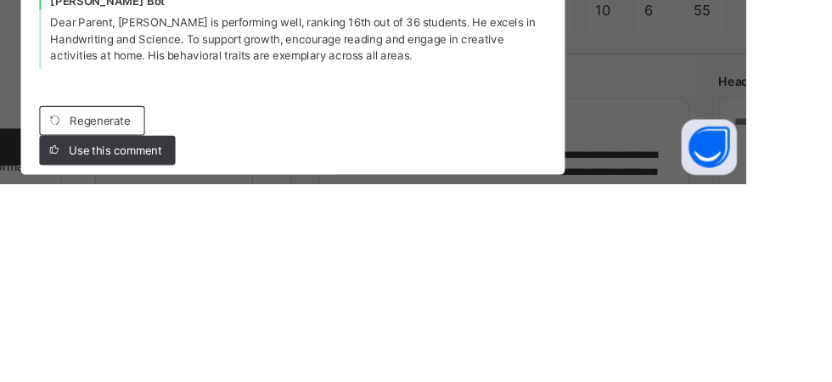
scroll to position [1168, 0]
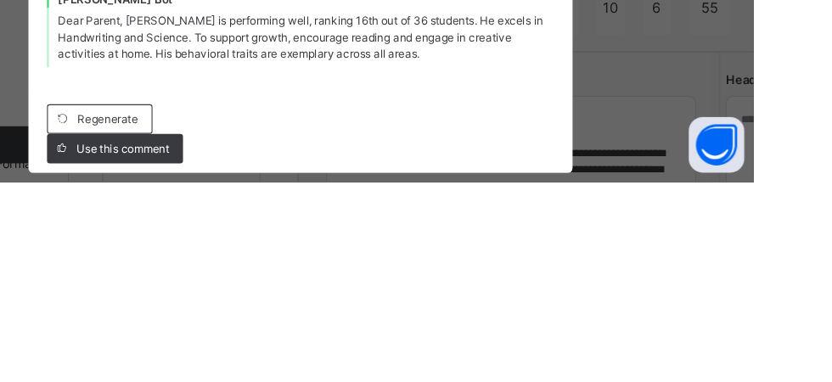
click at [267, 332] on span "Regenerate" at bounding box center [238, 324] width 55 height 15
click at [280, 338] on div "Regenerate" at bounding box center [231, 324] width 97 height 27
click at [308, 365] on div "Use this comment" at bounding box center [245, 351] width 125 height 27
type textarea "**********"
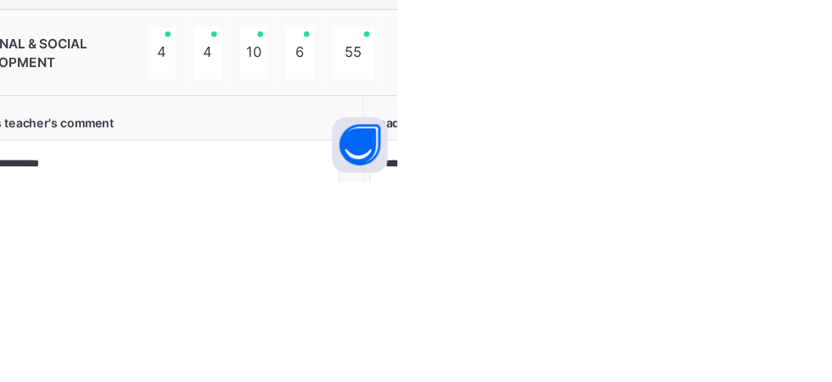
scroll to position [1132, 0]
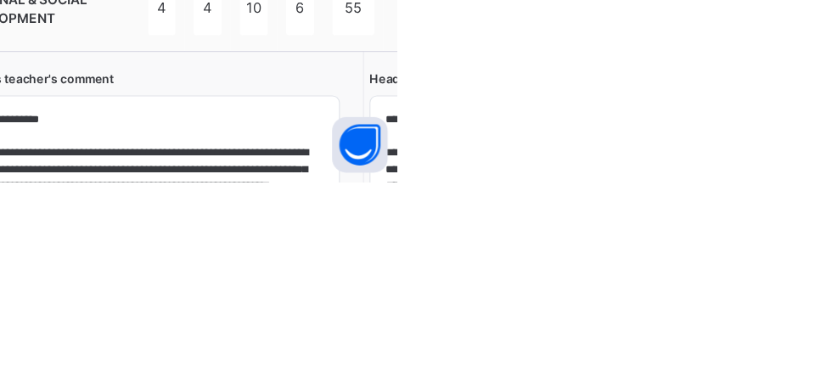
scroll to position [367, 0]
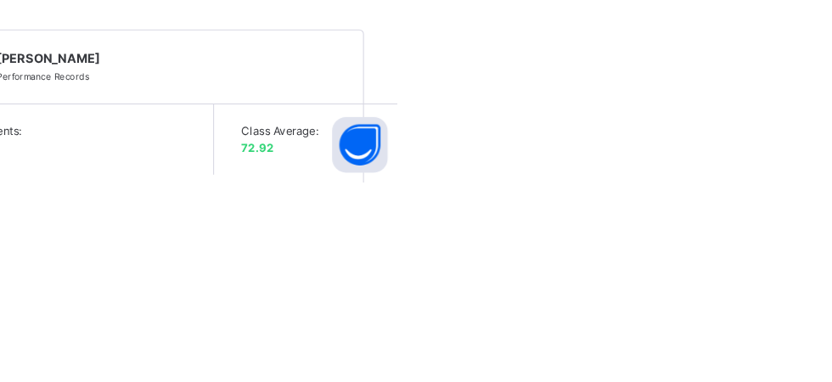
scroll to position [248, 0]
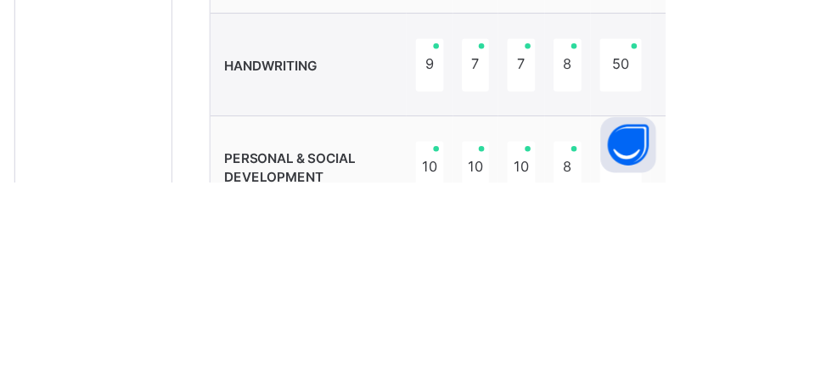
scroll to position [1064, 0]
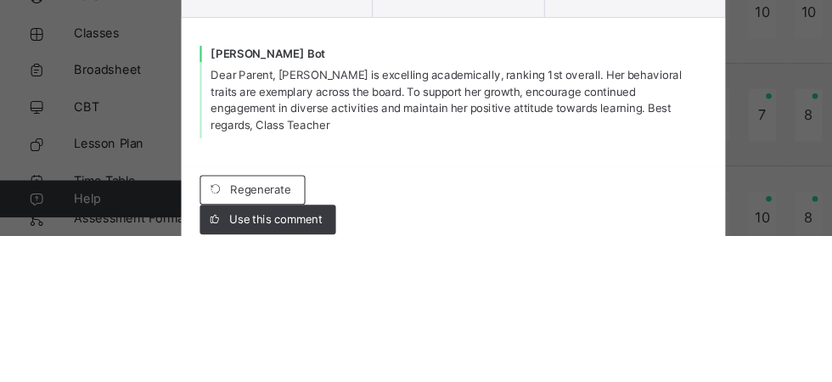
click at [267, 347] on span "Regenerate" at bounding box center [238, 339] width 55 height 15
click at [295, 374] on span "Use this comment" at bounding box center [253, 366] width 85 height 15
type textarea "**********"
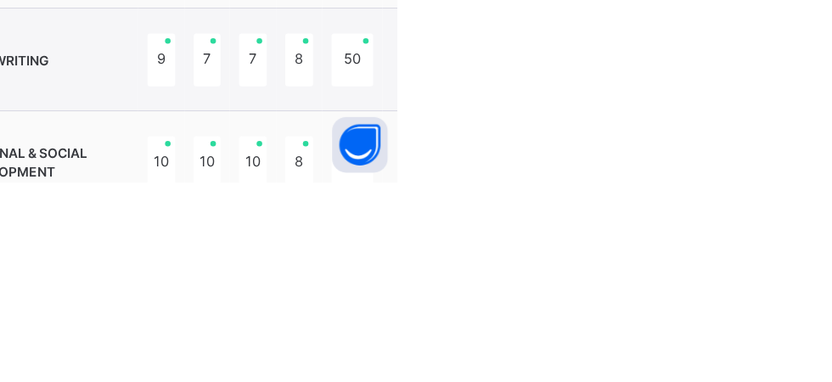
scroll to position [1178, 0]
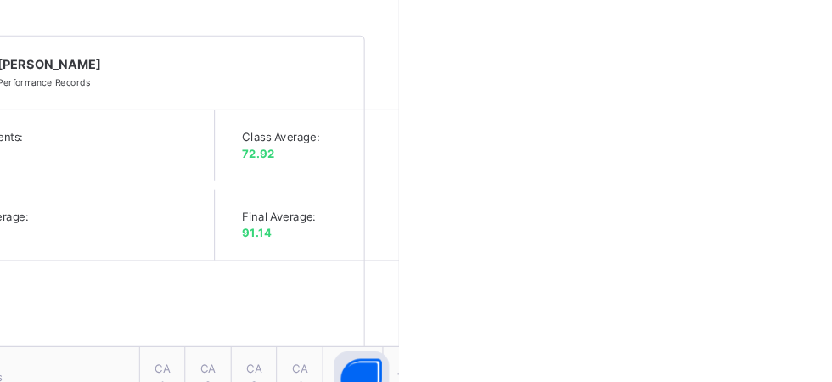
scroll to position [453, 0]
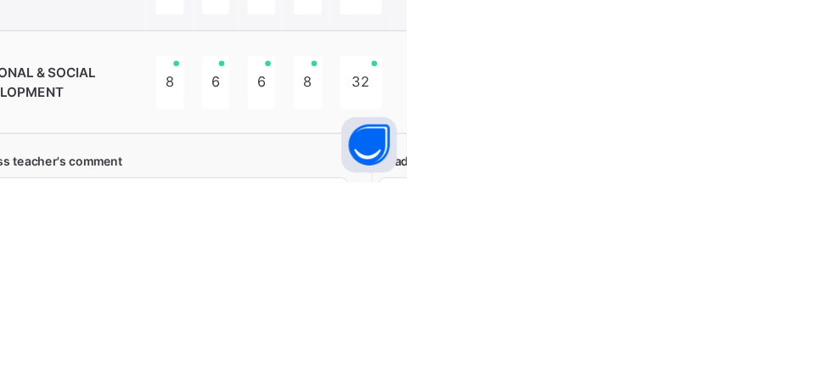
scroll to position [1155, 0]
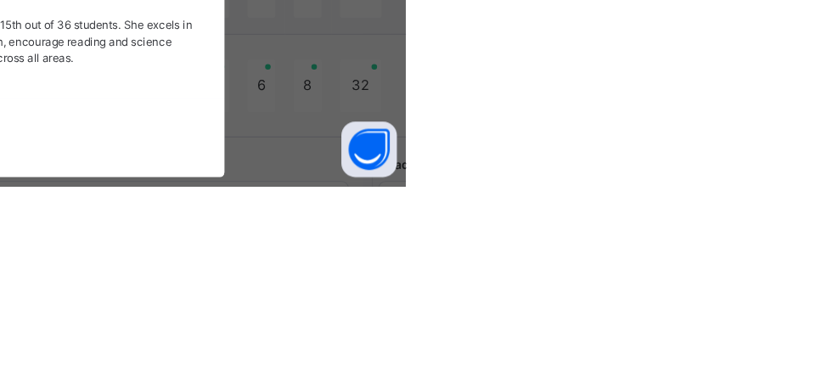
click at [625, 365] on div "Regenerate Use this comment" at bounding box center [415, 338] width 465 height 54
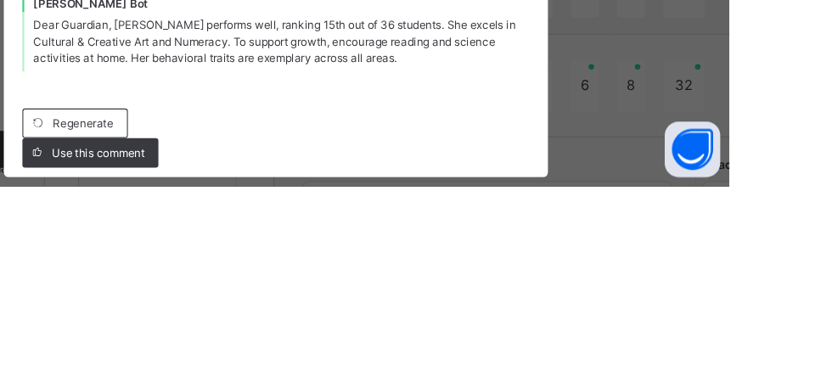
click at [267, 332] on span "Regenerate" at bounding box center [238, 324] width 55 height 15
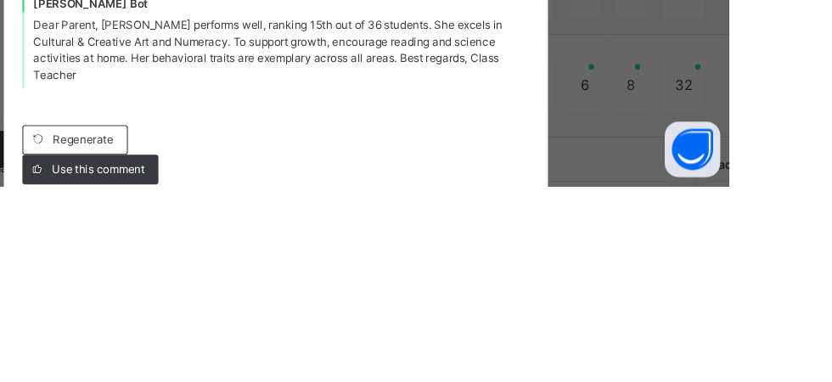
click at [267, 347] on span "Regenerate" at bounding box center [238, 339] width 55 height 15
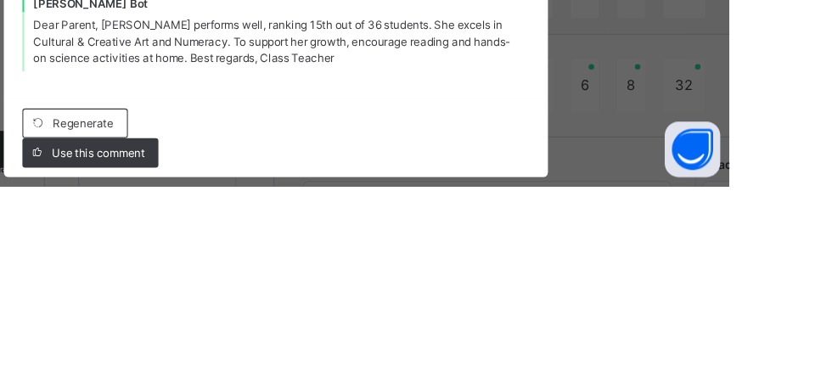
click at [308, 365] on div "Use this comment" at bounding box center [245, 351] width 125 height 27
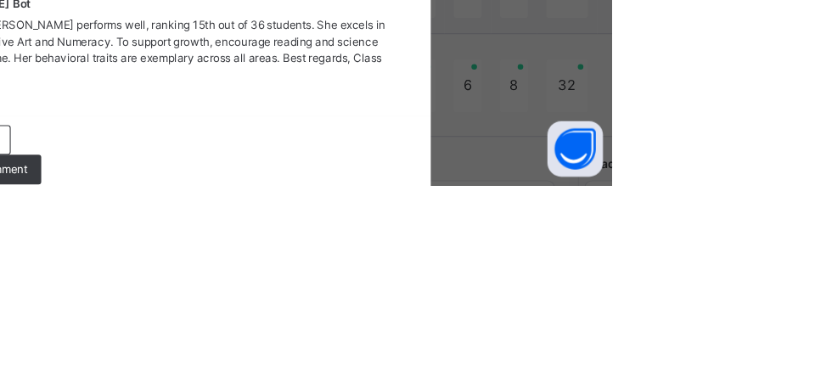
scroll to position [1153, 0]
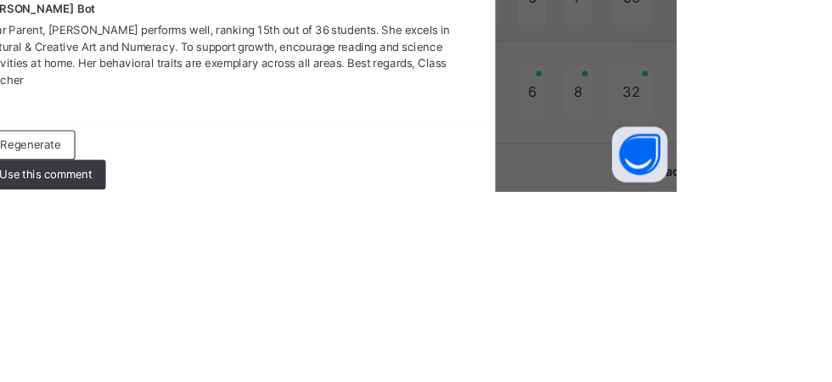
click at [267, 347] on span "Regenerate" at bounding box center [238, 339] width 55 height 15
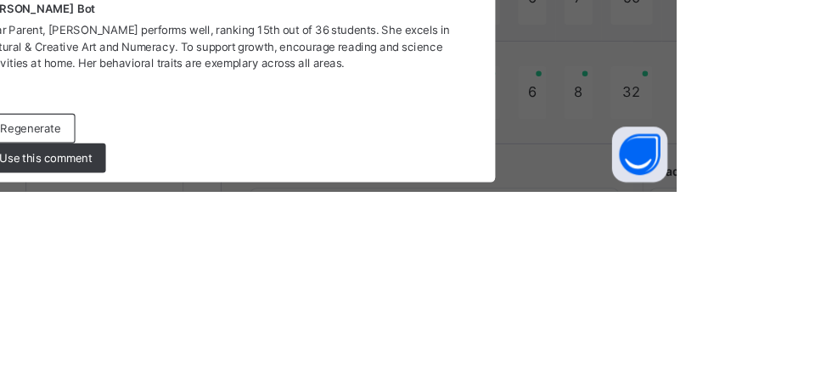
click at [267, 332] on span "Regenerate" at bounding box center [238, 324] width 55 height 15
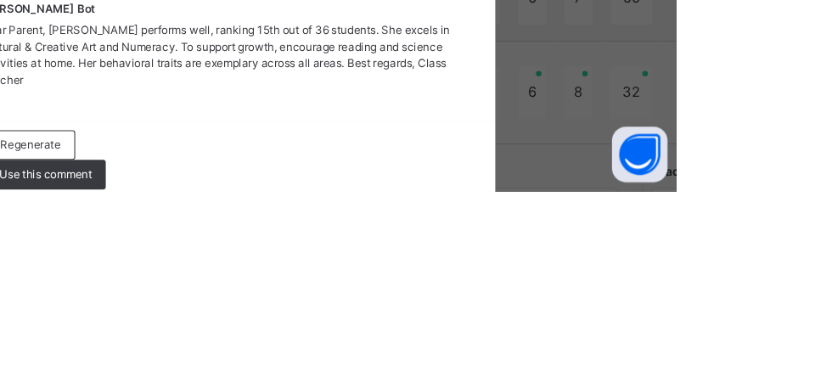
click at [295, 374] on span "Use this comment" at bounding box center [253, 366] width 85 height 15
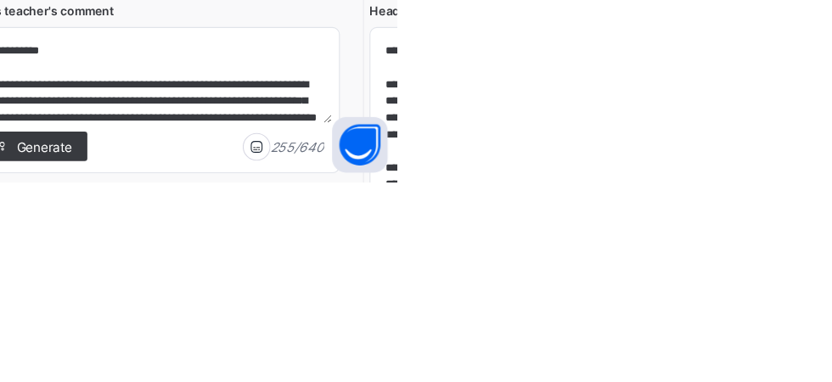
scroll to position [1291, 0]
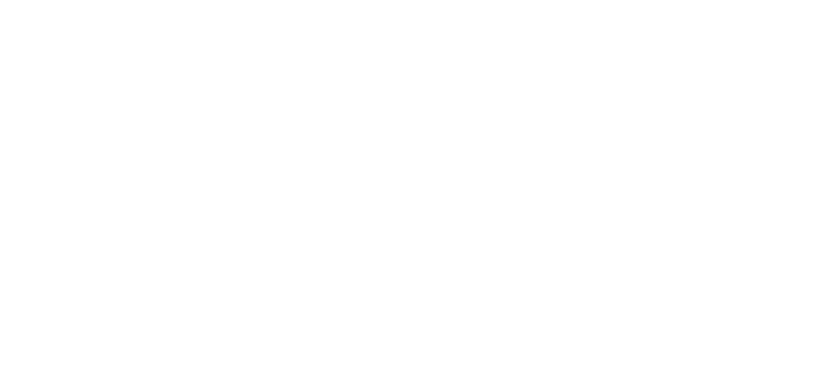
scroll to position [1365, 0]
type textarea "**********"
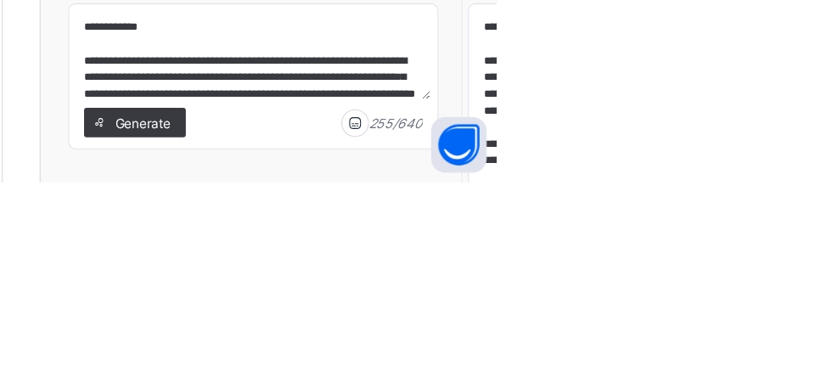
scroll to position [1313, 0]
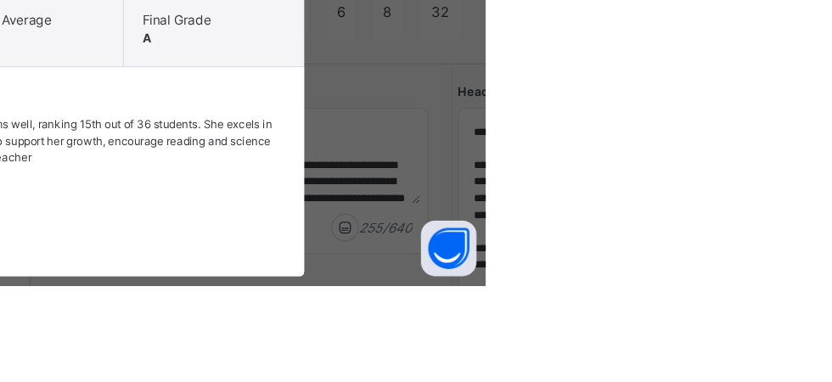
click at [649, 83] on span "×" at bounding box center [641, 68] width 16 height 29
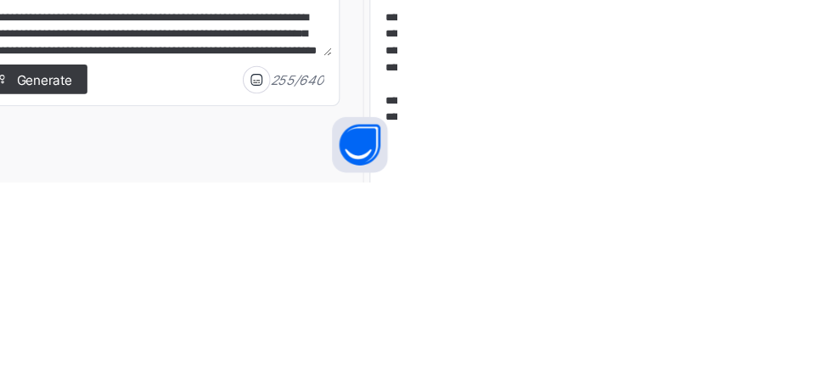
scroll to position [1383, 0]
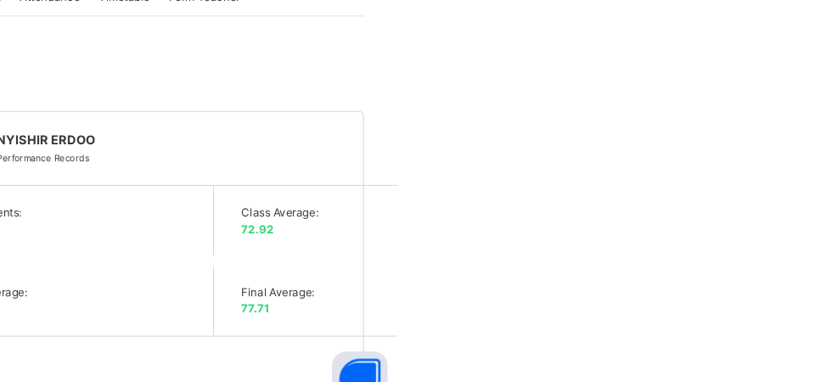
scroll to position [384, 0]
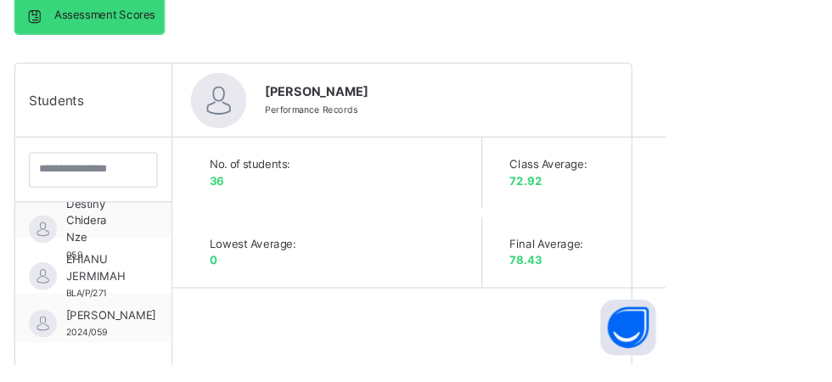
scroll to position [477, 0]
type textarea "**********"
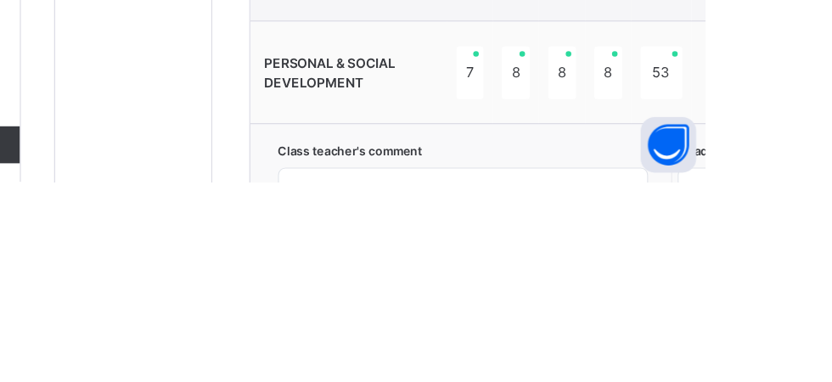
scroll to position [1178, 0]
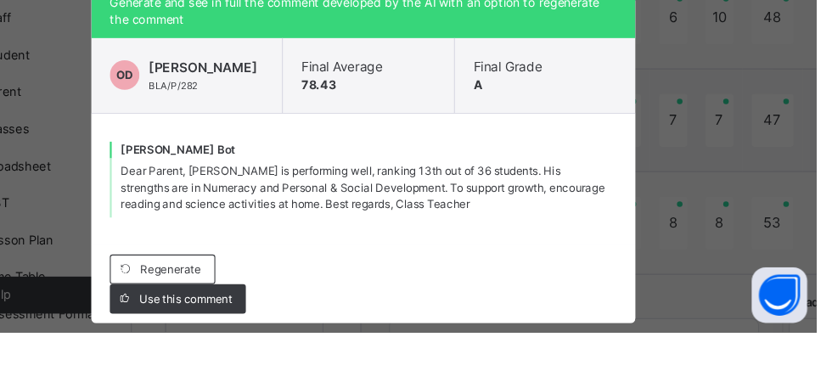
click at [267, 332] on span "Regenerate" at bounding box center [238, 324] width 55 height 15
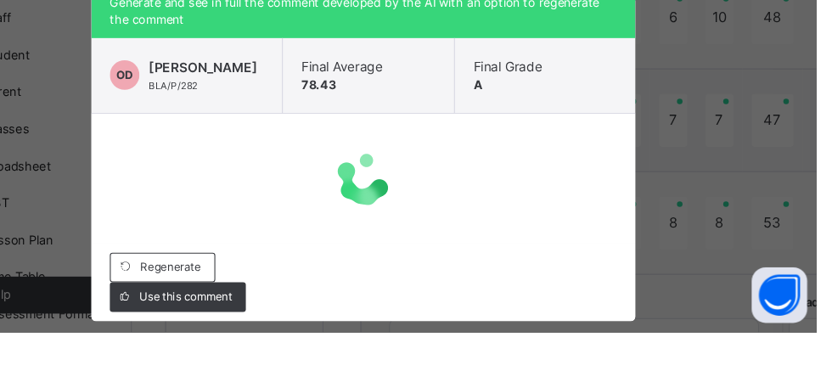
click at [280, 336] on div "Regenerate" at bounding box center [231, 322] width 97 height 27
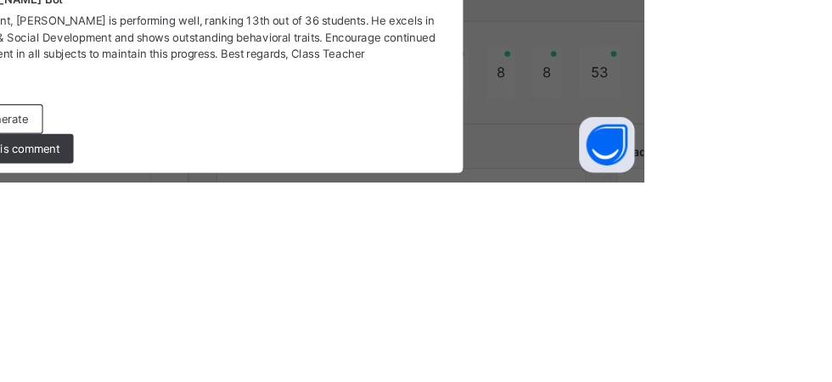
click at [308, 365] on div "Use this comment" at bounding box center [245, 351] width 125 height 27
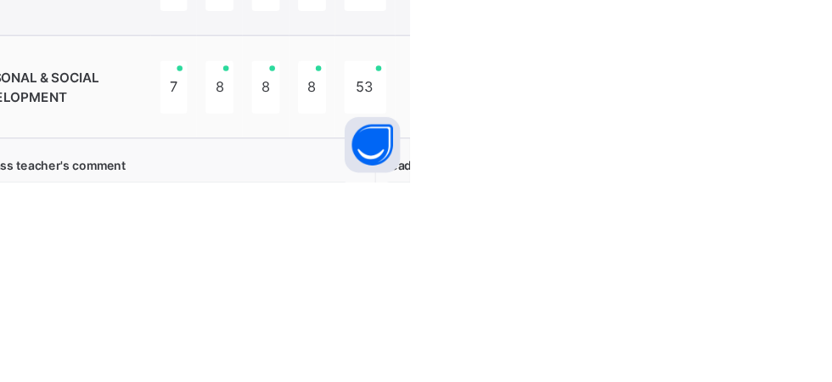
scroll to position [1166, 0]
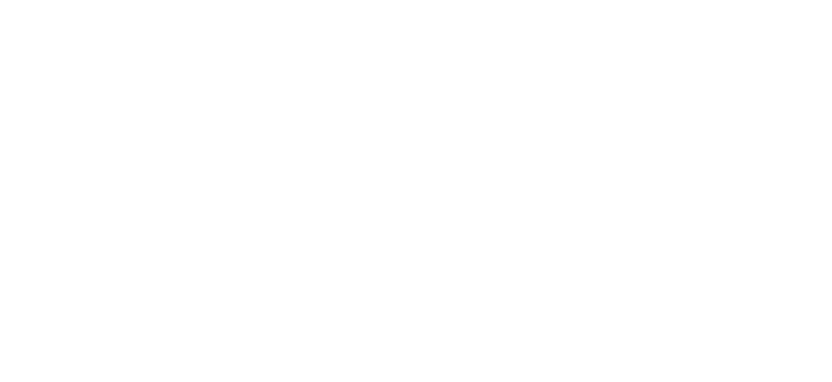
scroll to position [1172, 0]
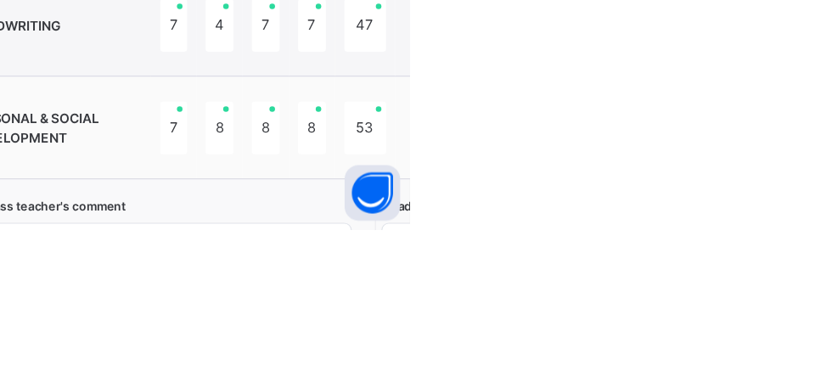
type textarea "**********"
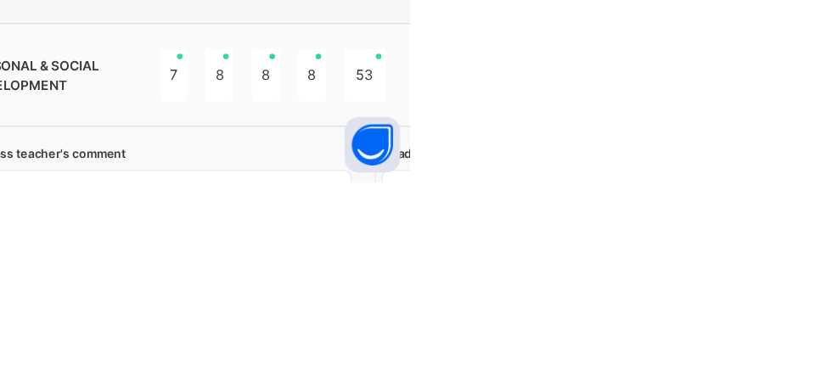
scroll to position [1177, 0]
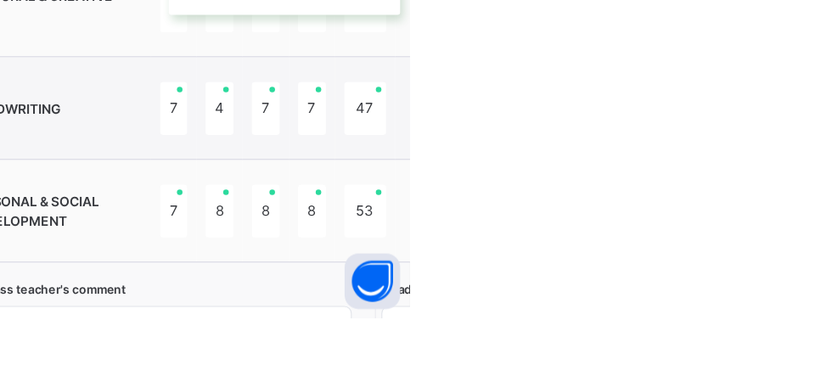
scroll to position [1178, 0]
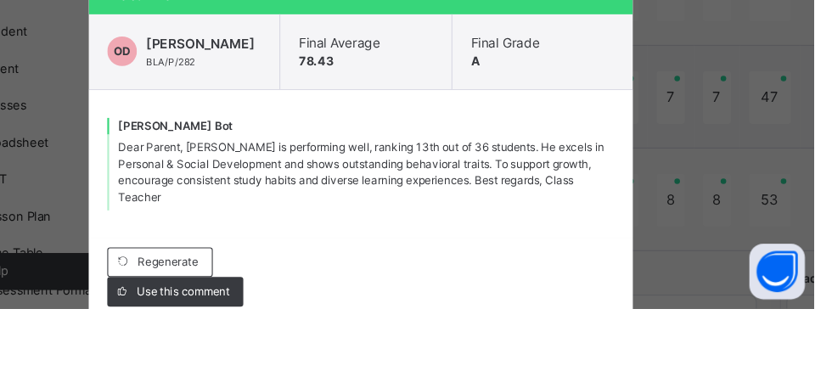
click at [308, 380] on div "Use this comment" at bounding box center [245, 366] width 125 height 27
type textarea "**********"
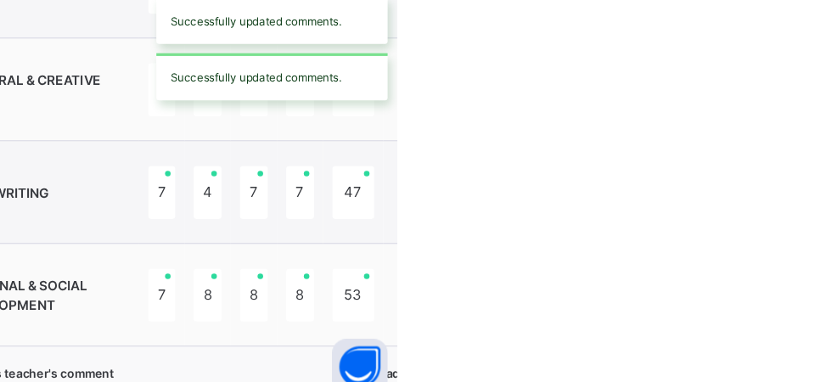
scroll to position [120, 0]
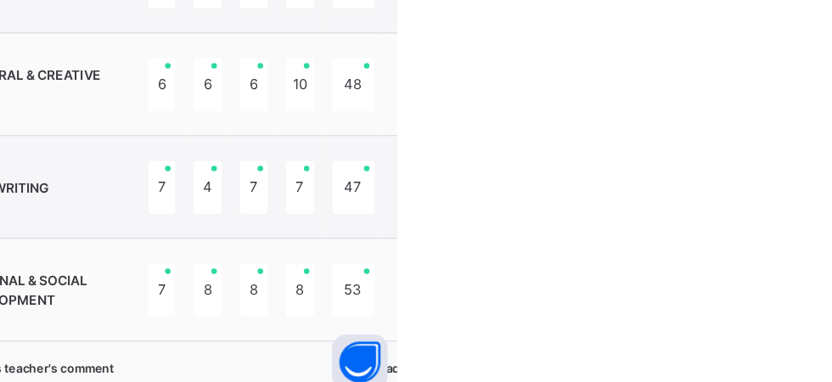
click at [514, 346] on span "Class teacher's comment" at bounding box center [610, 354] width 340 height 16
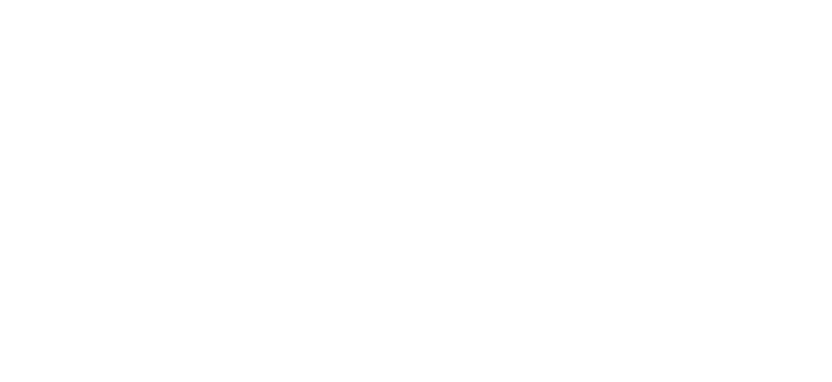
scroll to position [1178, 0]
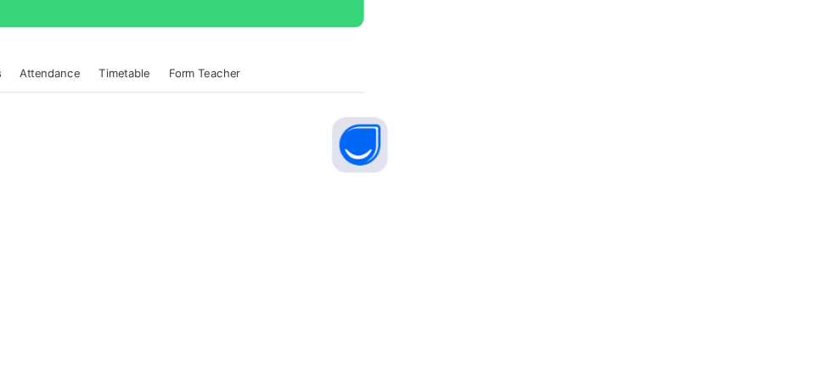
scroll to position [104, 0]
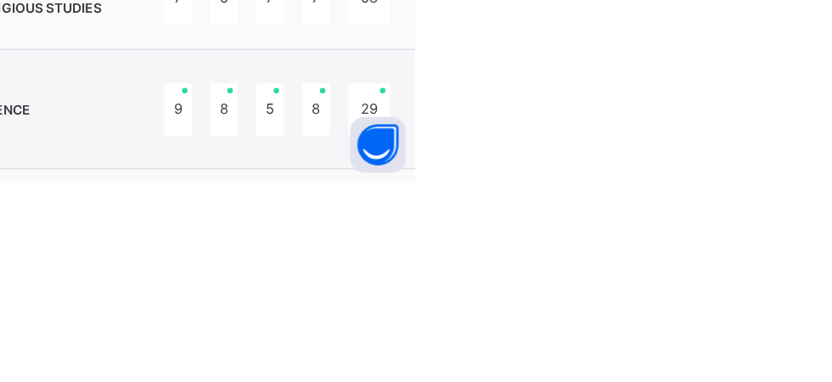
scroll to position [1007, 0]
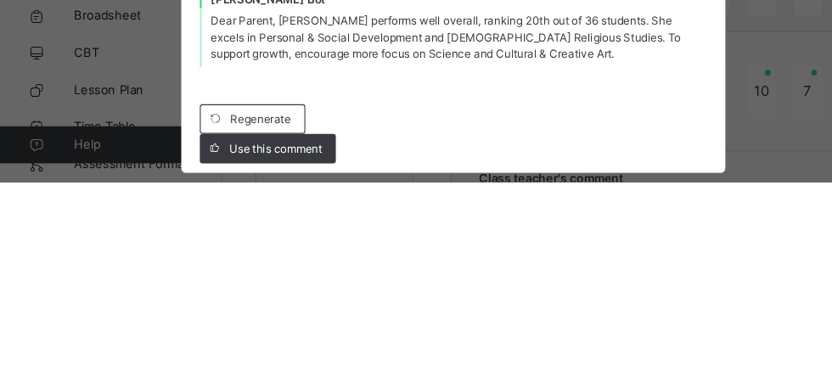
click at [267, 332] on span "Regenerate" at bounding box center [238, 324] width 55 height 15
click at [295, 359] on span "Use this comment" at bounding box center [253, 351] width 85 height 15
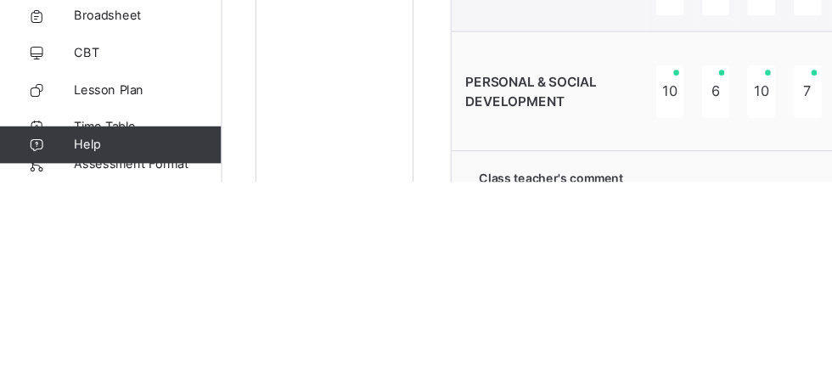
type textarea "**********"
